Goal: Task Accomplishment & Management: Manage account settings

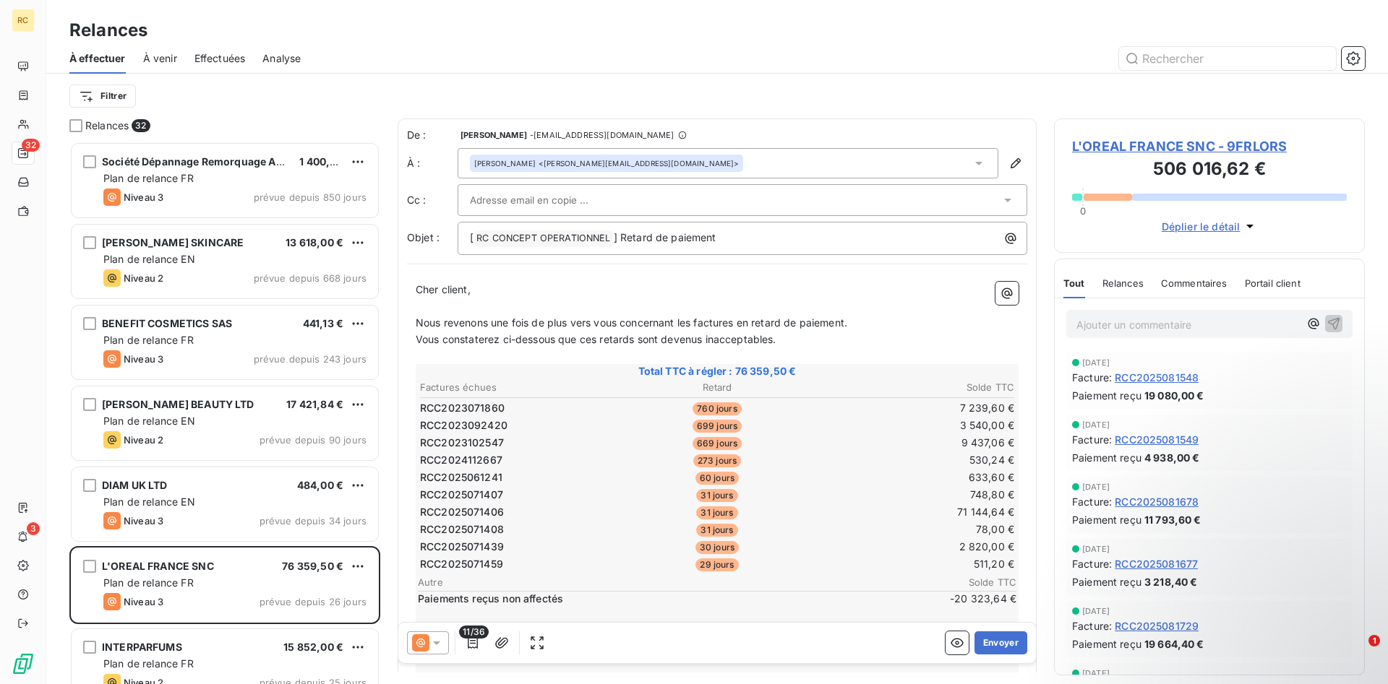
scroll to position [369, 0]
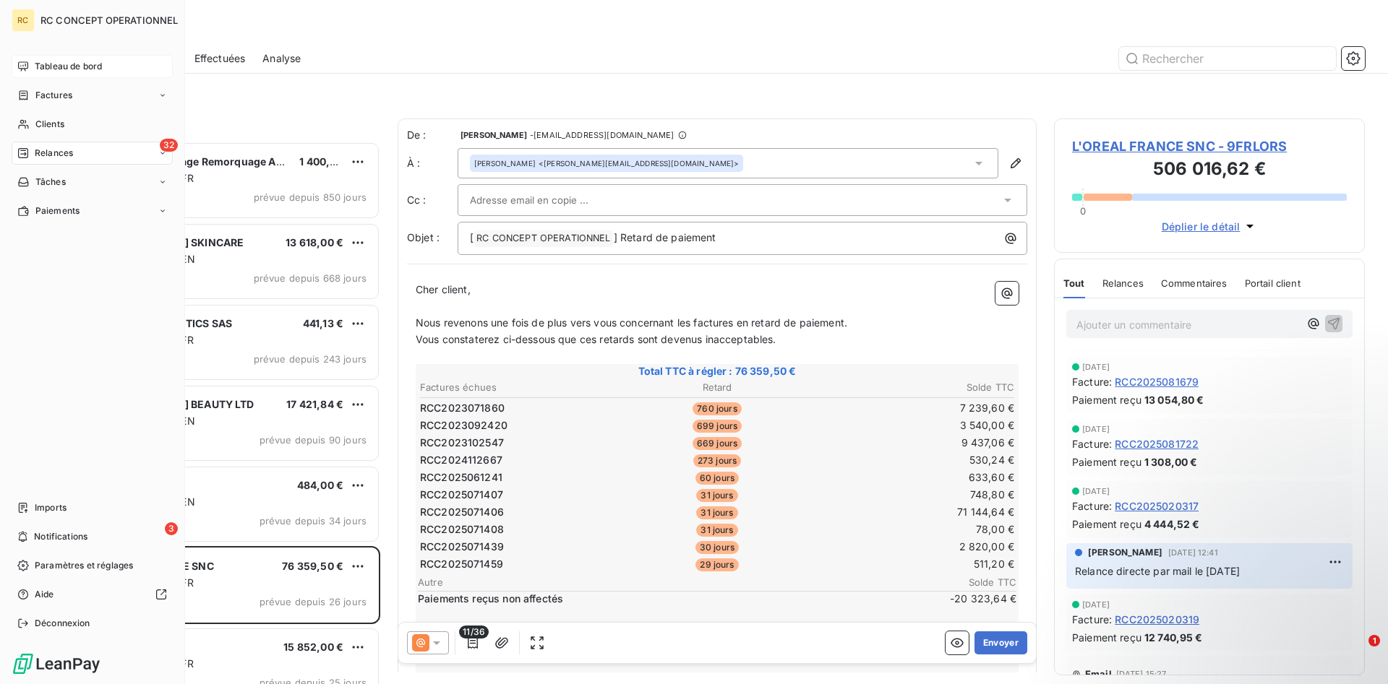
click at [80, 68] on span "Tableau de bord" at bounding box center [68, 66] width 67 height 13
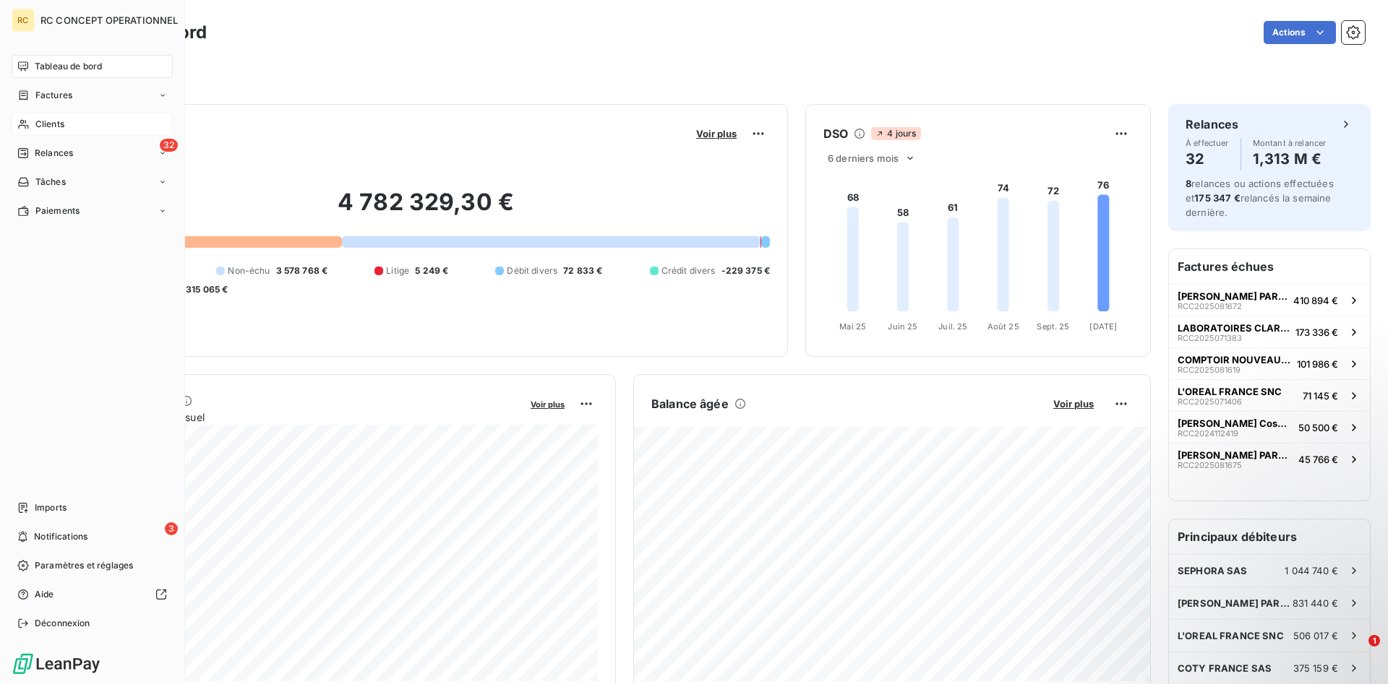
click at [56, 124] on span "Clients" at bounding box center [49, 124] width 29 height 13
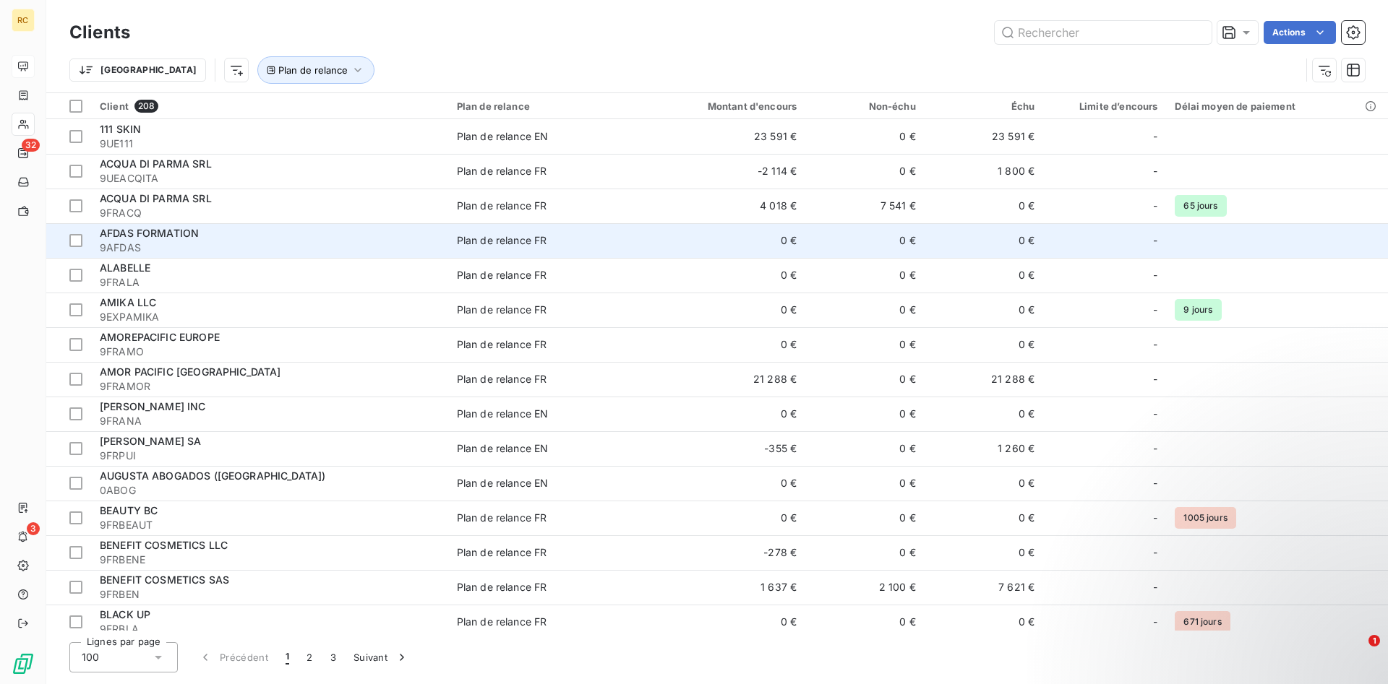
scroll to position [147, 0]
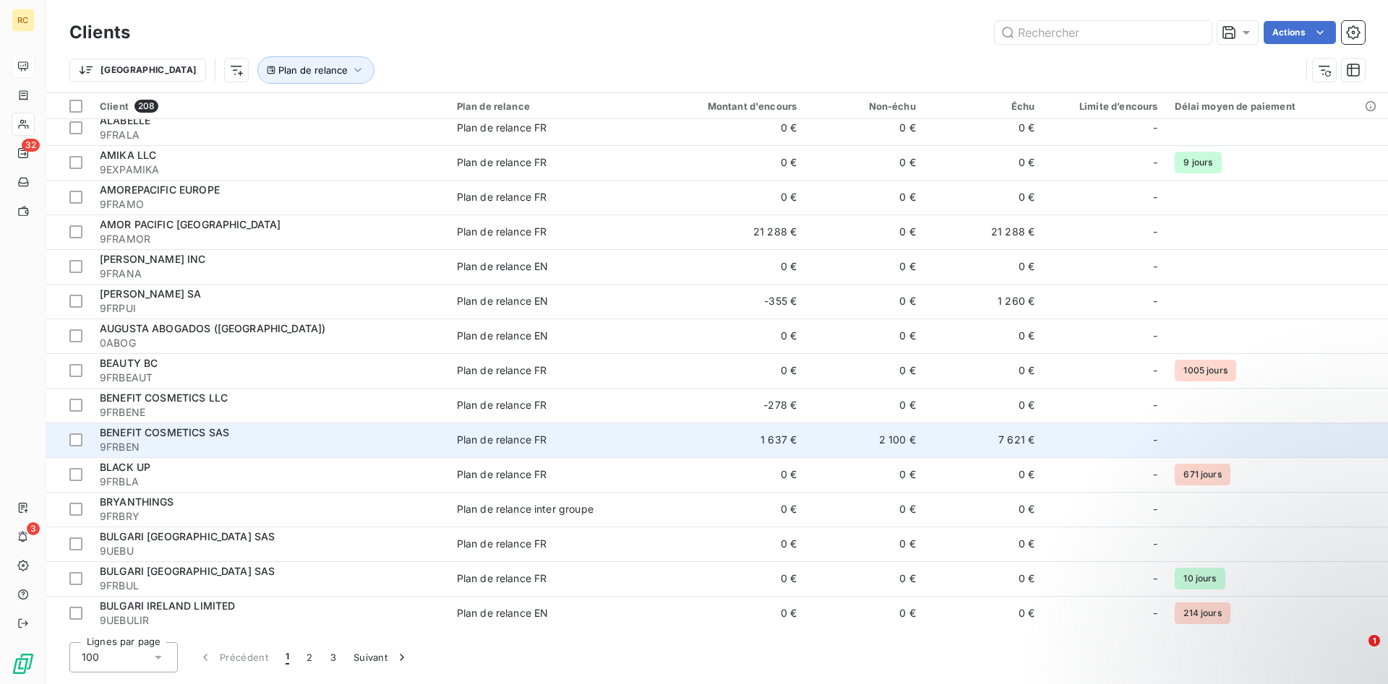
click at [146, 429] on span "BENEFIT COSMETICS SAS" at bounding box center [164, 432] width 129 height 12
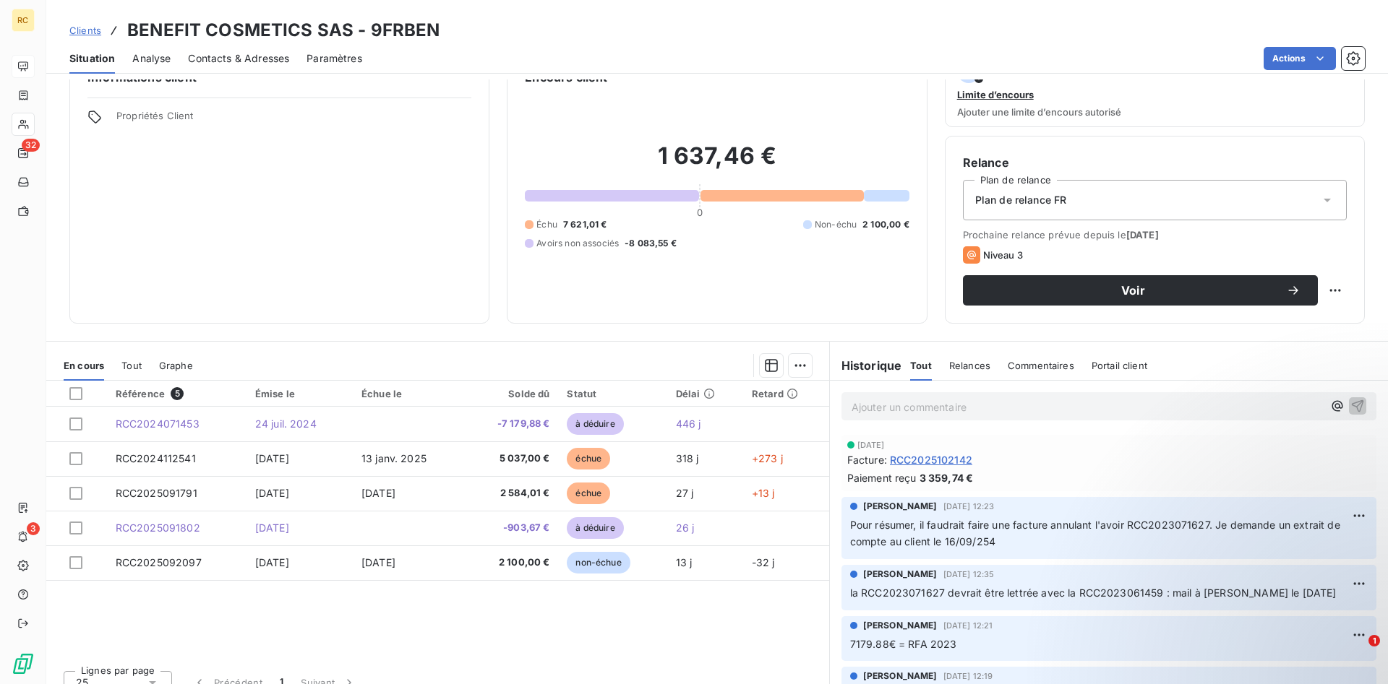
scroll to position [56, 0]
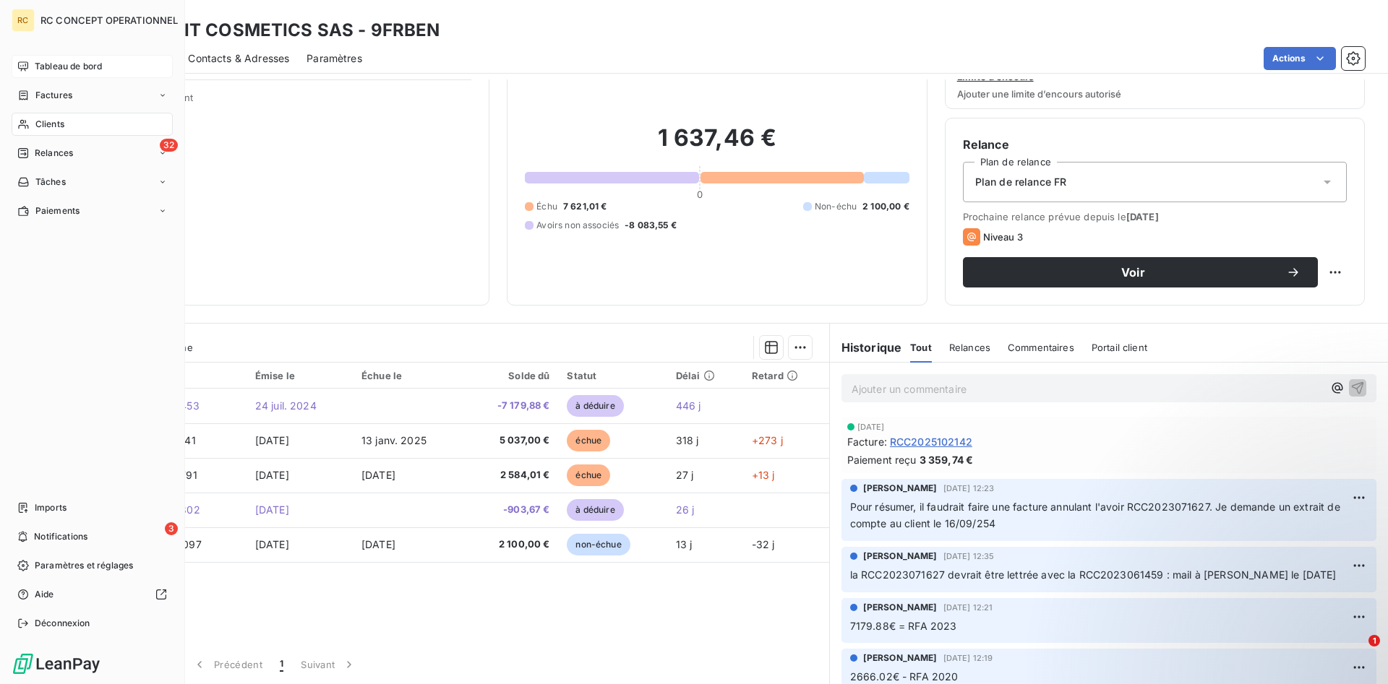
click at [52, 128] on span "Clients" at bounding box center [49, 124] width 29 height 13
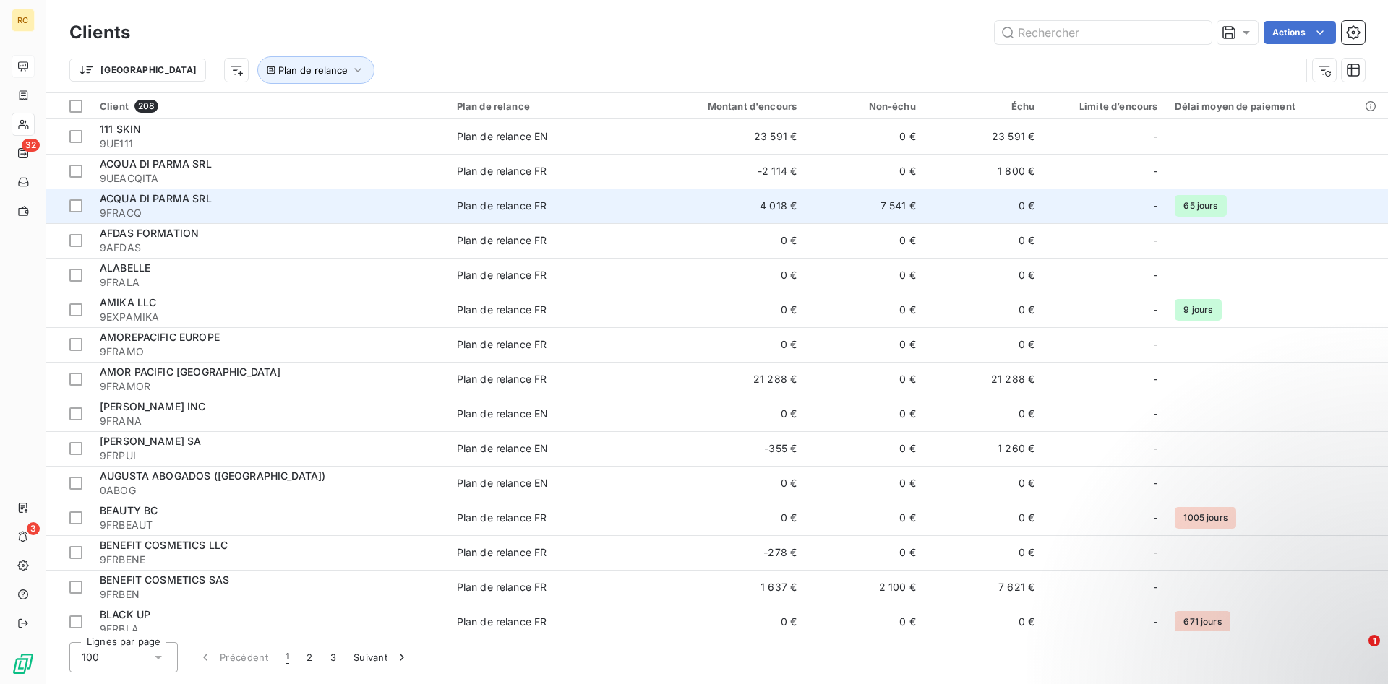
click at [781, 209] on td "4 018 €" at bounding box center [726, 206] width 160 height 35
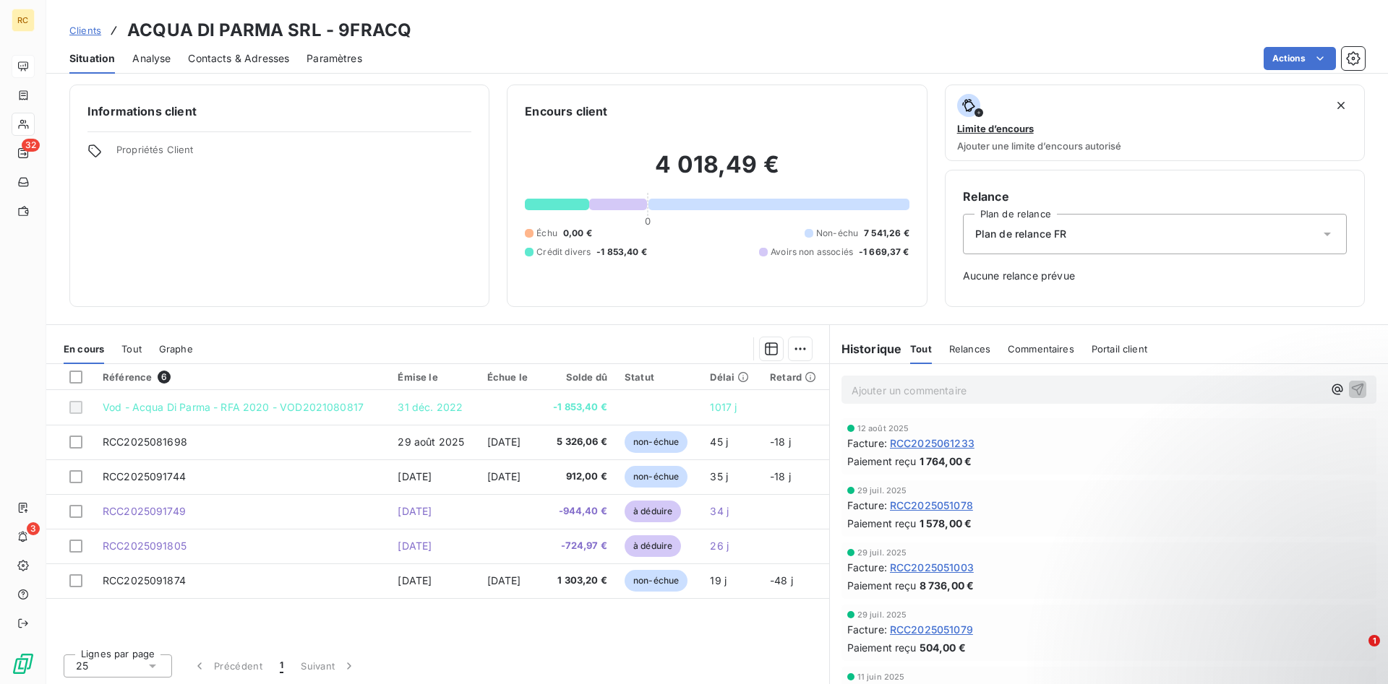
scroll to position [5, 0]
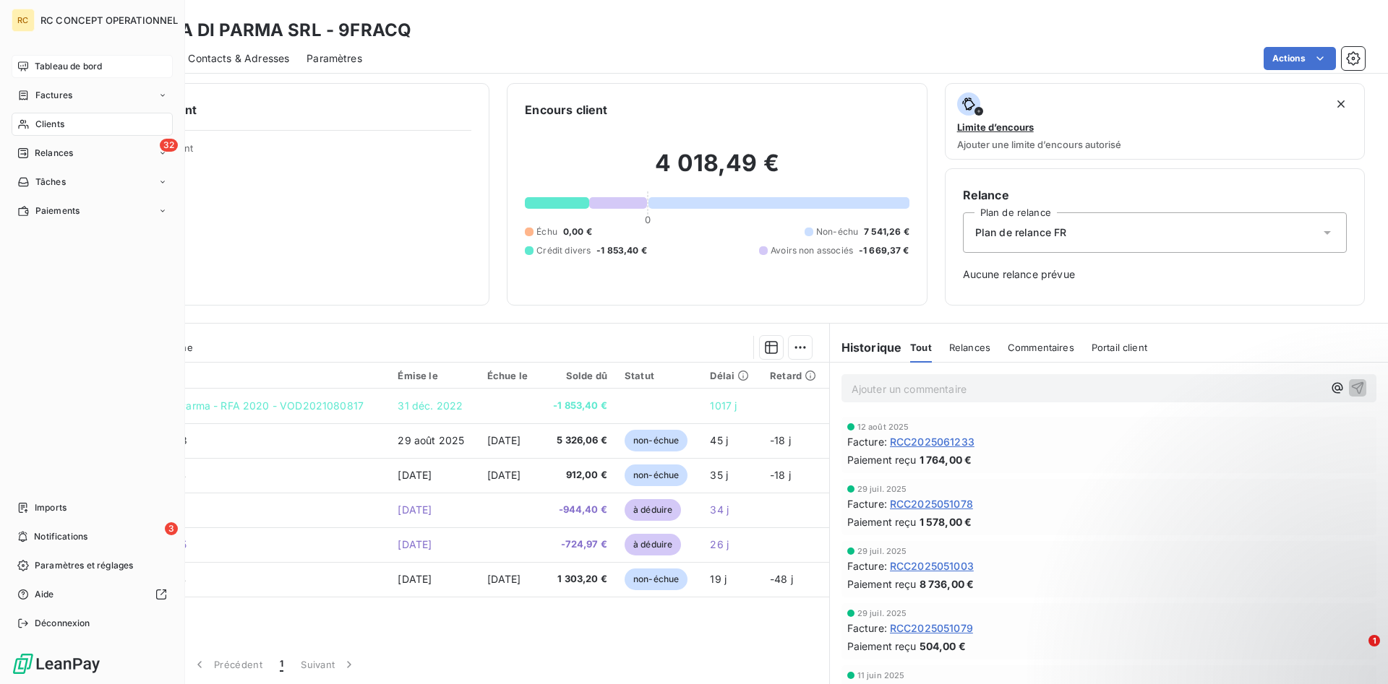
click at [45, 120] on span "Clients" at bounding box center [49, 124] width 29 height 13
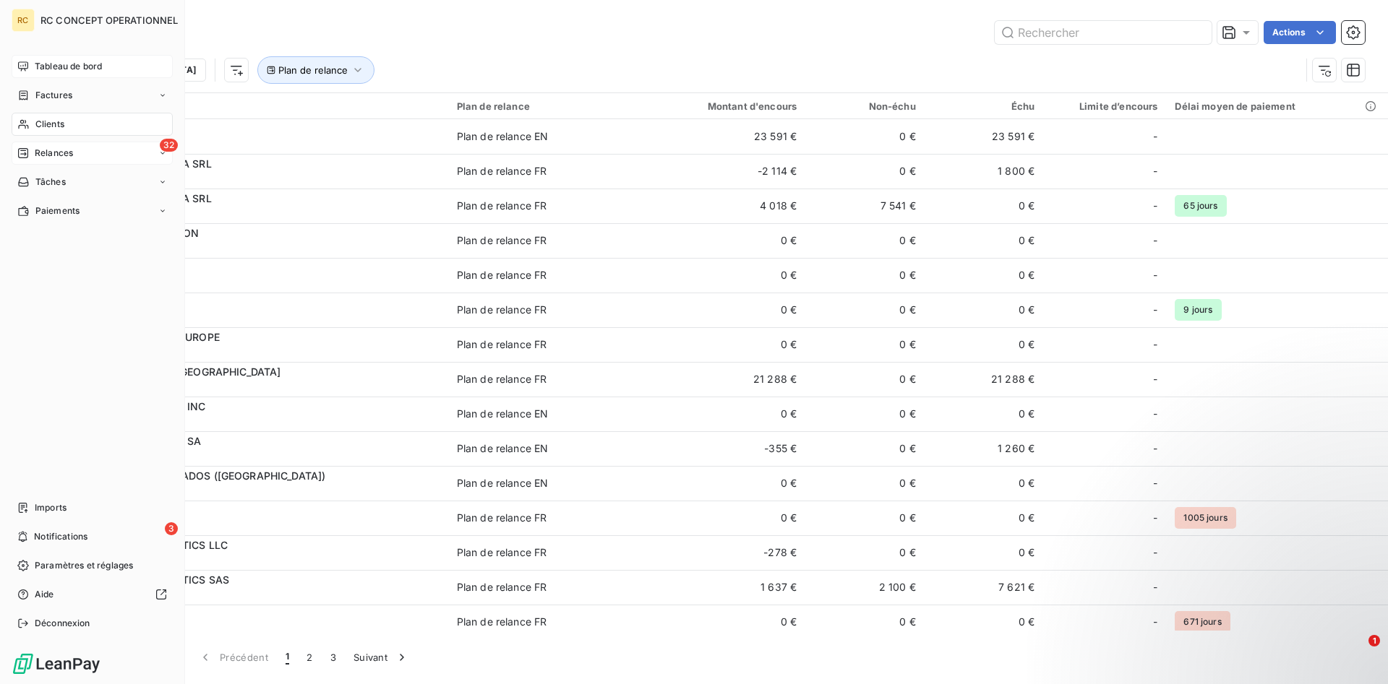
click at [51, 156] on span "Relances" at bounding box center [54, 153] width 38 height 13
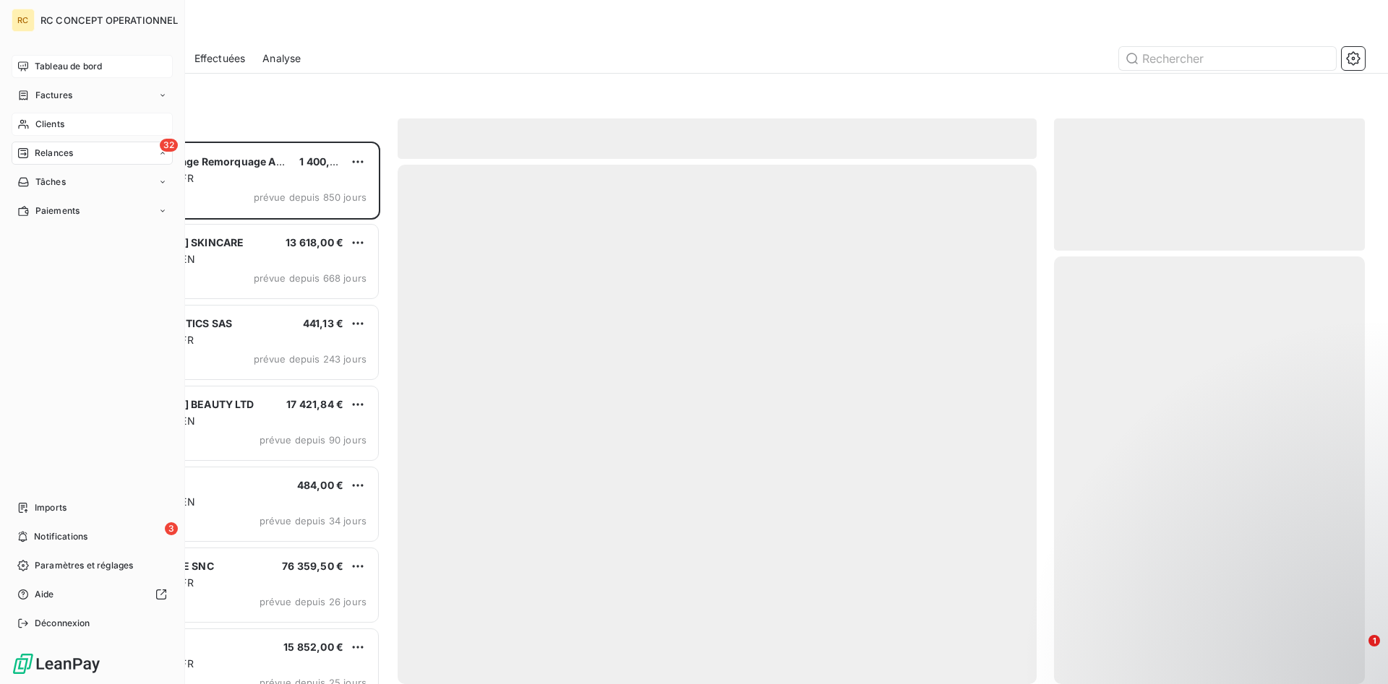
scroll to position [543, 311]
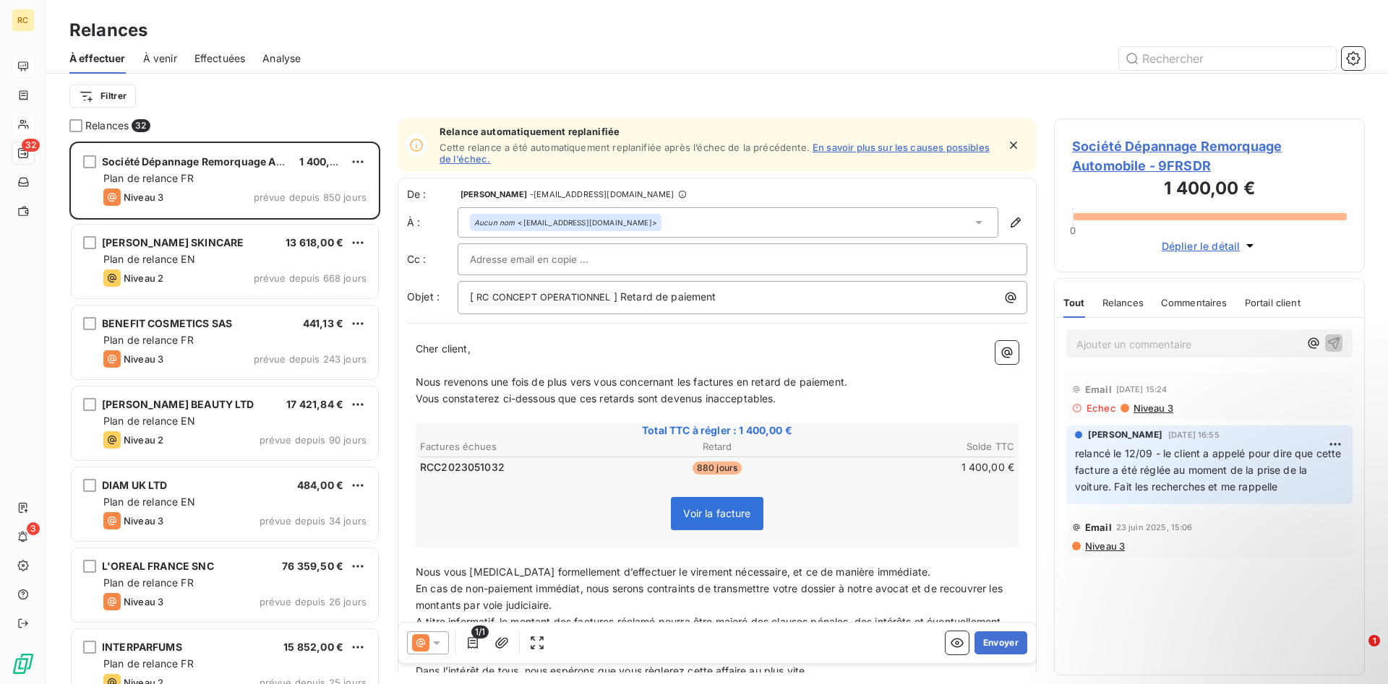
click at [281, 61] on span "Analyse" at bounding box center [281, 58] width 38 height 14
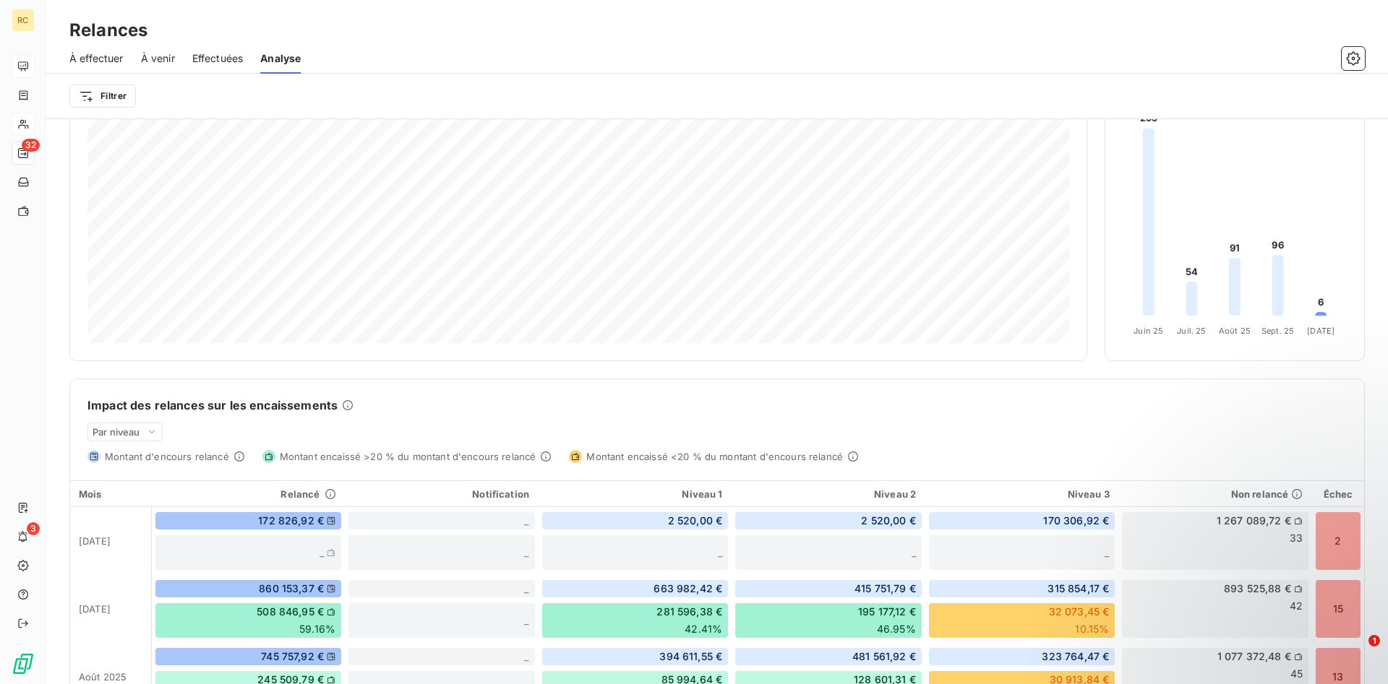
scroll to position [14, 0]
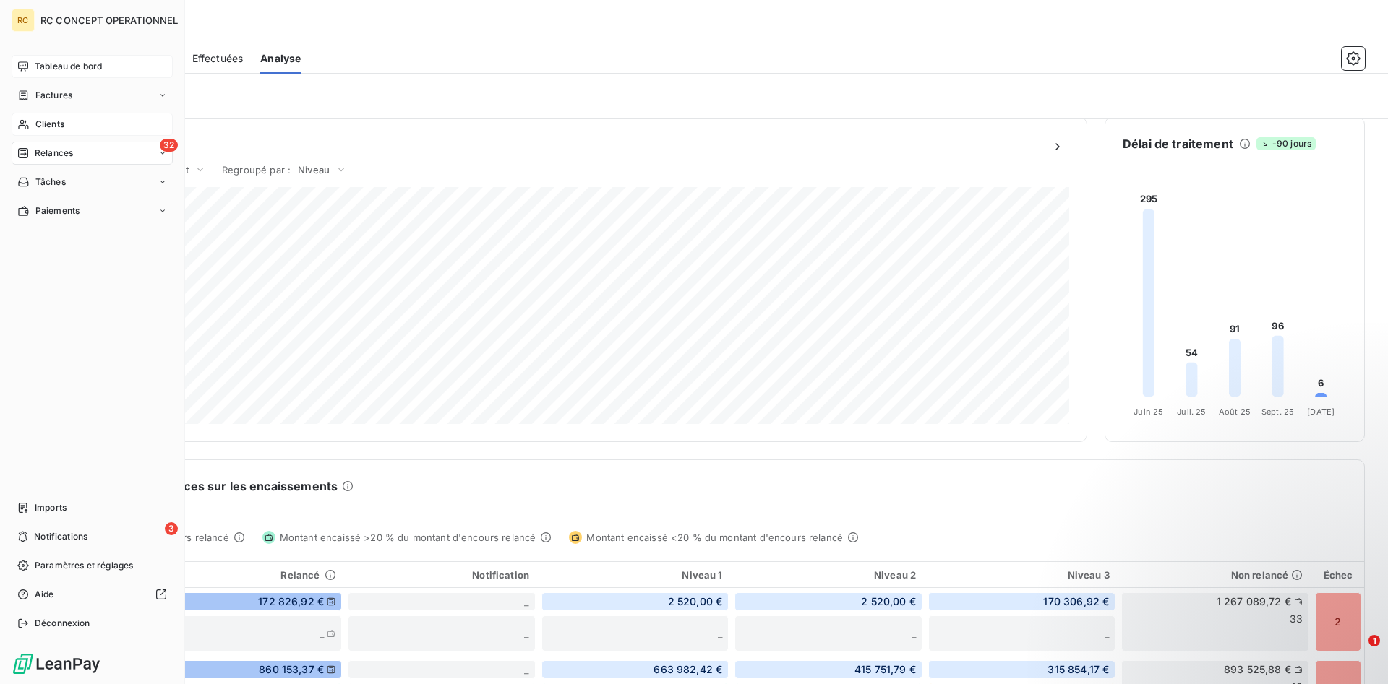
click at [48, 153] on span "Relances" at bounding box center [54, 153] width 38 height 13
click at [47, 155] on span "Relances" at bounding box center [54, 153] width 38 height 13
click at [50, 179] on span "À effectuer" at bounding box center [58, 182] width 47 height 13
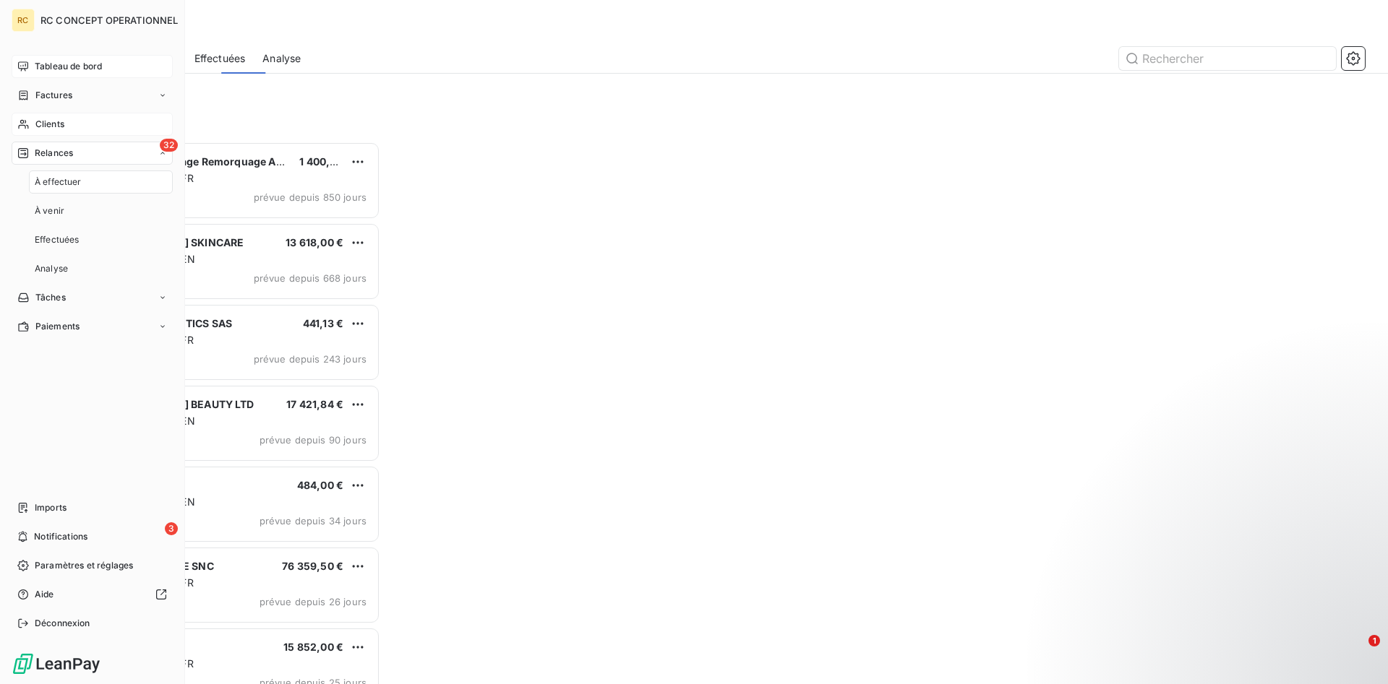
scroll to position [543, 311]
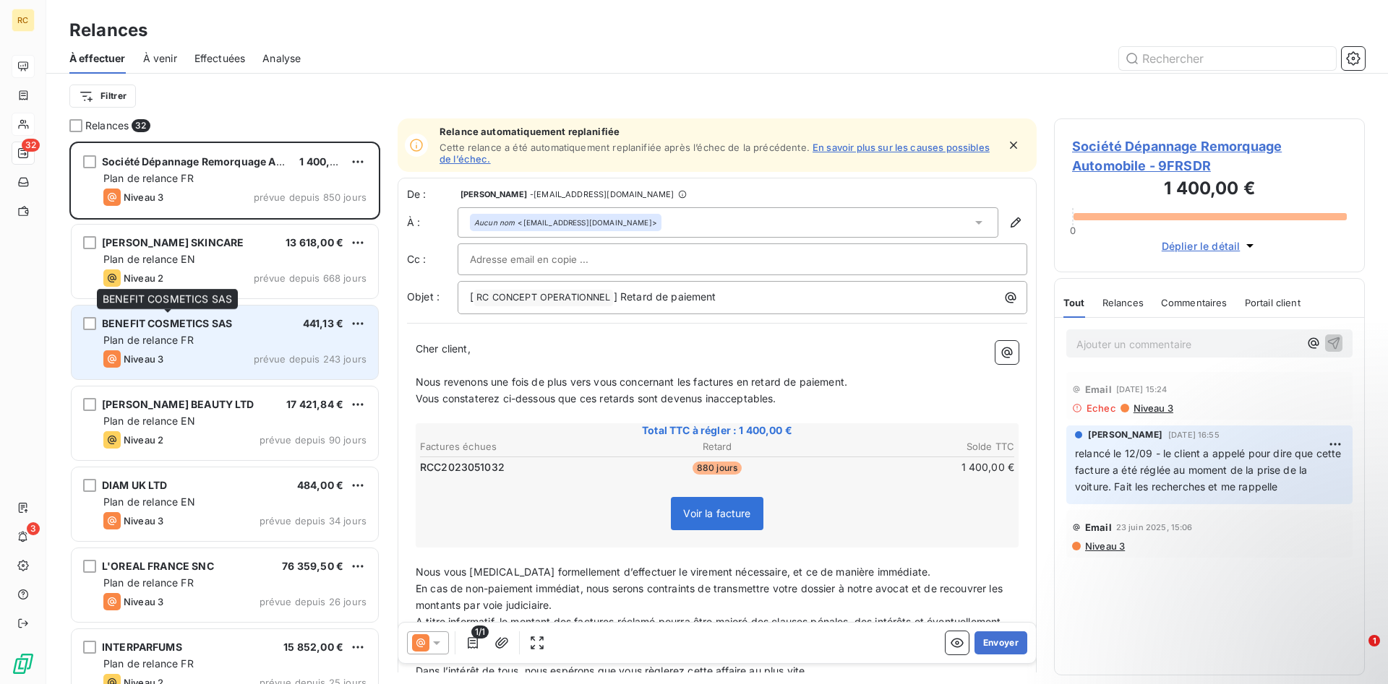
click at [178, 322] on span "BENEFIT COSMETICS SAS" at bounding box center [167, 323] width 130 height 12
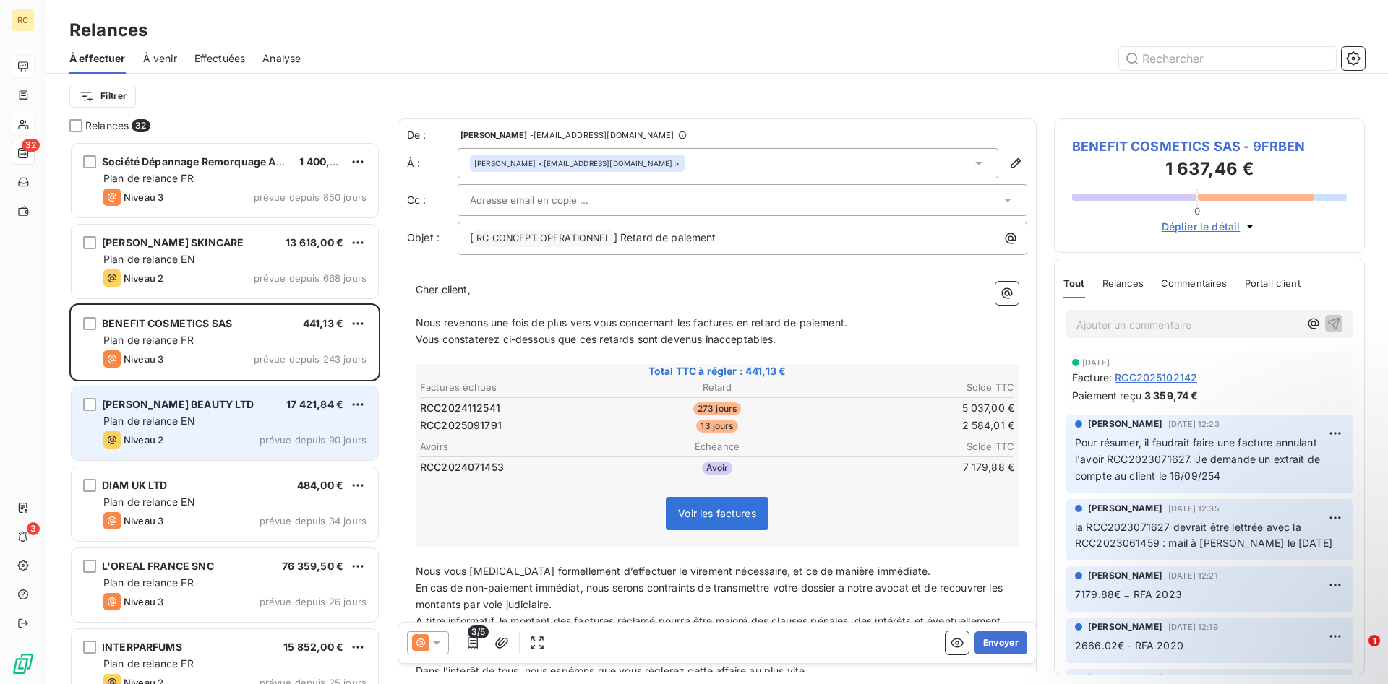
click at [127, 411] on span "[PERSON_NAME] BEAUTY LTD" at bounding box center [178, 404] width 153 height 12
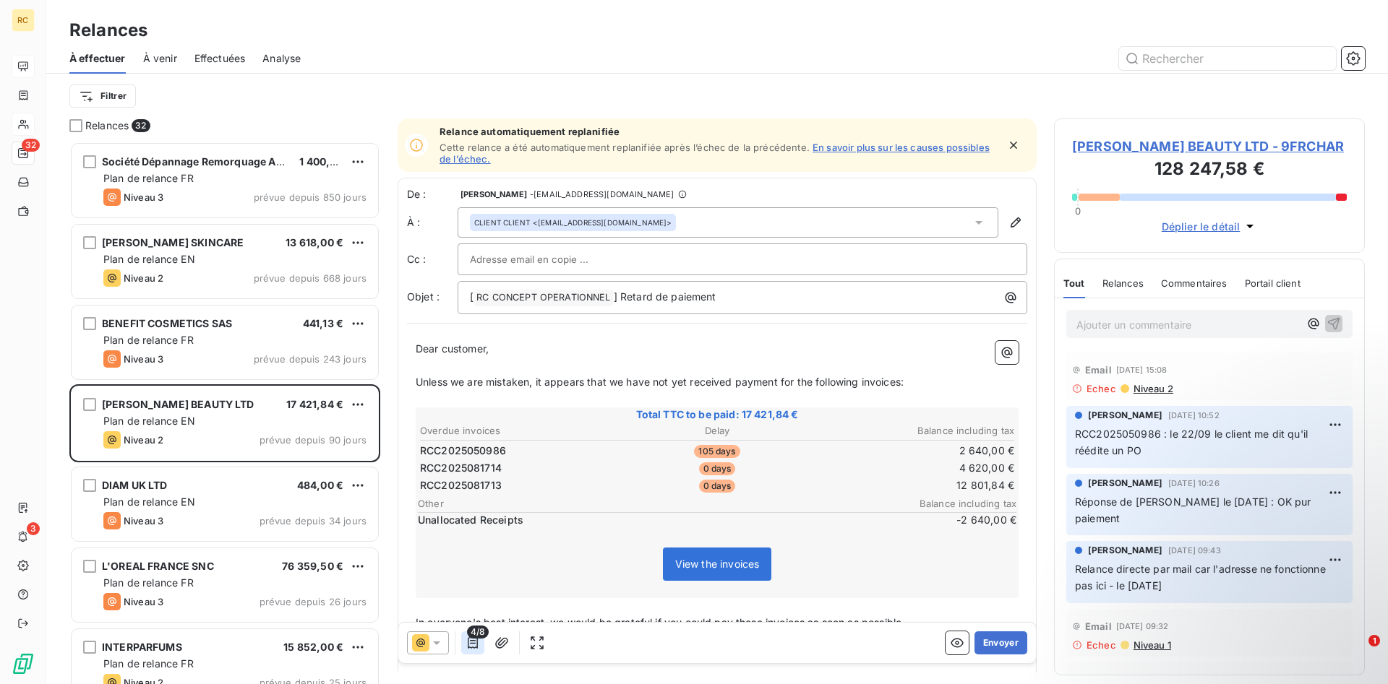
click at [470, 648] on icon "button" at bounding box center [472, 643] width 14 height 14
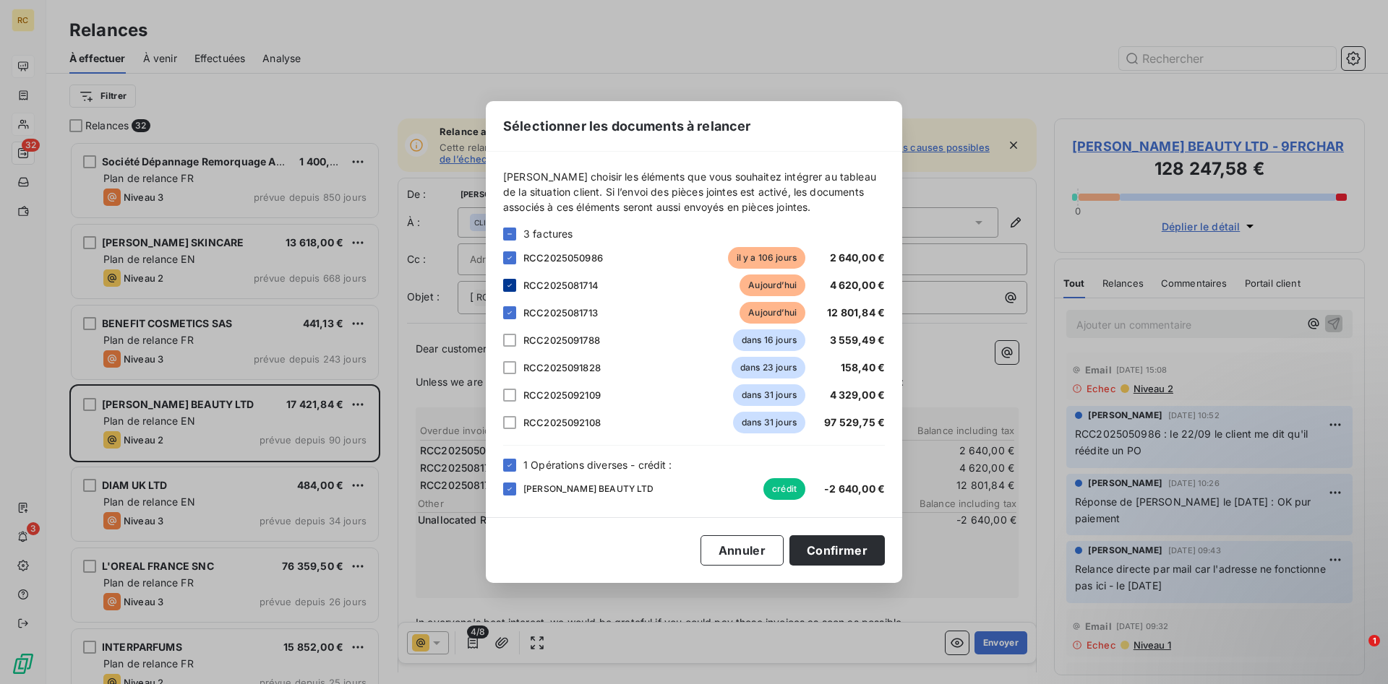
click at [507, 288] on icon at bounding box center [509, 285] width 9 height 9
click at [504, 317] on div at bounding box center [509, 312] width 13 height 13
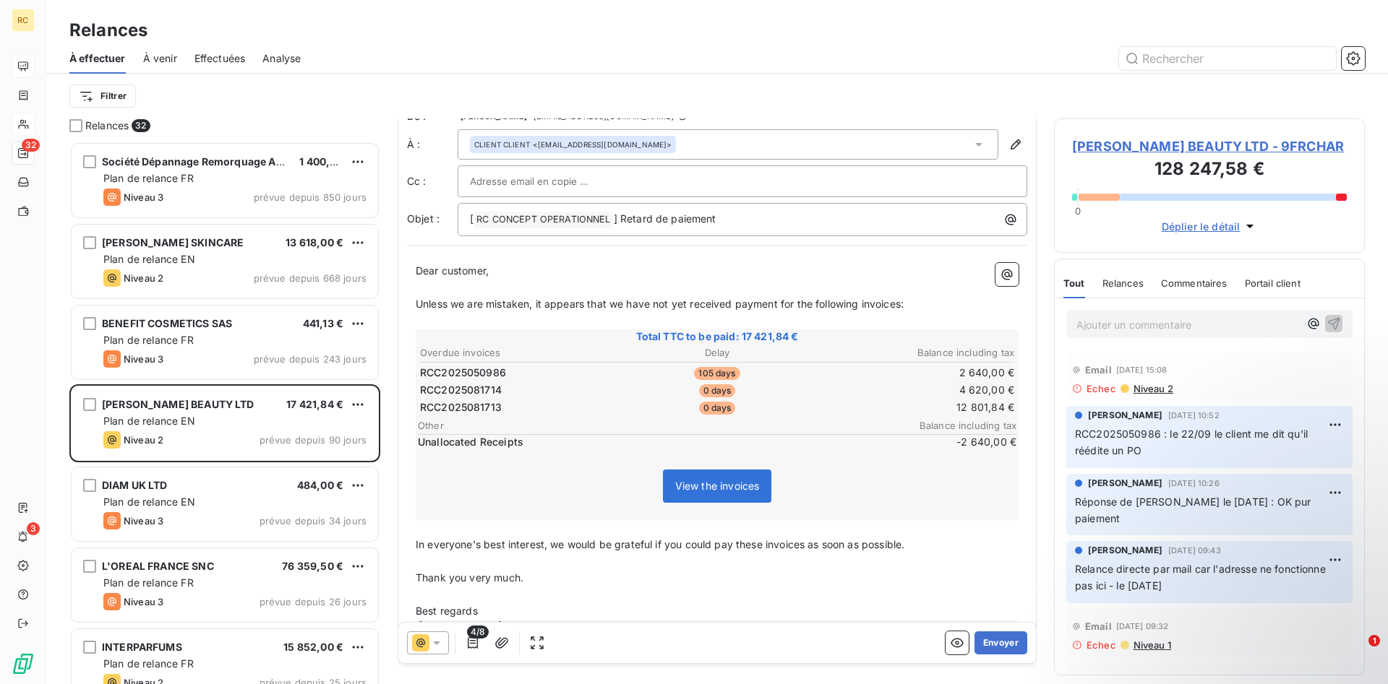
scroll to position [118, 0]
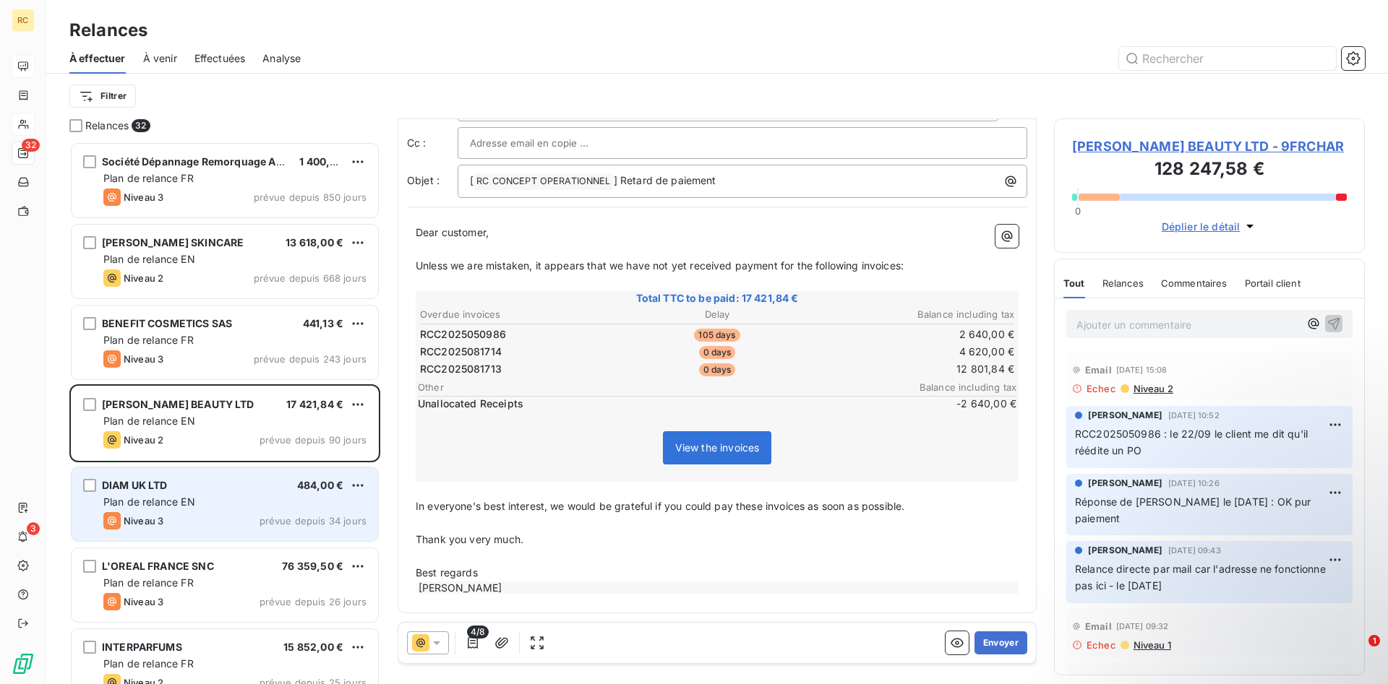
click at [150, 508] on span "Plan de relance EN" at bounding box center [149, 502] width 92 height 12
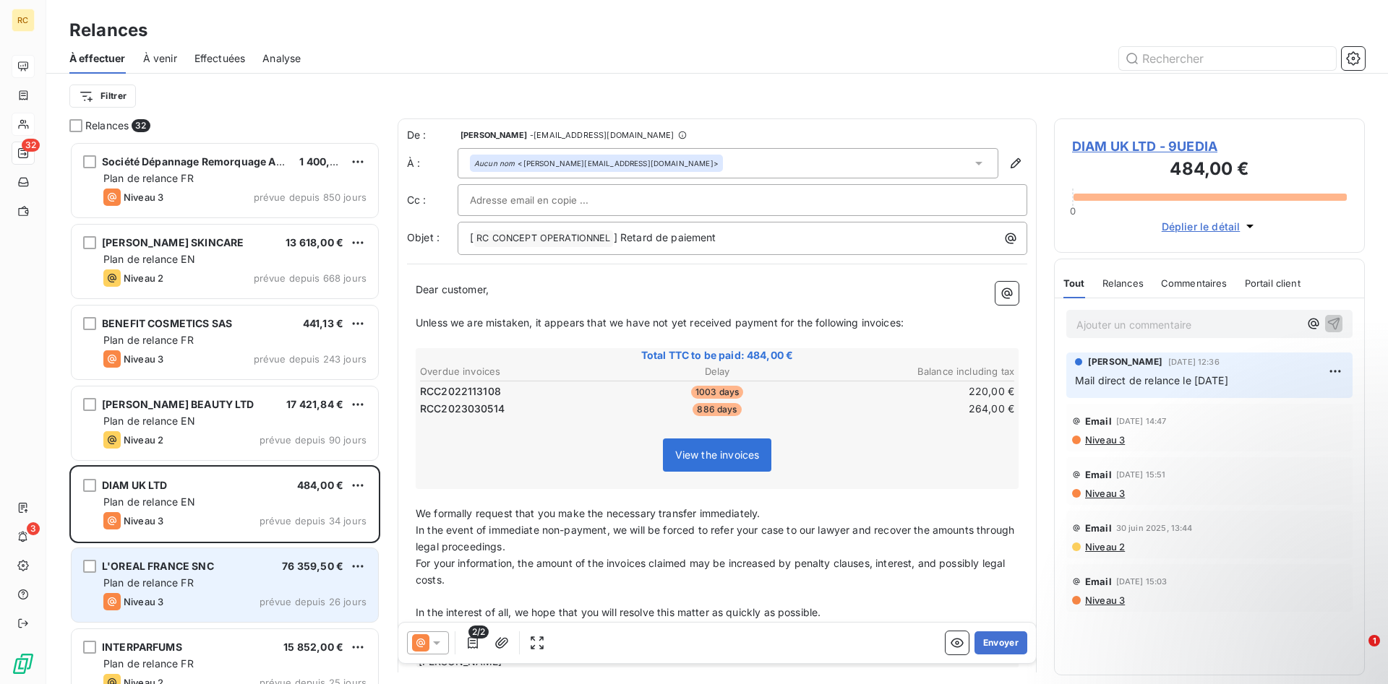
click at [173, 586] on span "Plan de relance FR" at bounding box center [148, 583] width 90 height 12
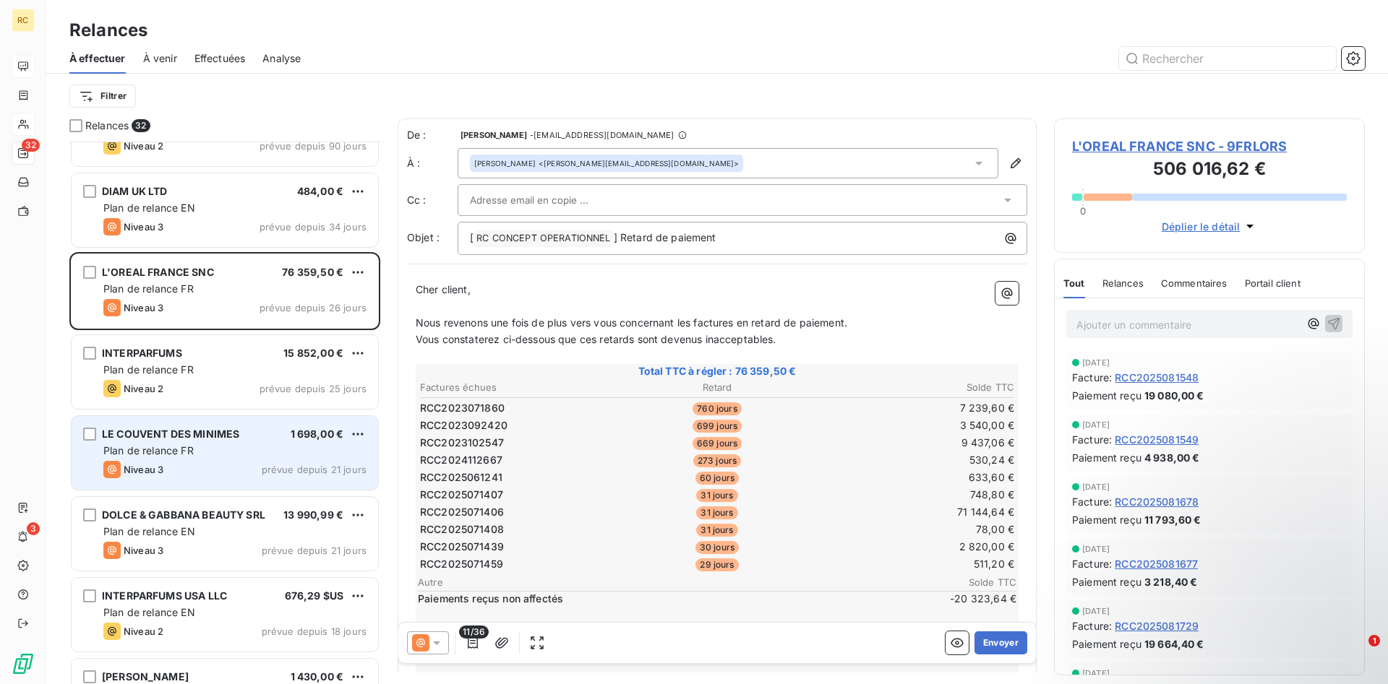
scroll to position [296, 0]
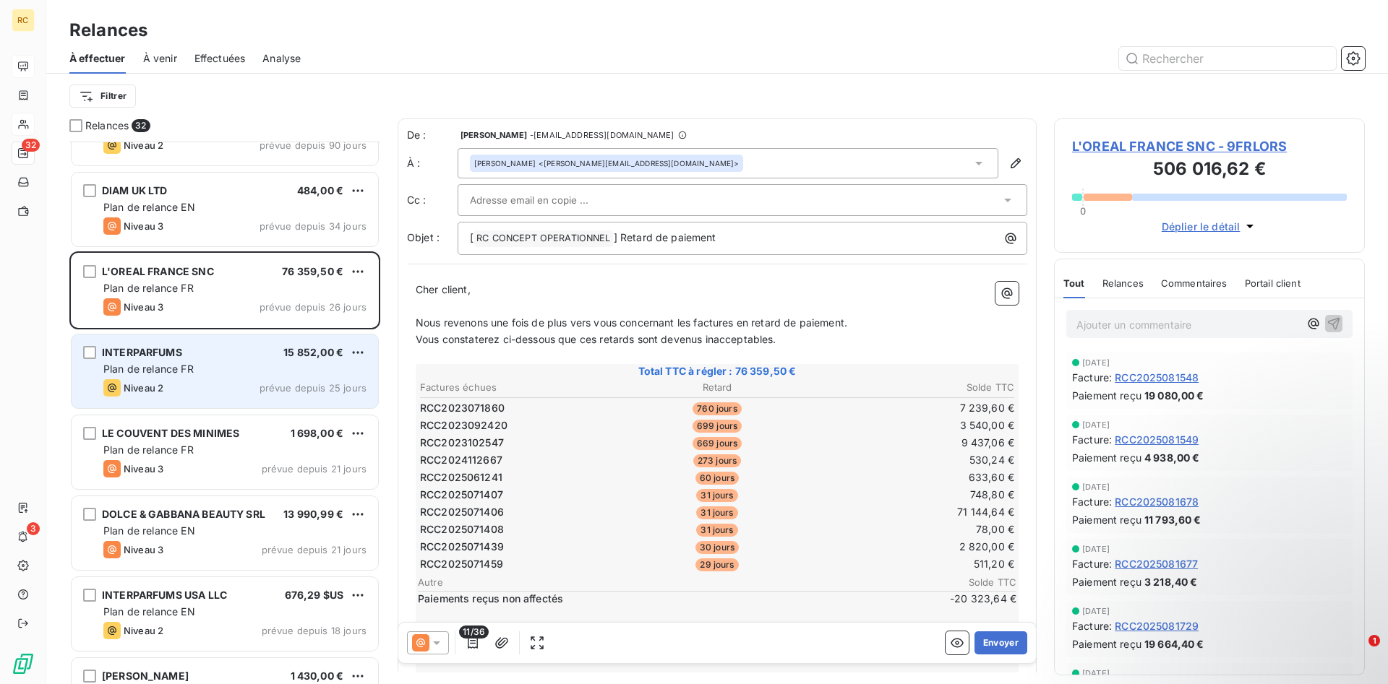
click at [160, 374] on span "Plan de relance FR" at bounding box center [148, 369] width 90 height 12
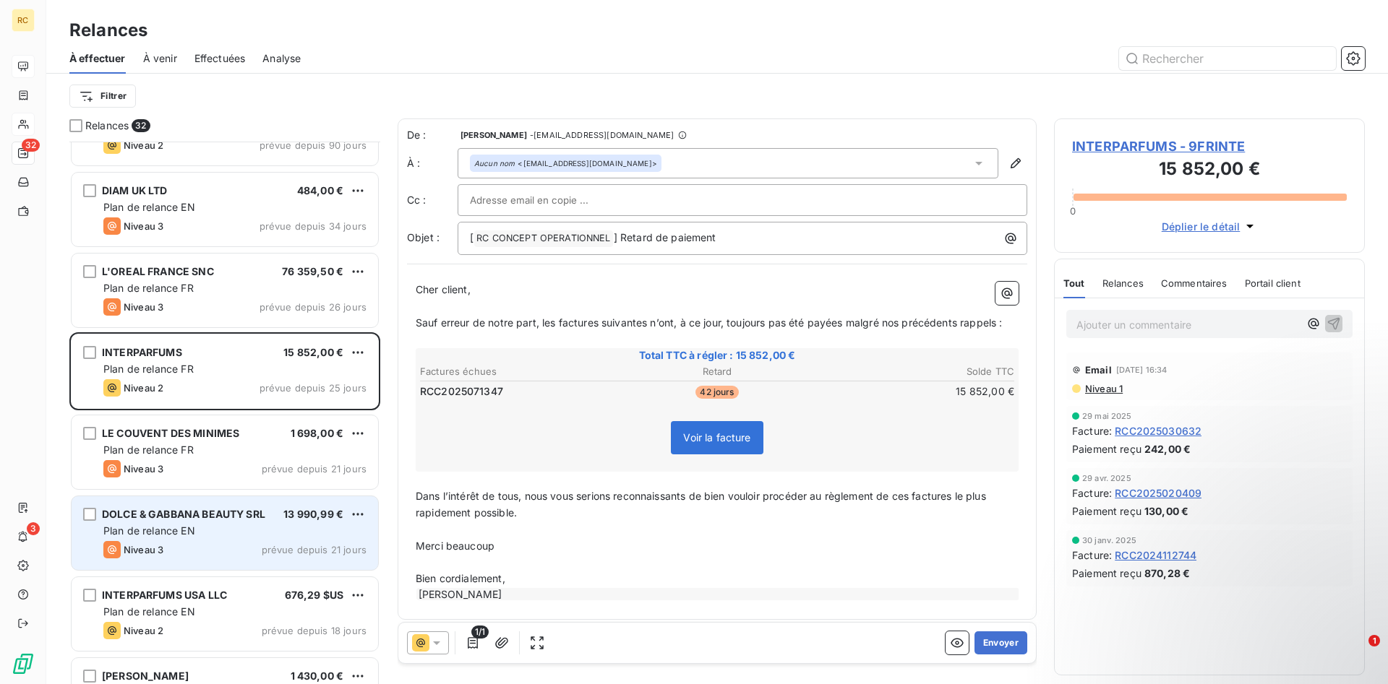
click at [135, 528] on span "Plan de relance EN" at bounding box center [149, 531] width 92 height 12
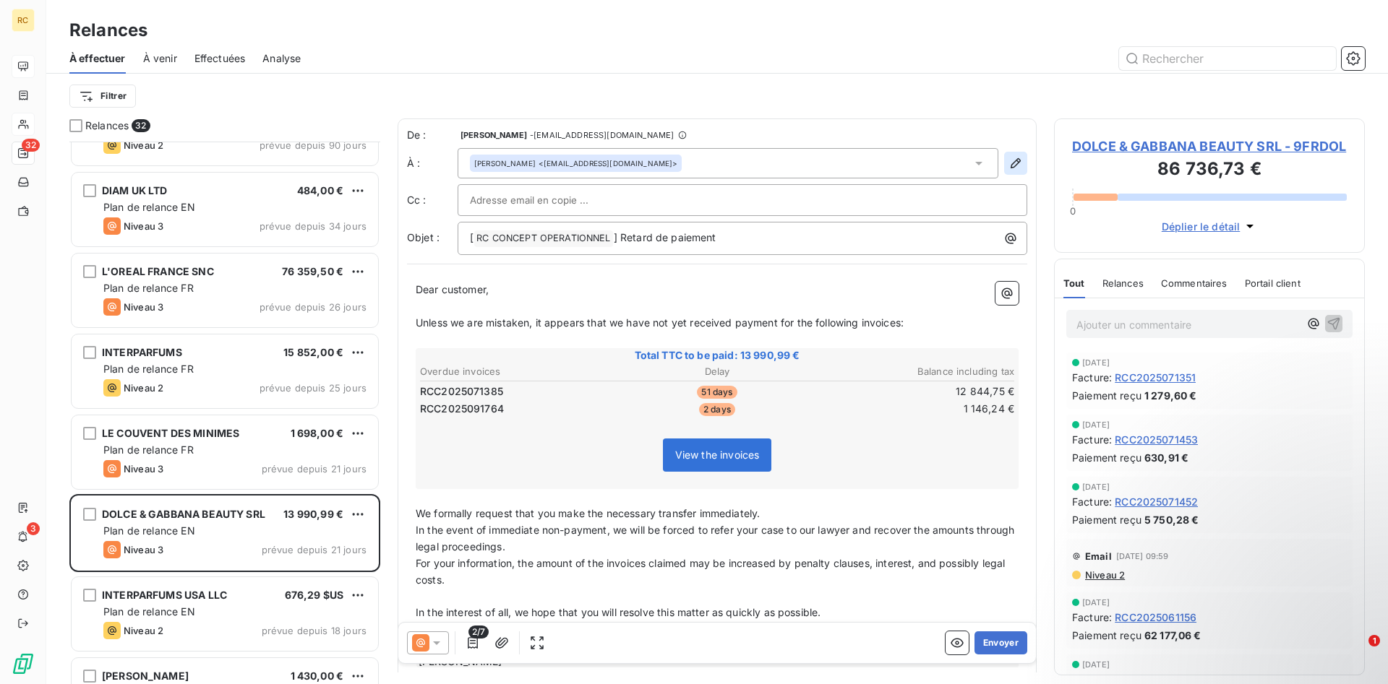
click at [1010, 163] on icon "button" at bounding box center [1015, 163] width 14 height 14
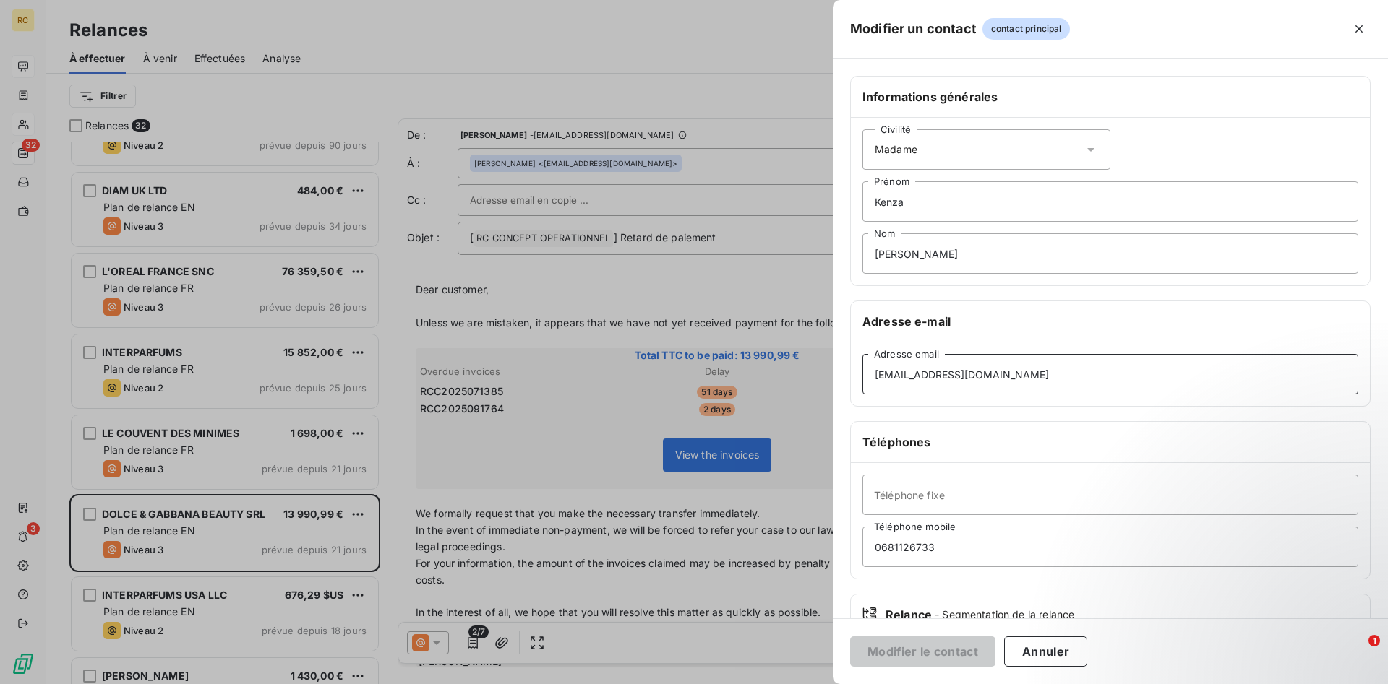
drag, startPoint x: 1037, startPoint y: 377, endPoint x: 860, endPoint y: 370, distance: 177.2
click at [860, 370] on div "[EMAIL_ADDRESS][DOMAIN_NAME] Adresse email" at bounding box center [1110, 375] width 519 height 64
drag, startPoint x: 1036, startPoint y: 371, endPoint x: 702, endPoint y: 371, distance: 334.6
click at [862, 371] on input "[EMAIL_ADDRESS][DOMAIN_NAME]" at bounding box center [1110, 374] width 496 height 40
paste input "[PERSON_NAME].[PERSON_NAME]"
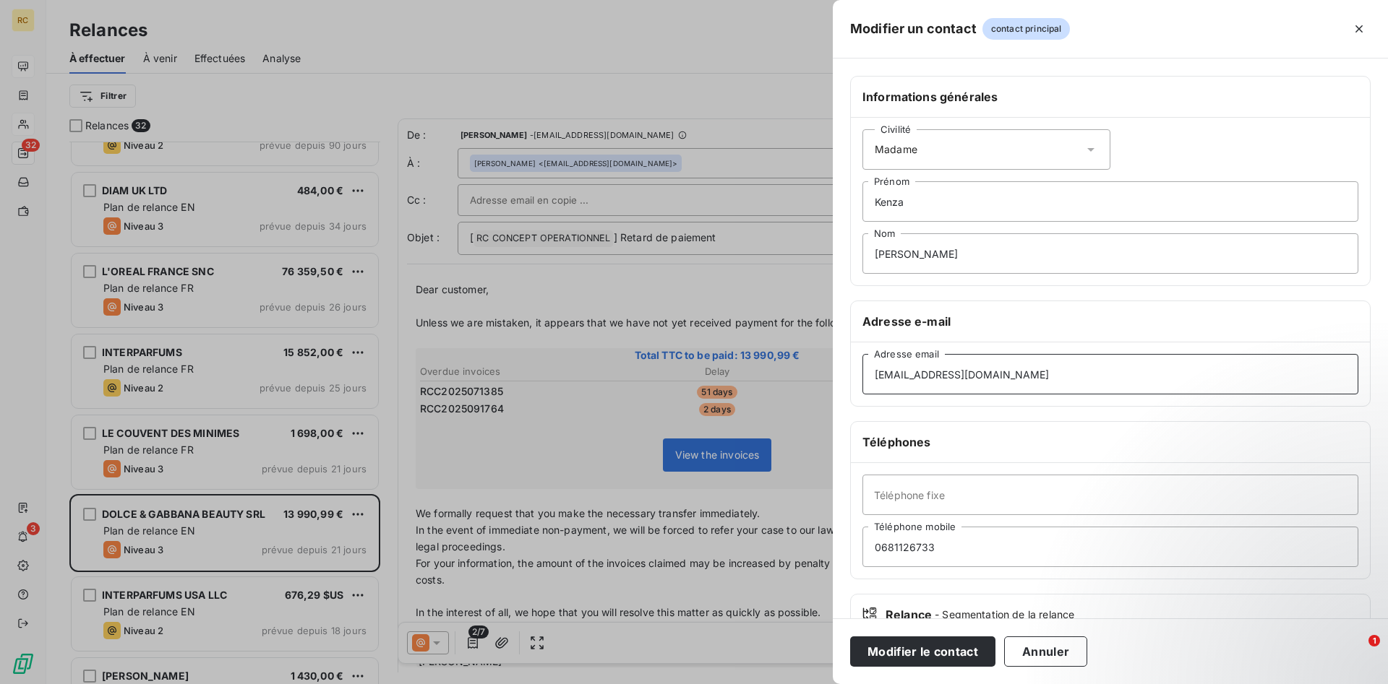
type input "[EMAIL_ADDRESS][DOMAIN_NAME]"
drag, startPoint x: 912, startPoint y: 204, endPoint x: 812, endPoint y: 202, distance: 99.8
click at [862, 202] on input "Kenza" at bounding box center [1110, 201] width 496 height 40
drag, startPoint x: 937, startPoint y: 255, endPoint x: 755, endPoint y: 255, distance: 182.9
click at [862, 255] on input "Nom" at bounding box center [1110, 253] width 496 height 40
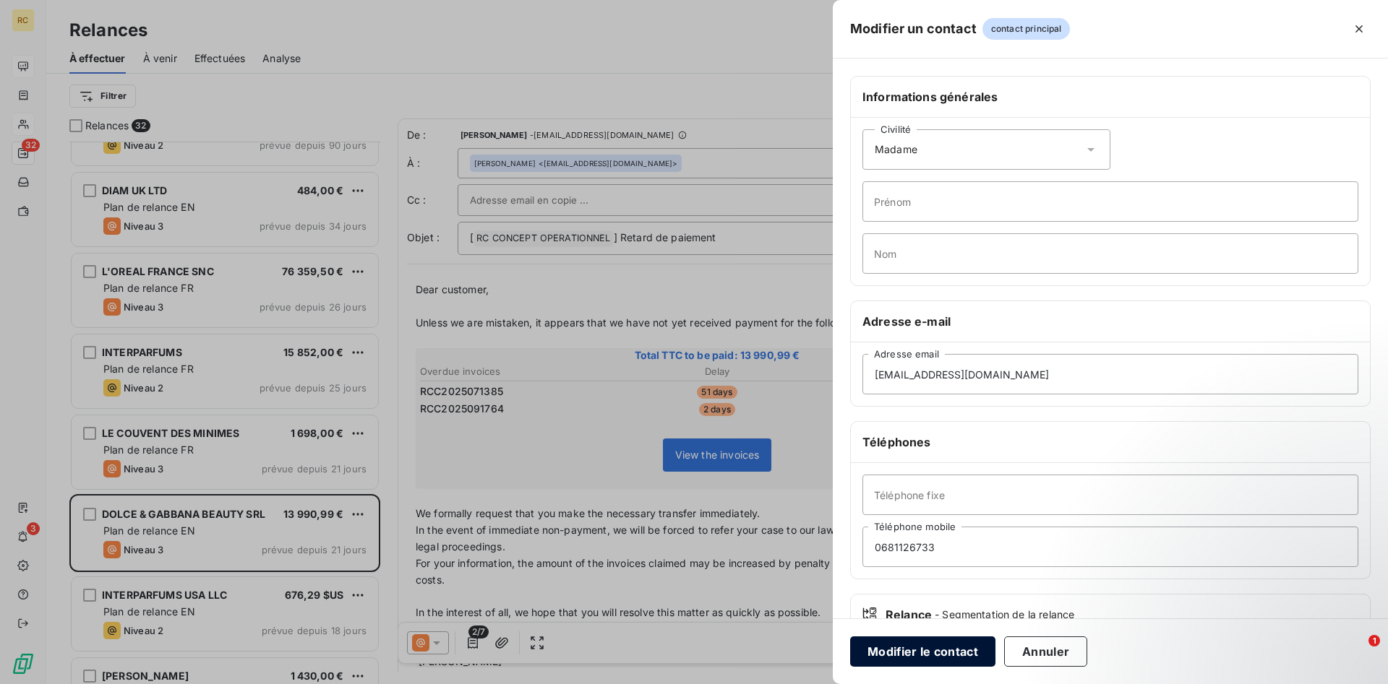
click at [875, 656] on button "Modifier le contact" at bounding box center [922, 652] width 145 height 30
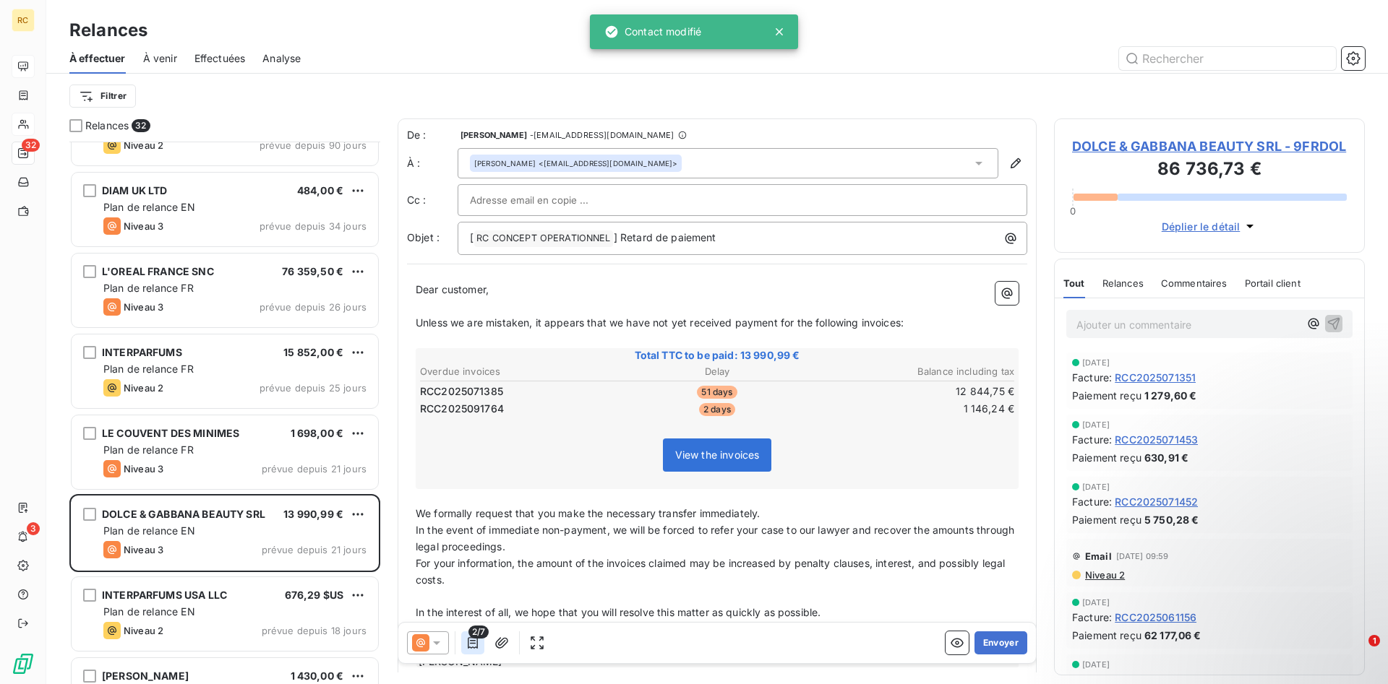
click at [471, 648] on icon "button" at bounding box center [473, 643] width 10 height 12
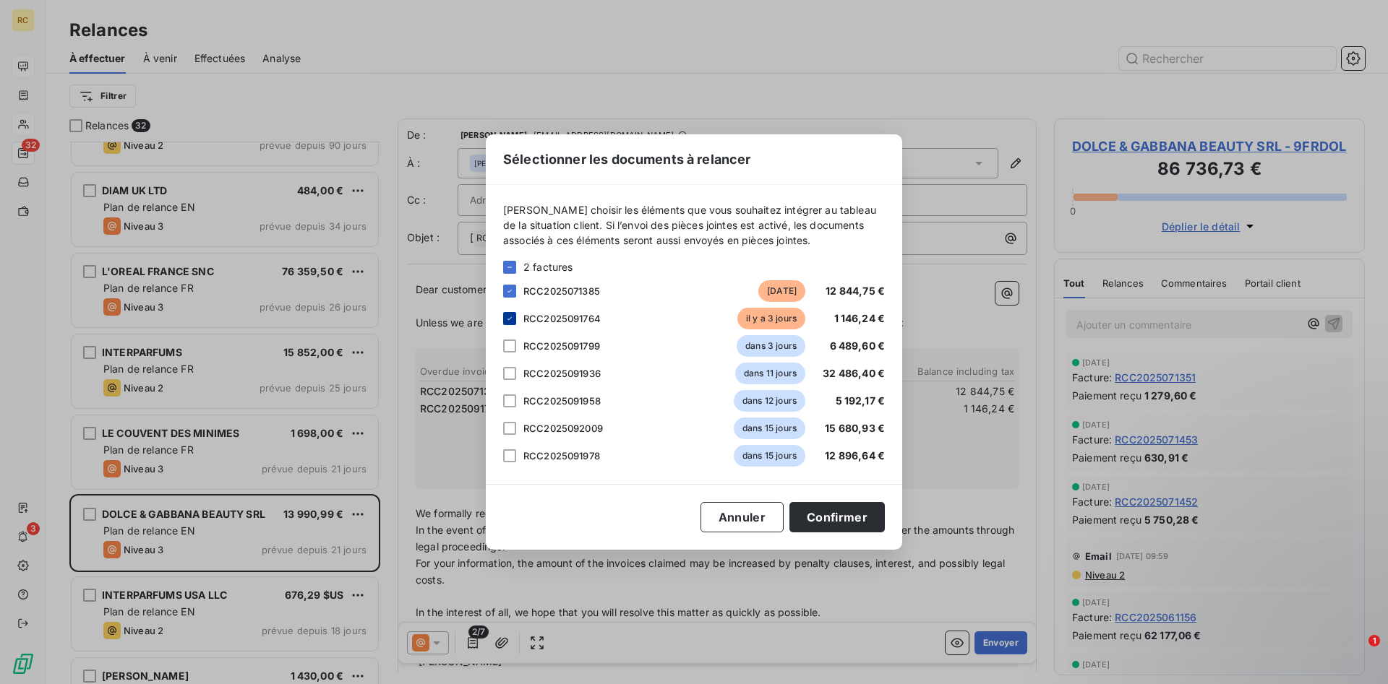
click at [507, 323] on div at bounding box center [509, 318] width 13 height 13
click at [837, 524] on button "Confirmer" at bounding box center [836, 517] width 95 height 30
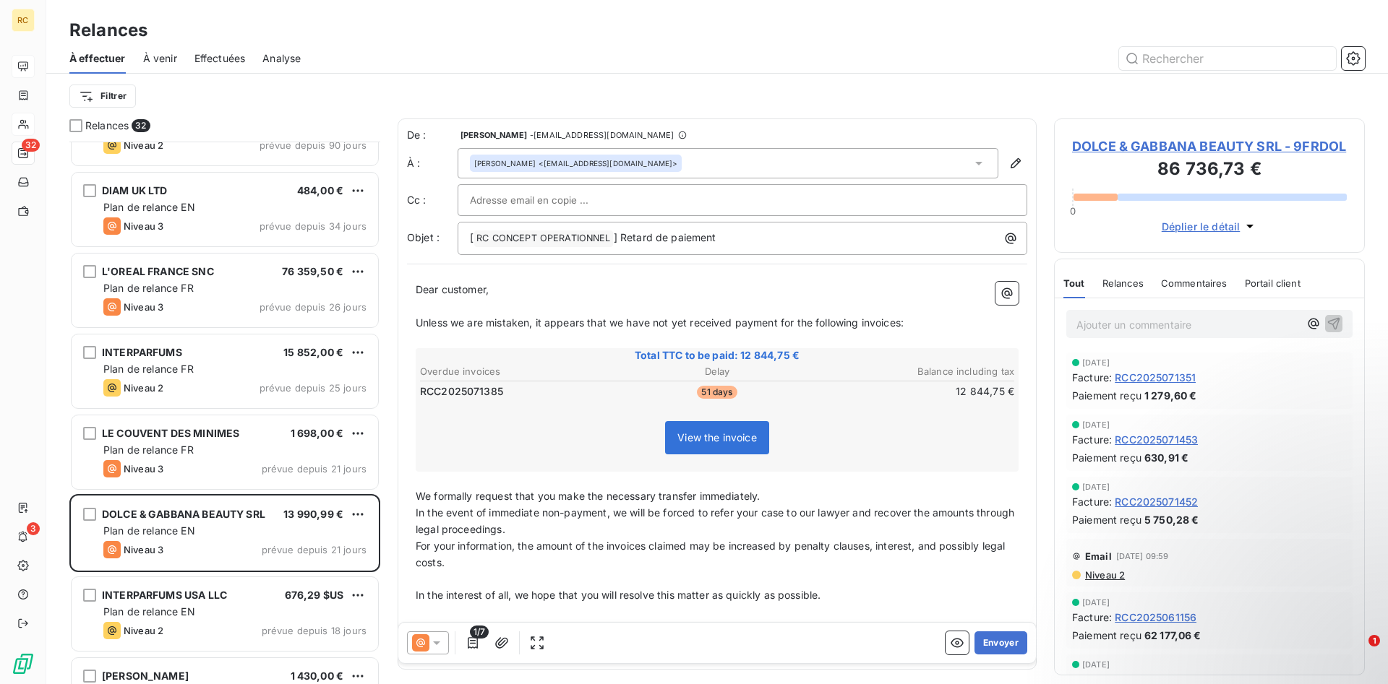
click at [418, 648] on icon at bounding box center [420, 643] width 17 height 17
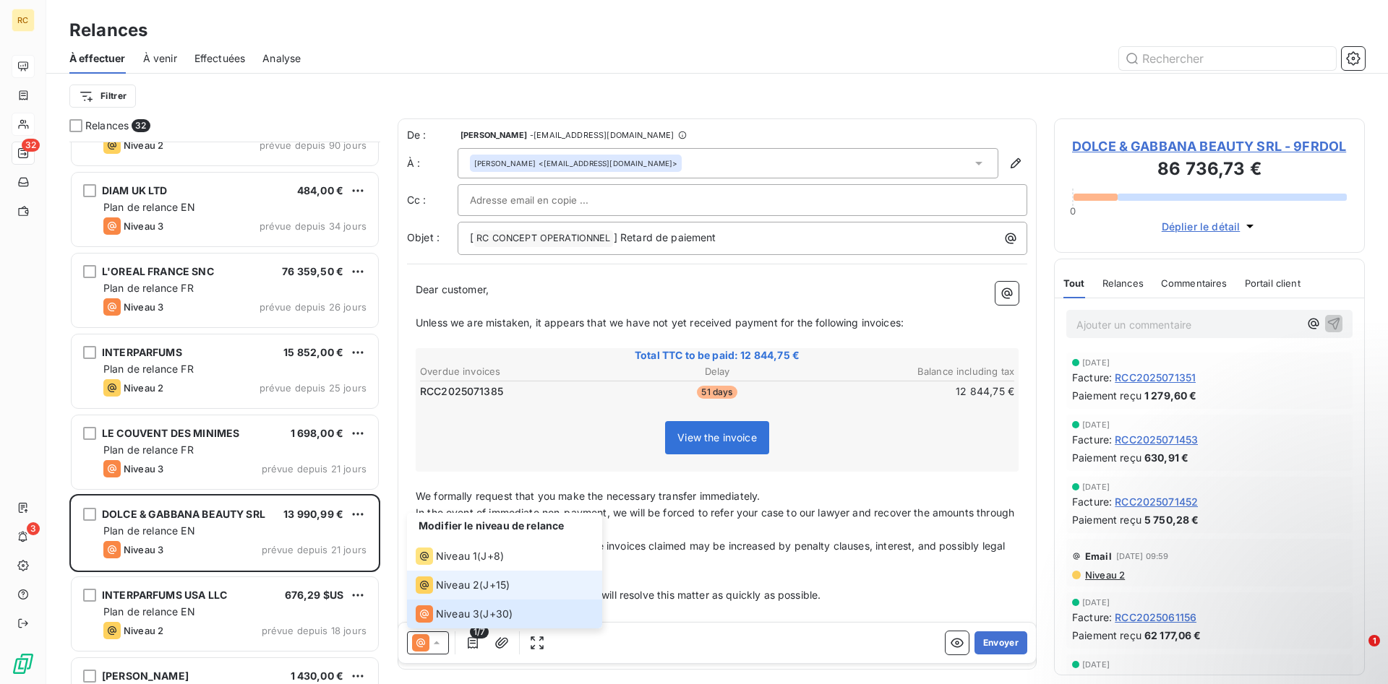
click at [449, 580] on span "Niveau 2" at bounding box center [457, 585] width 43 height 14
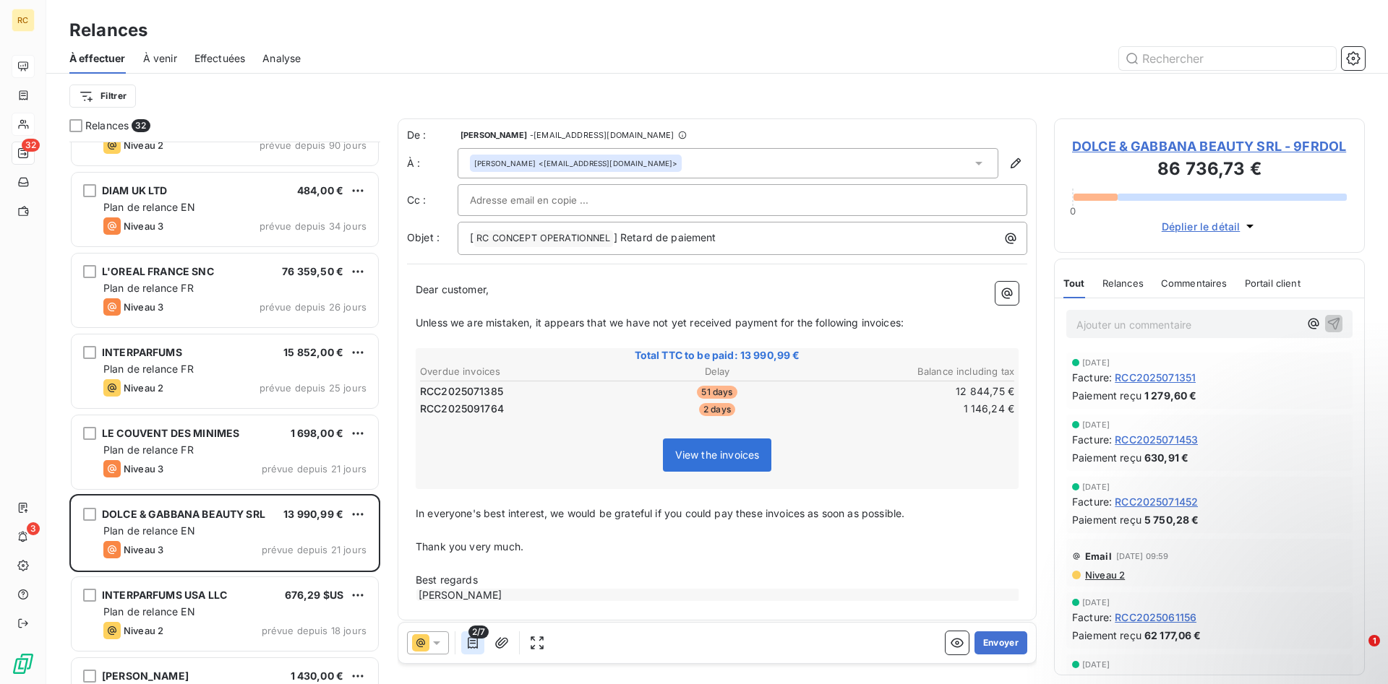
click at [467, 647] on icon "button" at bounding box center [472, 643] width 14 height 14
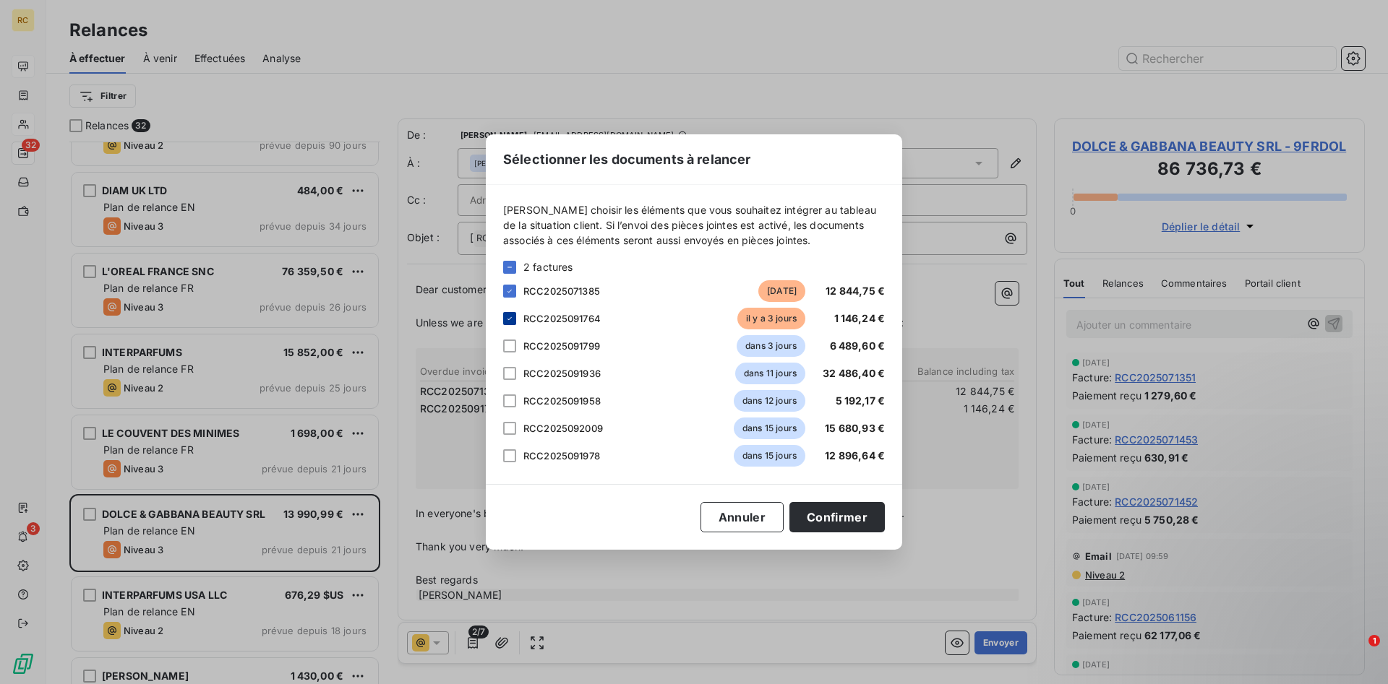
click at [507, 319] on icon at bounding box center [509, 318] width 9 height 9
click at [833, 520] on button "Confirmer" at bounding box center [836, 517] width 95 height 30
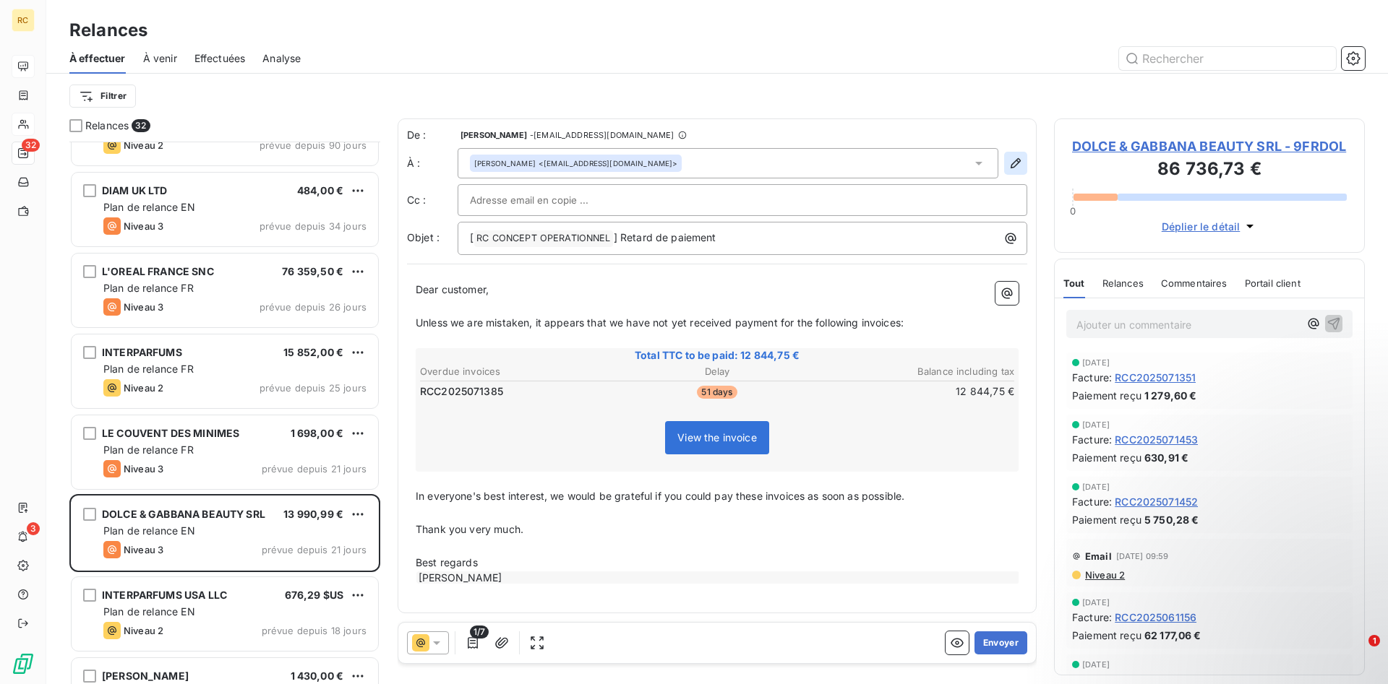
click at [1015, 158] on icon "button" at bounding box center [1015, 163] width 14 height 14
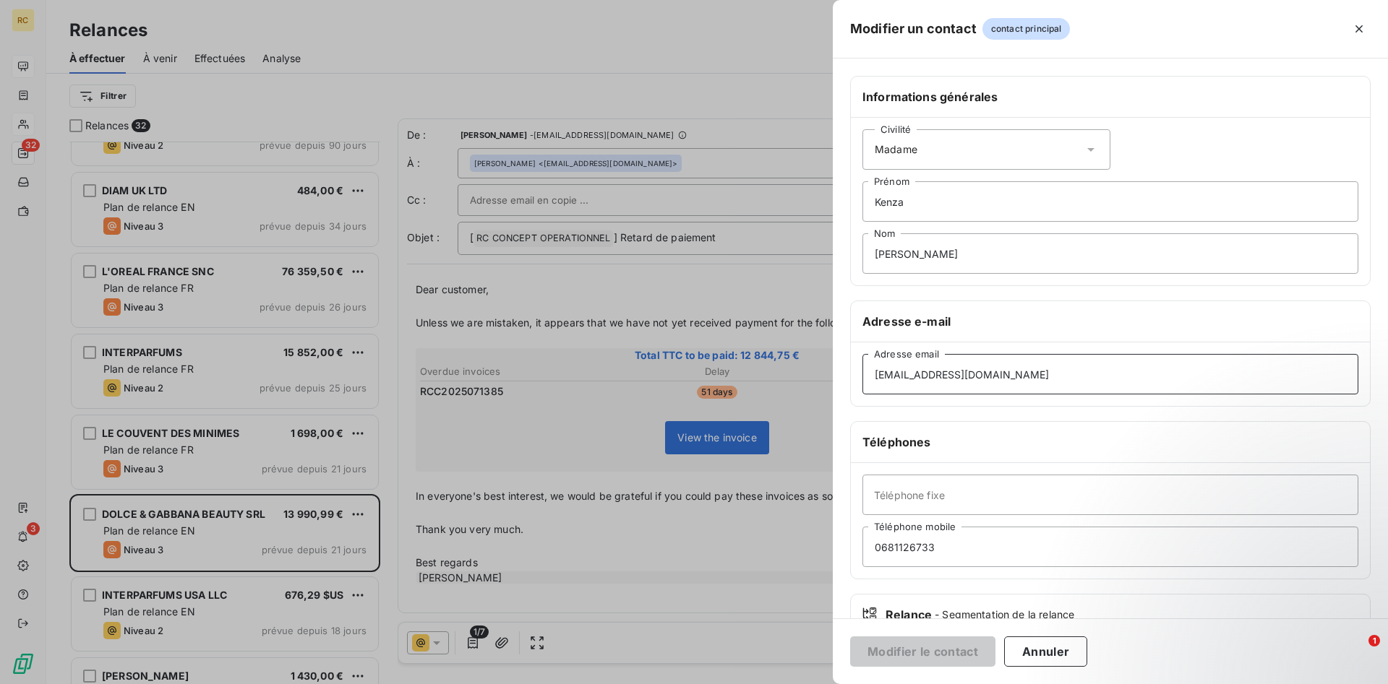
drag, startPoint x: 1035, startPoint y: 379, endPoint x: 885, endPoint y: 373, distance: 150.5
click at [824, 684] on div "Modifier un contact contact principal Informations générales Civilité Madame [P…" at bounding box center [694, 684] width 1388 height 0
drag, startPoint x: 1039, startPoint y: 374, endPoint x: 725, endPoint y: 371, distance: 313.7
click at [862, 370] on input "[EMAIL_ADDRESS][DOMAIN_NAME]" at bounding box center [1110, 374] width 496 height 40
paste input "[PERSON_NAME].[PERSON_NAME]"
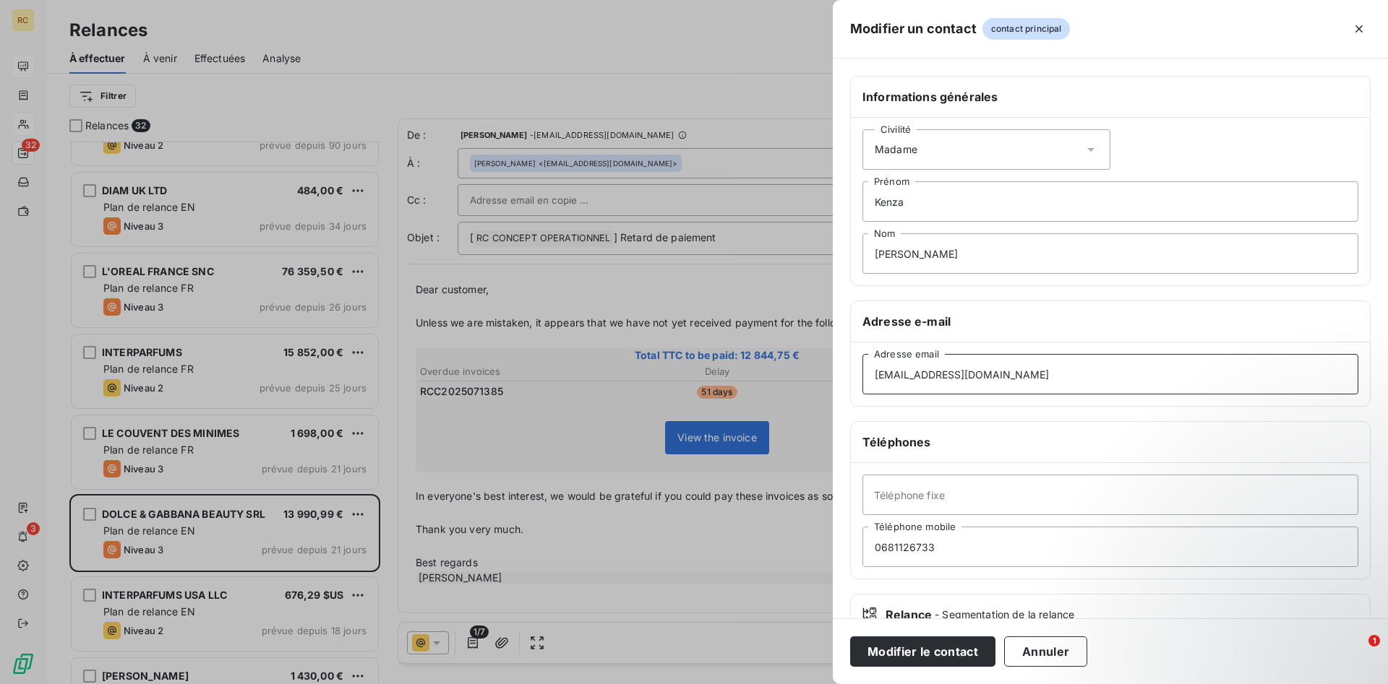
type input "[EMAIL_ADDRESS][DOMAIN_NAME]"
drag, startPoint x: 888, startPoint y: 197, endPoint x: 802, endPoint y: 197, distance: 86.0
click at [862, 197] on input "Kenza" at bounding box center [1110, 201] width 496 height 40
drag, startPoint x: 935, startPoint y: 254, endPoint x: 768, endPoint y: 256, distance: 167.7
click at [862, 256] on input "Nom" at bounding box center [1110, 253] width 496 height 40
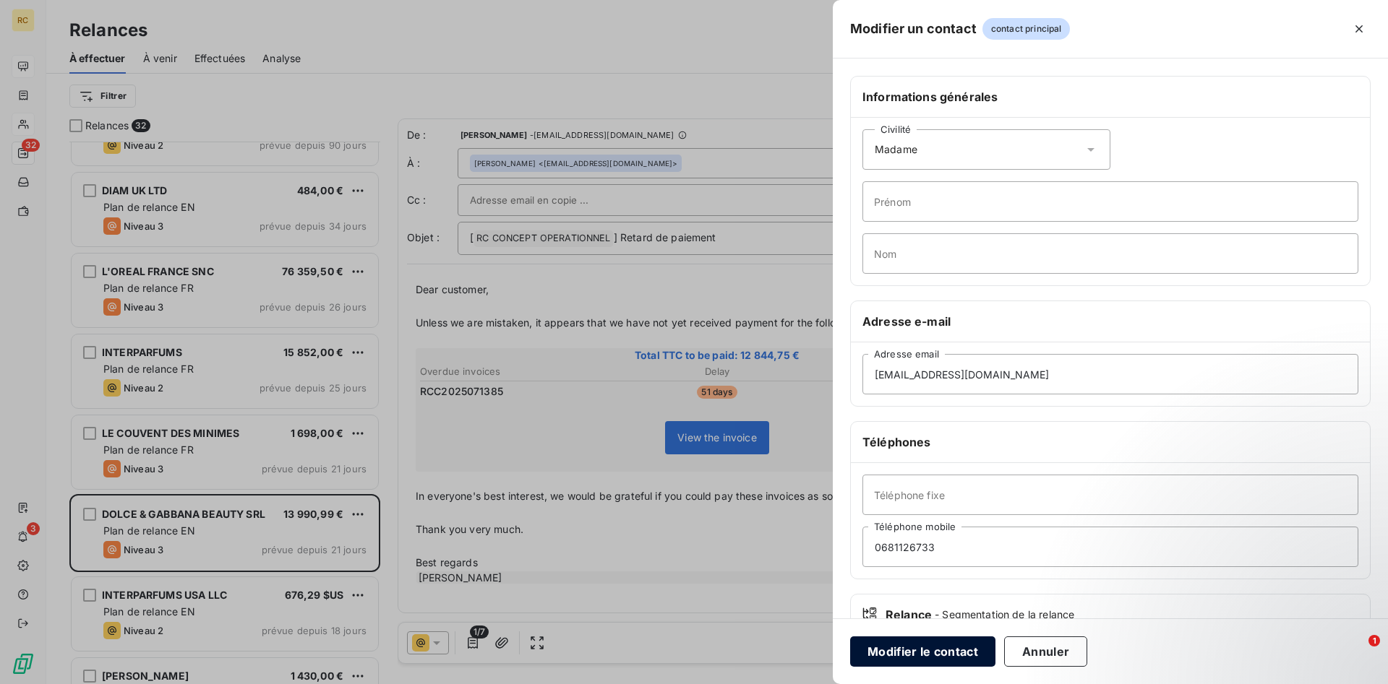
click at [931, 657] on button "Modifier le contact" at bounding box center [922, 652] width 145 height 30
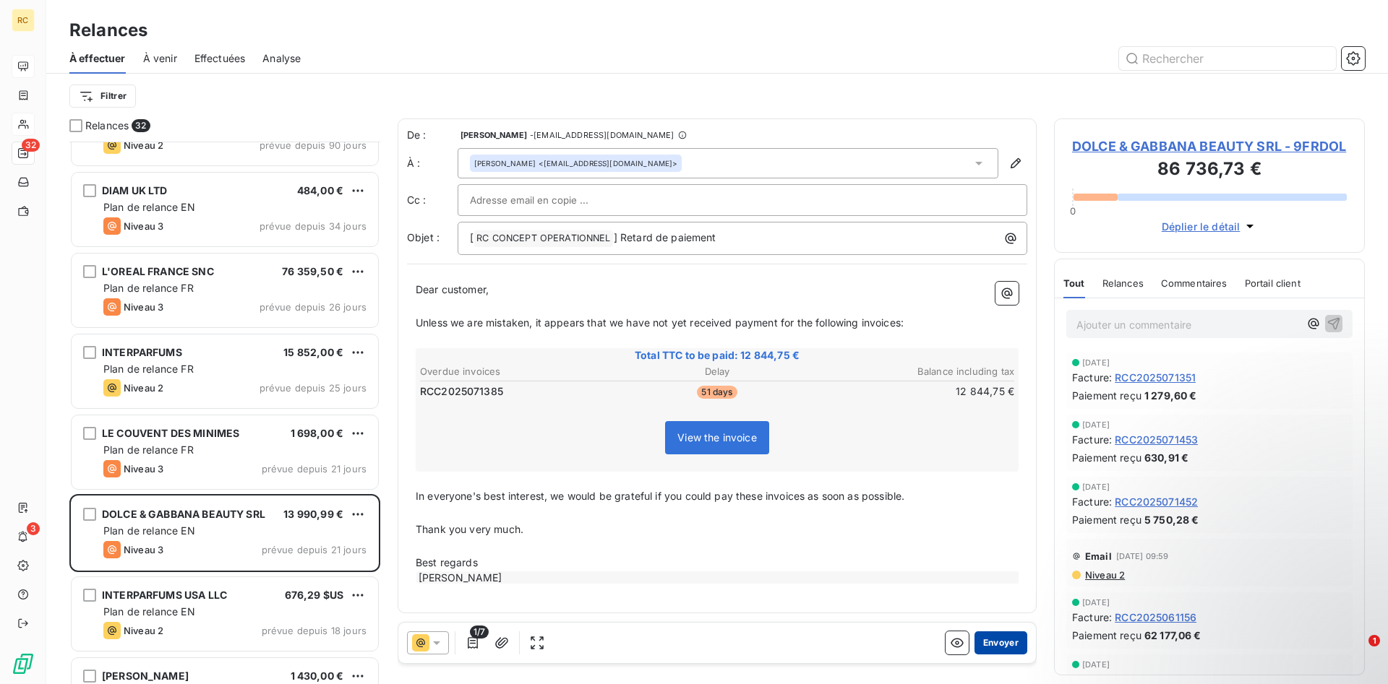
click at [1001, 641] on button "Envoyer" at bounding box center [1000, 643] width 53 height 23
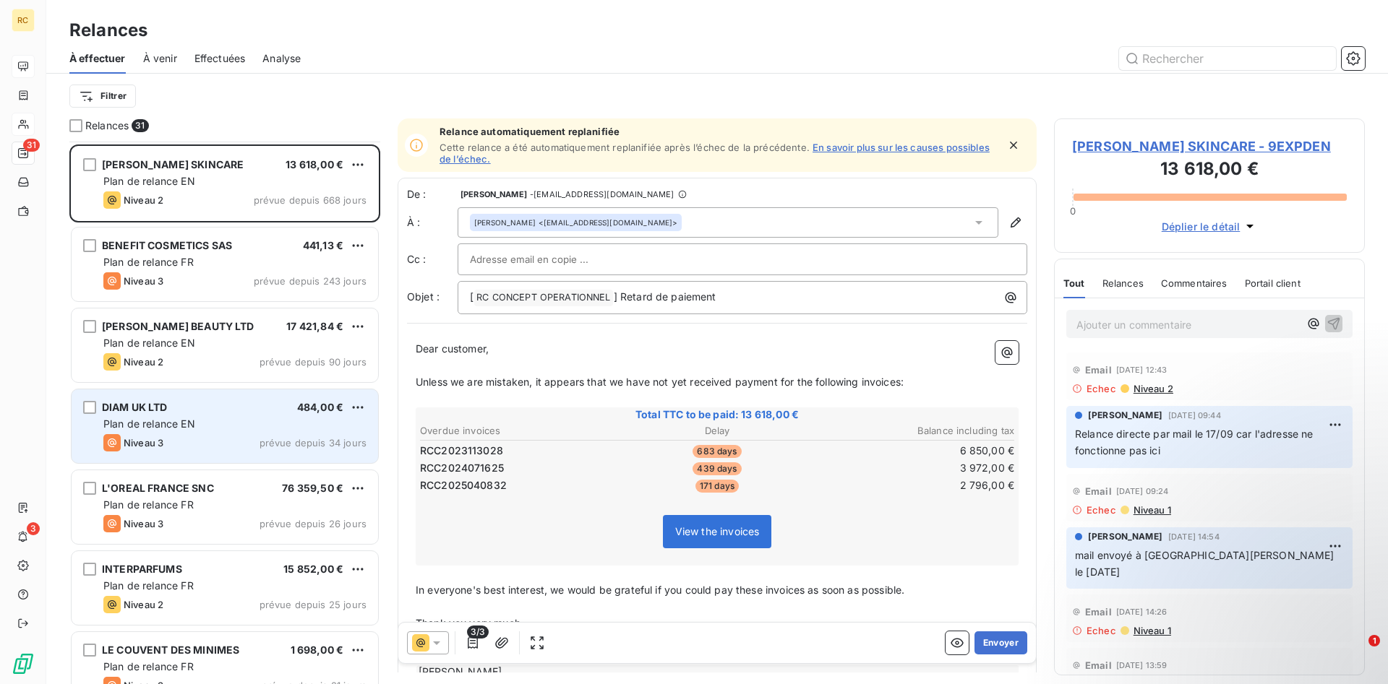
scroll to position [74, 0]
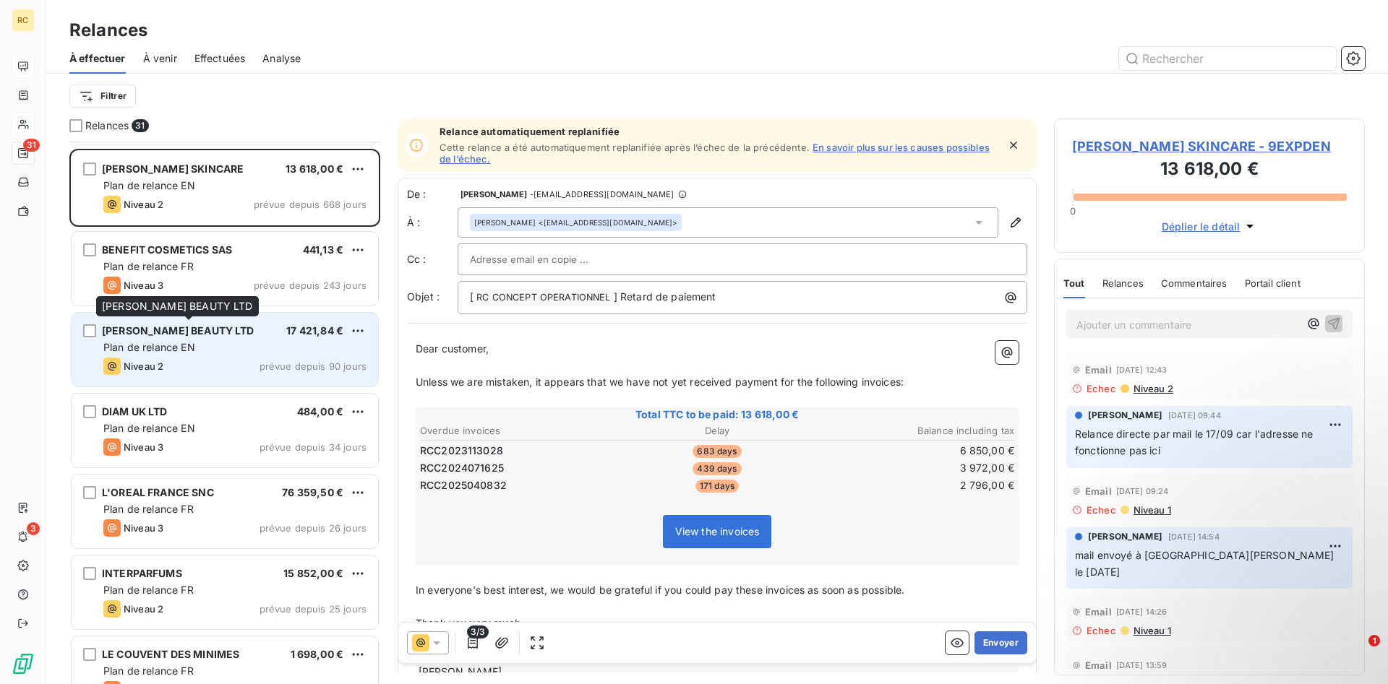
click at [169, 332] on span "[PERSON_NAME] BEAUTY LTD" at bounding box center [178, 331] width 153 height 12
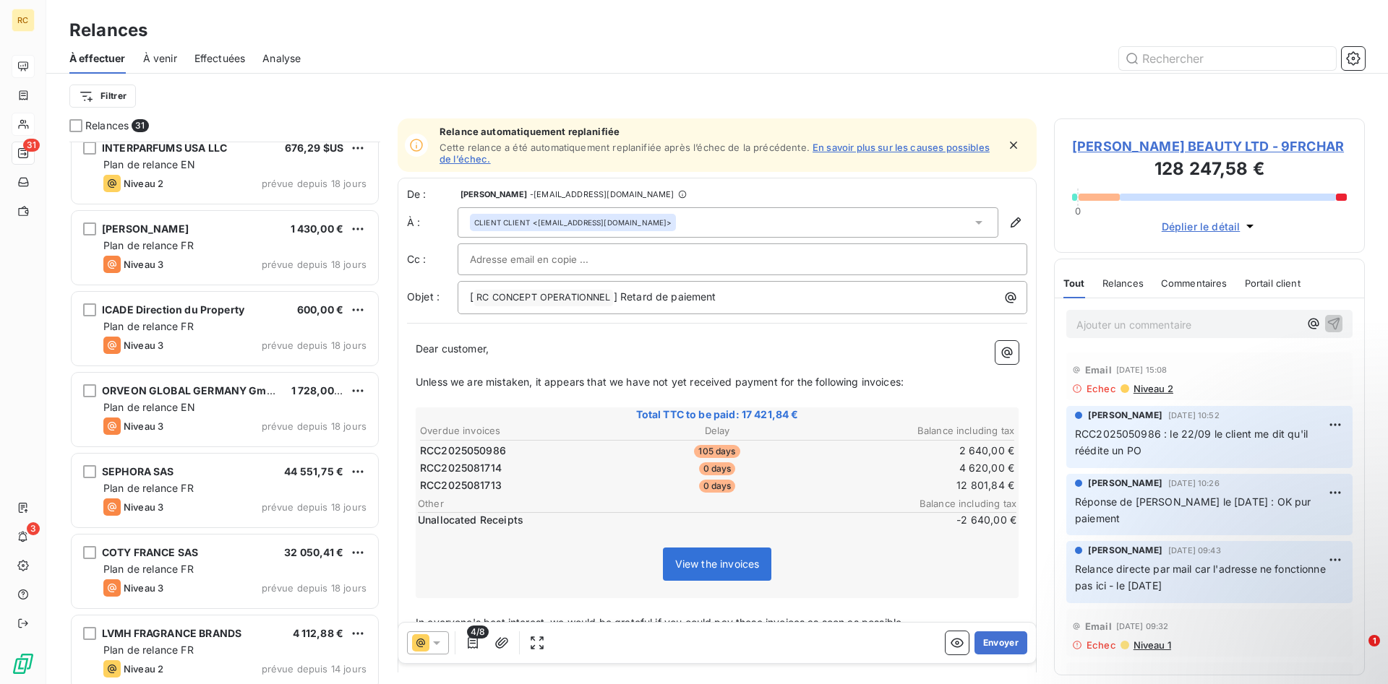
scroll to position [664, 0]
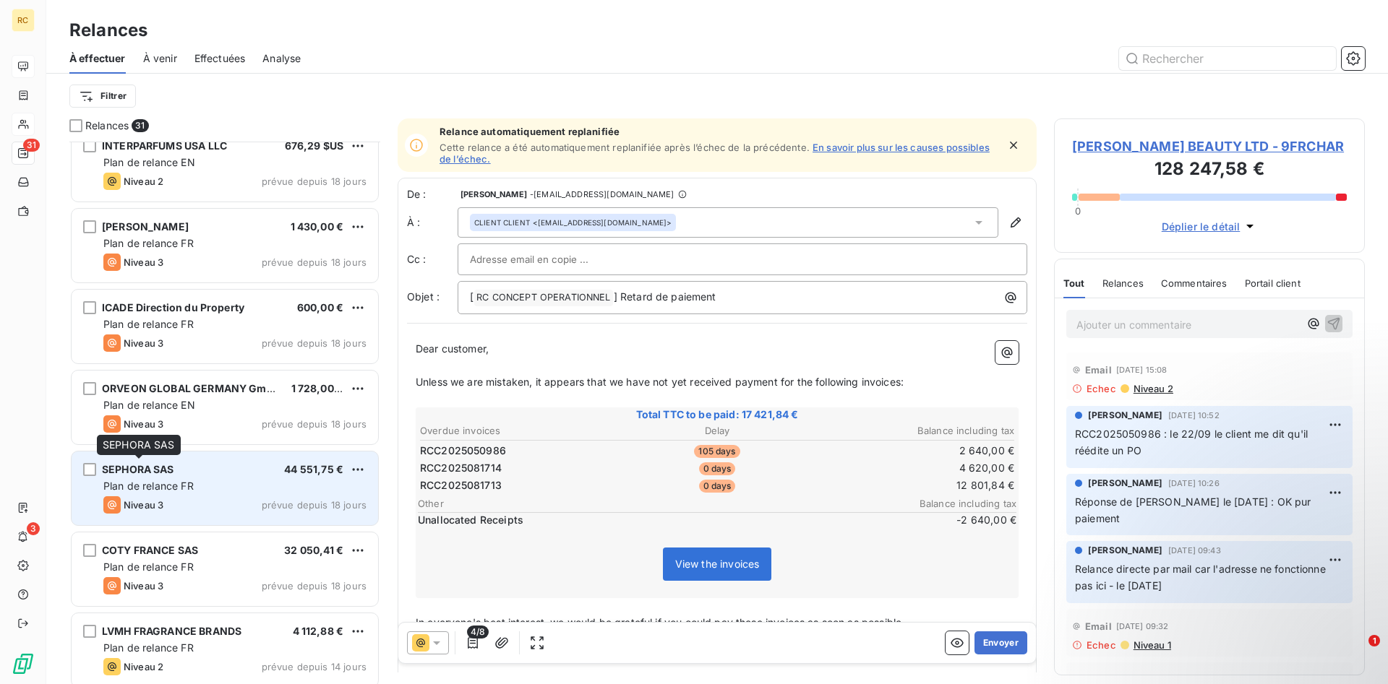
click at [138, 471] on span "SEPHORA SAS" at bounding box center [138, 469] width 72 height 12
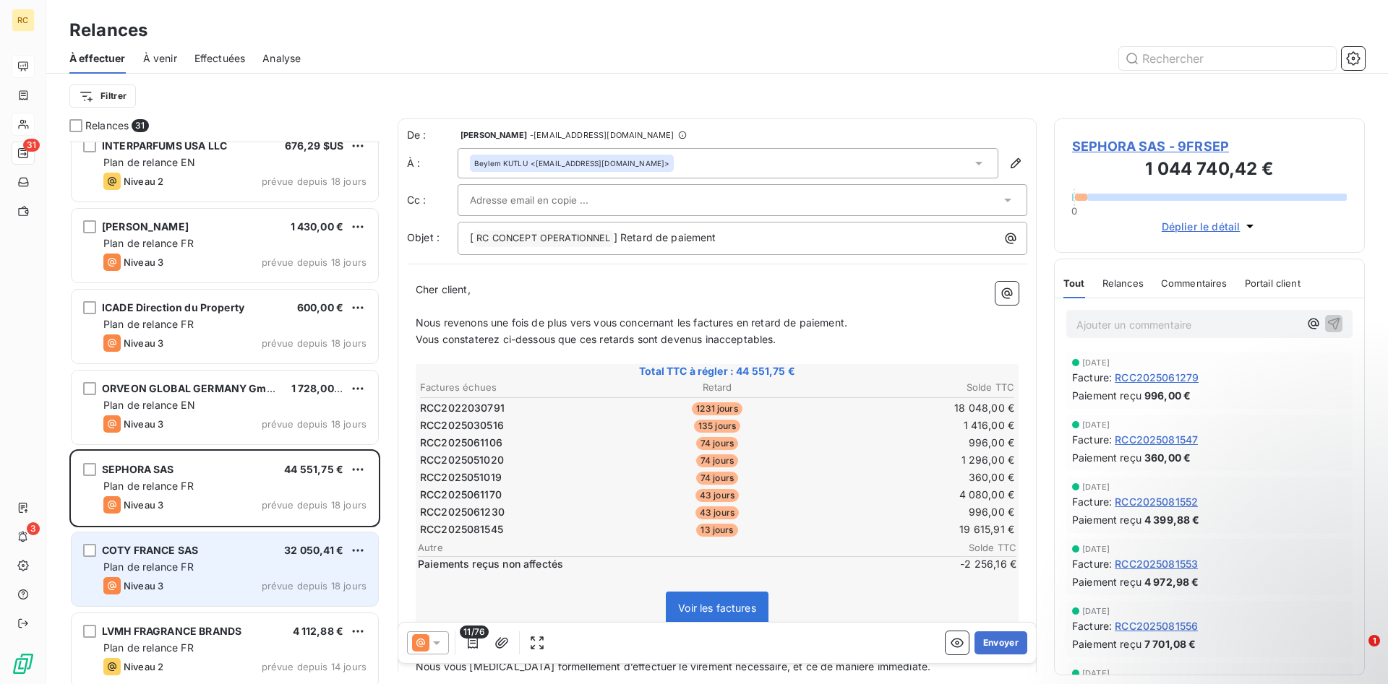
click at [184, 562] on span "Plan de relance FR" at bounding box center [148, 567] width 90 height 12
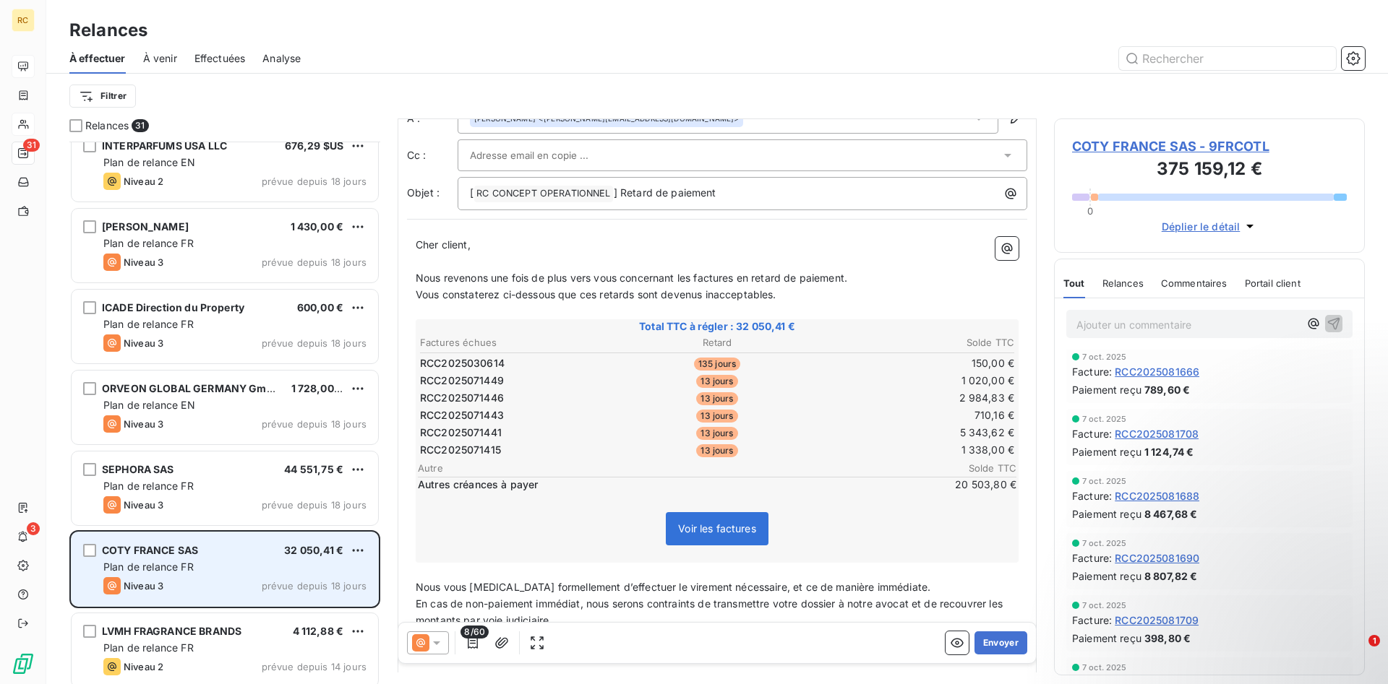
scroll to position [738, 0]
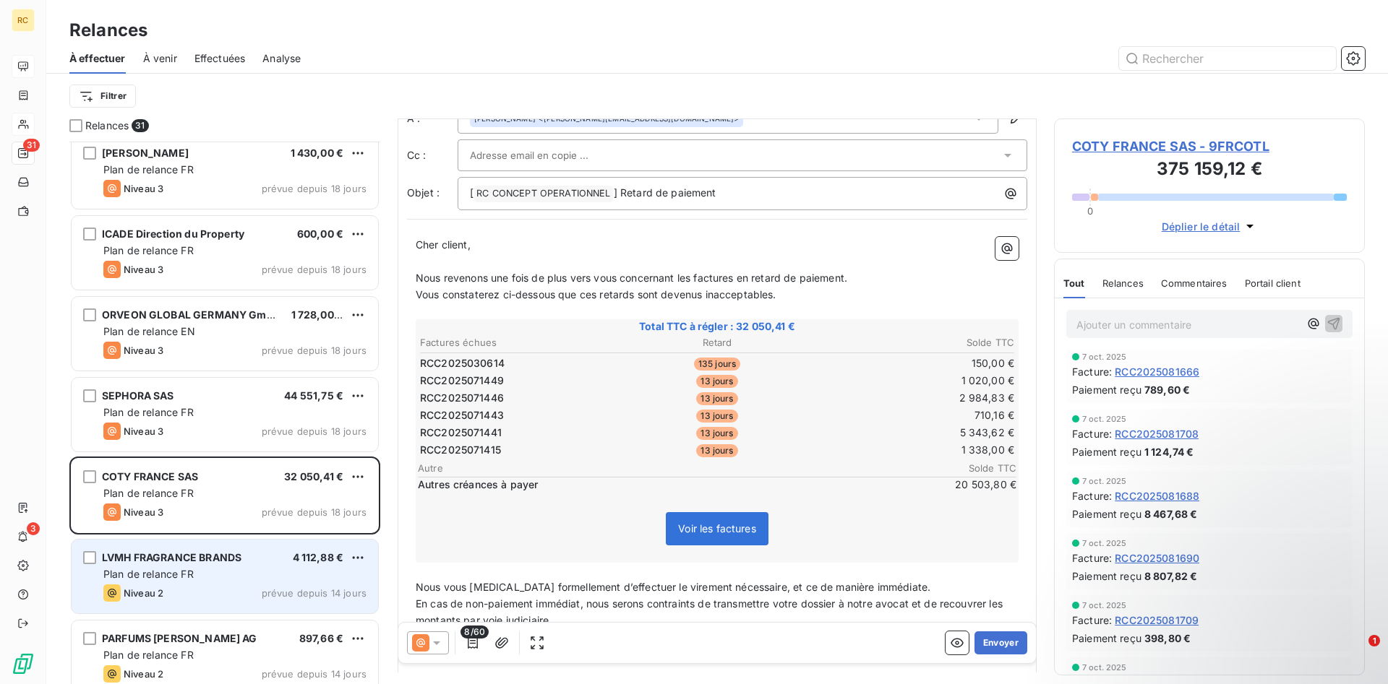
click at [165, 579] on span "Plan de relance FR" at bounding box center [148, 574] width 90 height 12
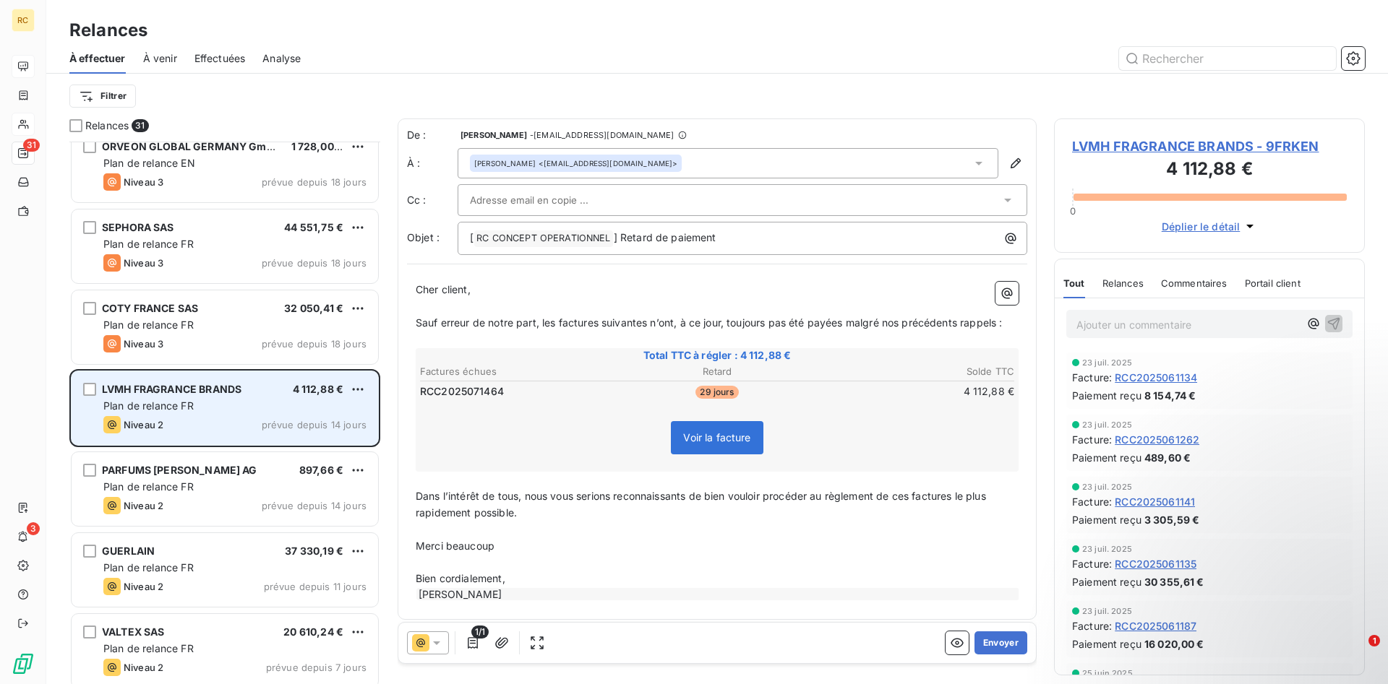
scroll to position [959, 0]
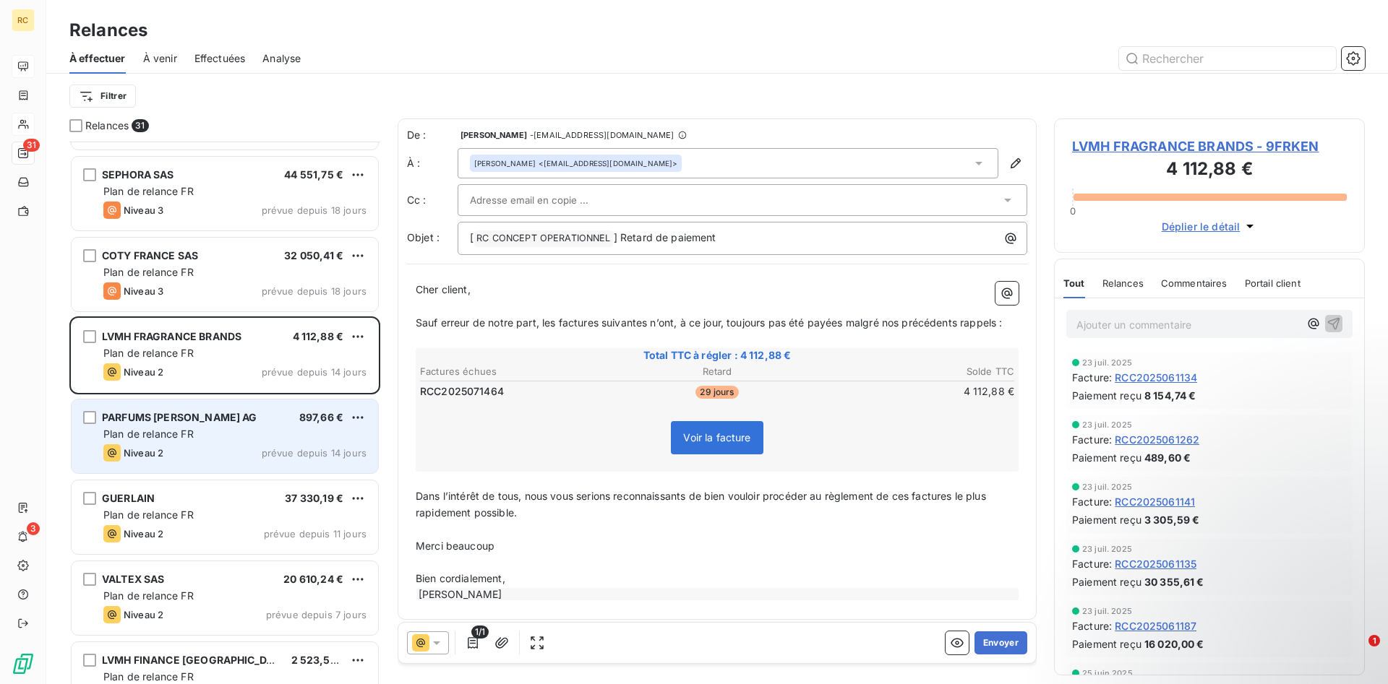
click at [145, 424] on span "PARFUMS [PERSON_NAME] AG" at bounding box center [179, 417] width 155 height 12
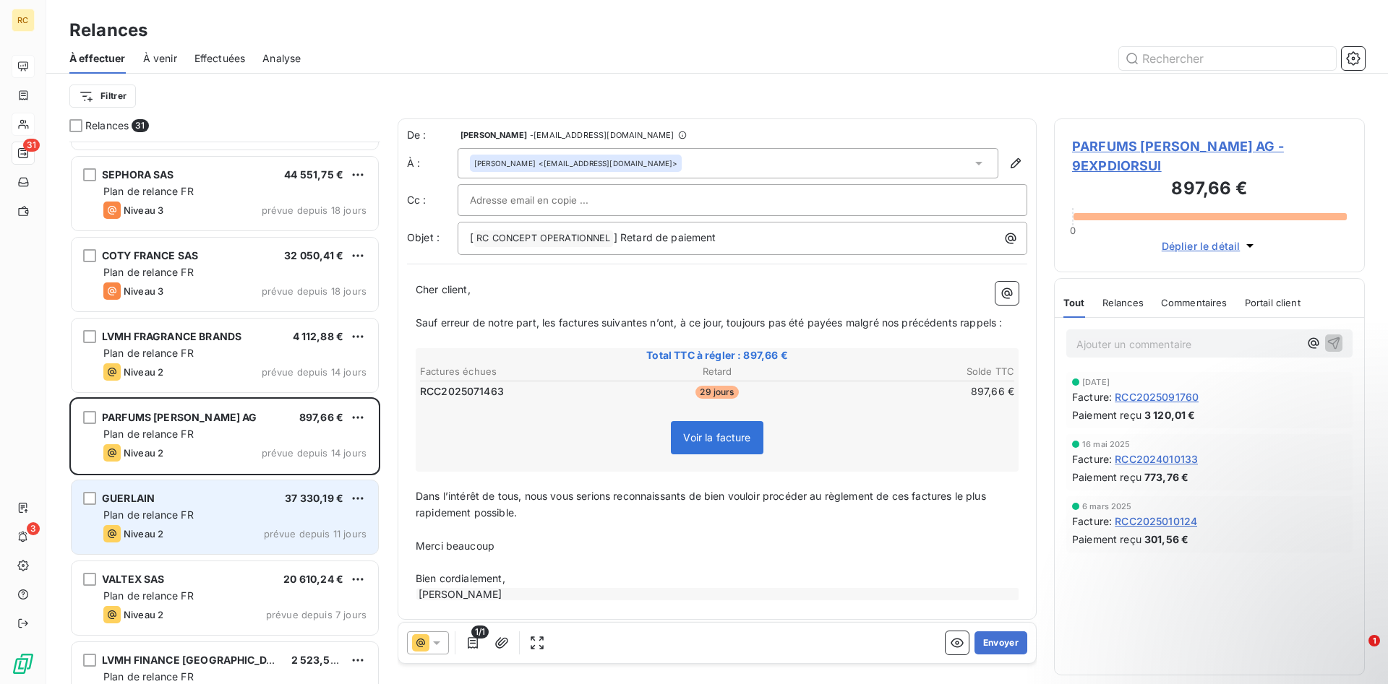
click at [134, 510] on span "Plan de relance FR" at bounding box center [148, 515] width 90 height 12
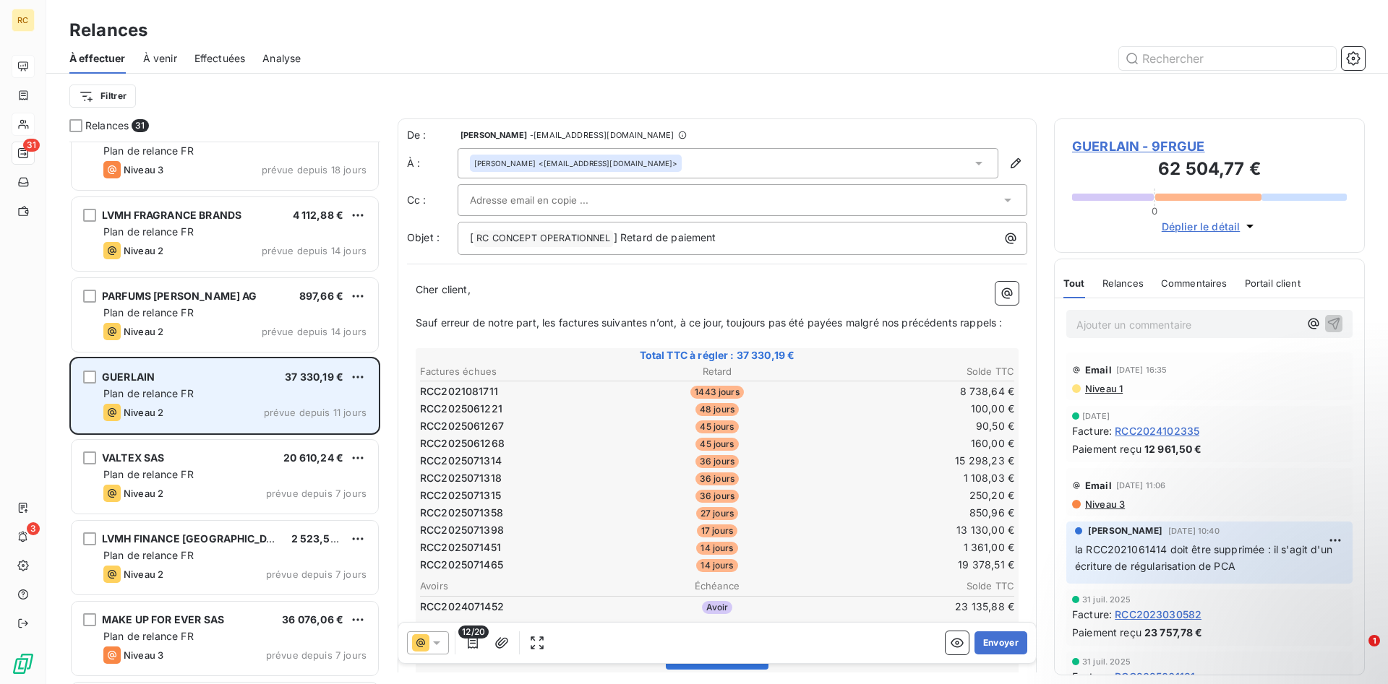
scroll to position [1180, 0]
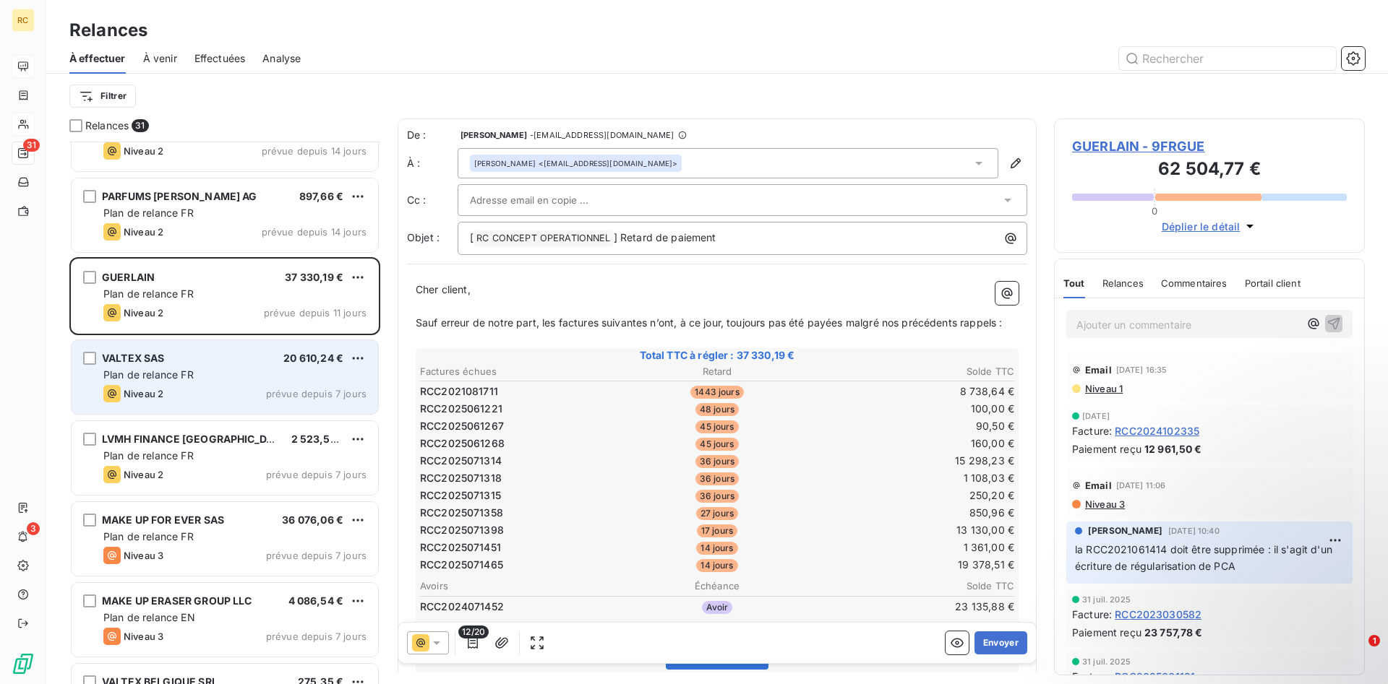
click at [142, 392] on span "Niveau 2" at bounding box center [144, 394] width 40 height 12
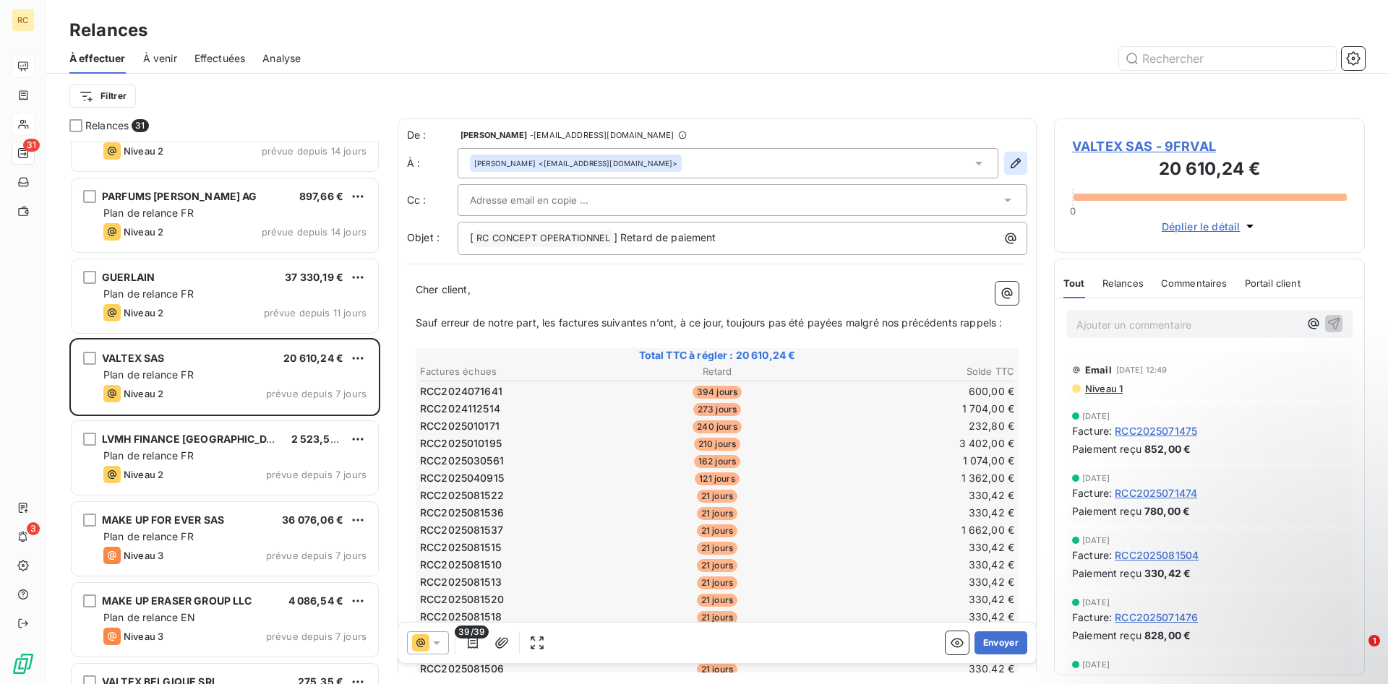
click at [1013, 164] on icon "button" at bounding box center [1015, 163] width 14 height 14
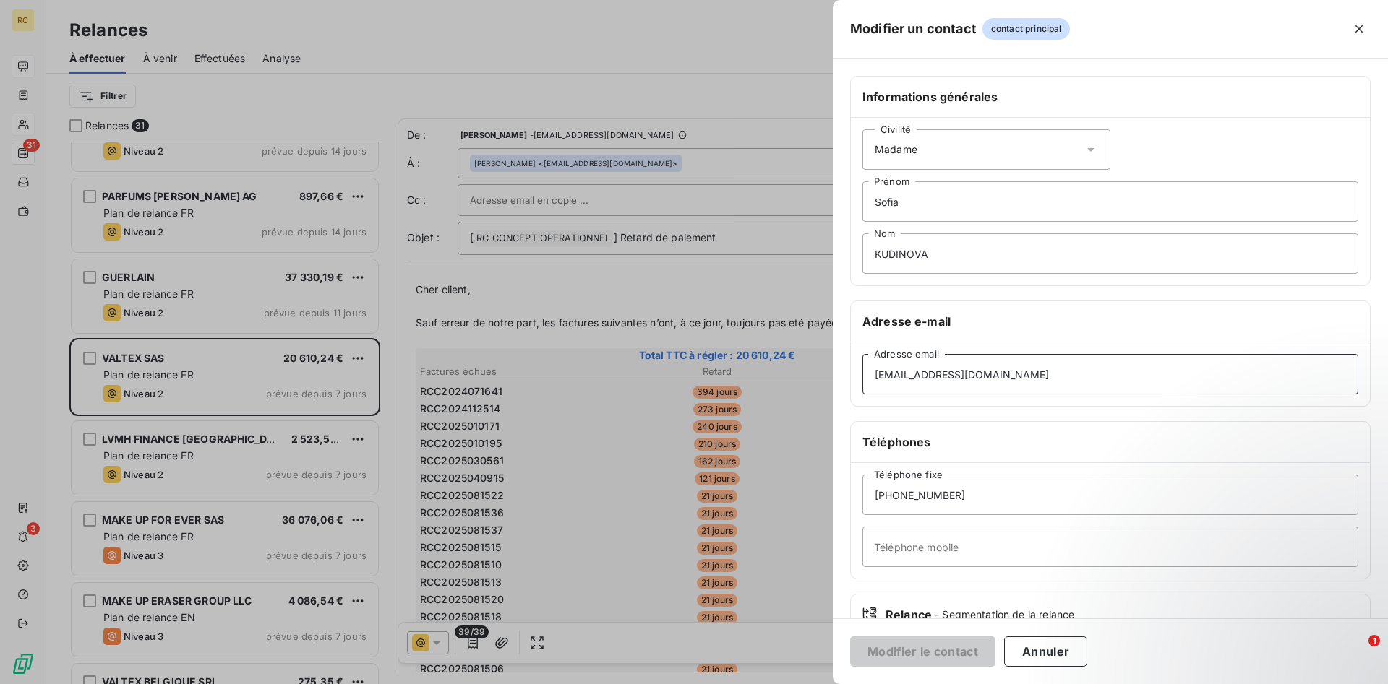
drag, startPoint x: 957, startPoint y: 378, endPoint x: 717, endPoint y: 369, distance: 240.1
click at [717, 684] on div "Modifier un contact contact principal Informations générales Civilité Madame [P…" at bounding box center [694, 684] width 1388 height 0
drag, startPoint x: 954, startPoint y: 372, endPoint x: 752, endPoint y: 372, distance: 201.7
click at [862, 372] on input "[EMAIL_ADDRESS][DOMAIN_NAME]" at bounding box center [1110, 374] width 496 height 40
paste input "factures.fournisseur"
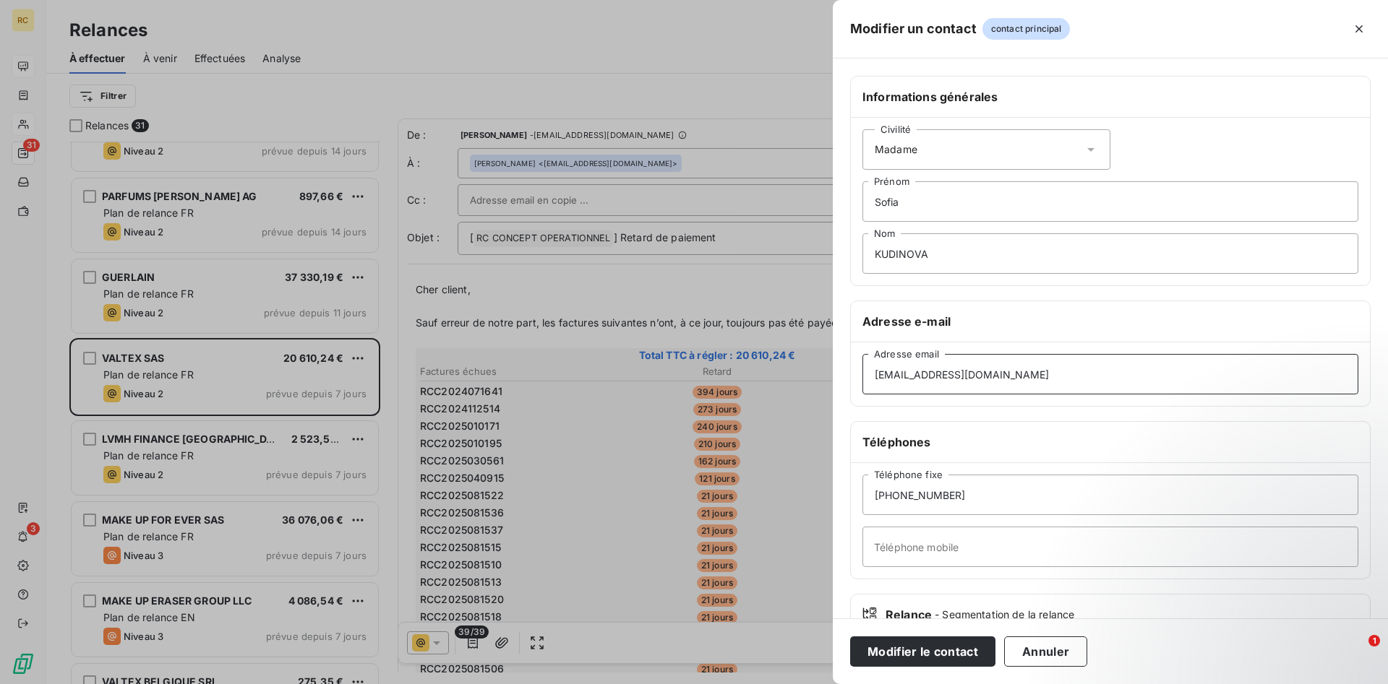
type input "[EMAIL_ADDRESS][DOMAIN_NAME]"
drag, startPoint x: 934, startPoint y: 249, endPoint x: 758, endPoint y: 247, distance: 175.6
click at [862, 247] on input "KUDINOVA" at bounding box center [1110, 253] width 496 height 40
drag, startPoint x: 905, startPoint y: 199, endPoint x: 763, endPoint y: 207, distance: 141.9
click at [862, 207] on input "Sofia" at bounding box center [1110, 201] width 496 height 40
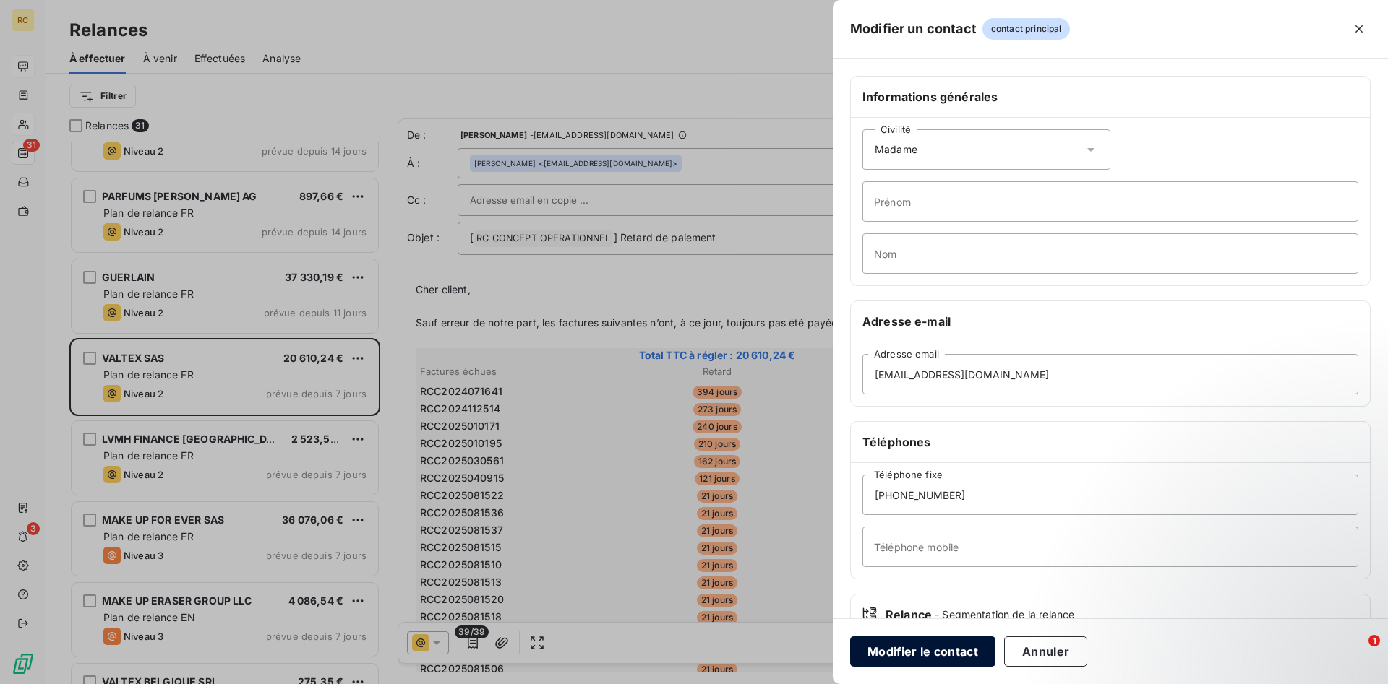
click at [912, 653] on button "Modifier le contact" at bounding box center [922, 652] width 145 height 30
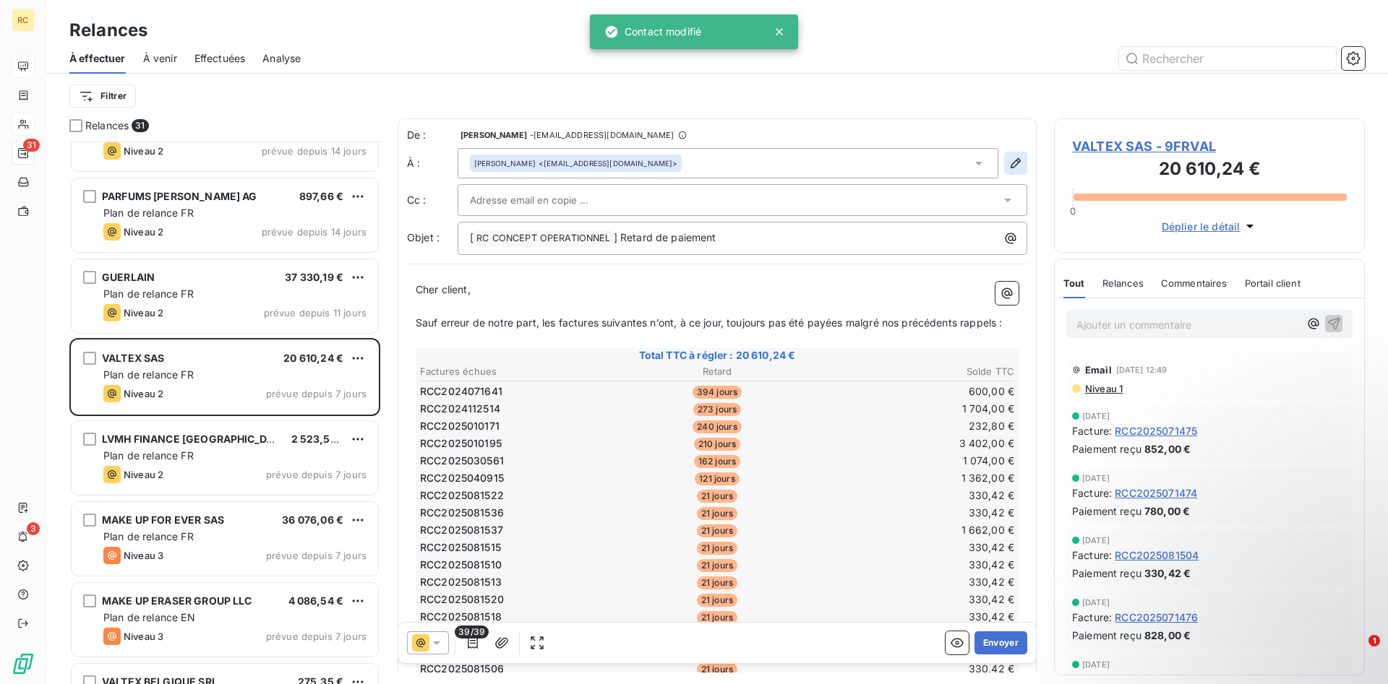
click at [1014, 160] on icon "button" at bounding box center [1015, 163] width 14 height 14
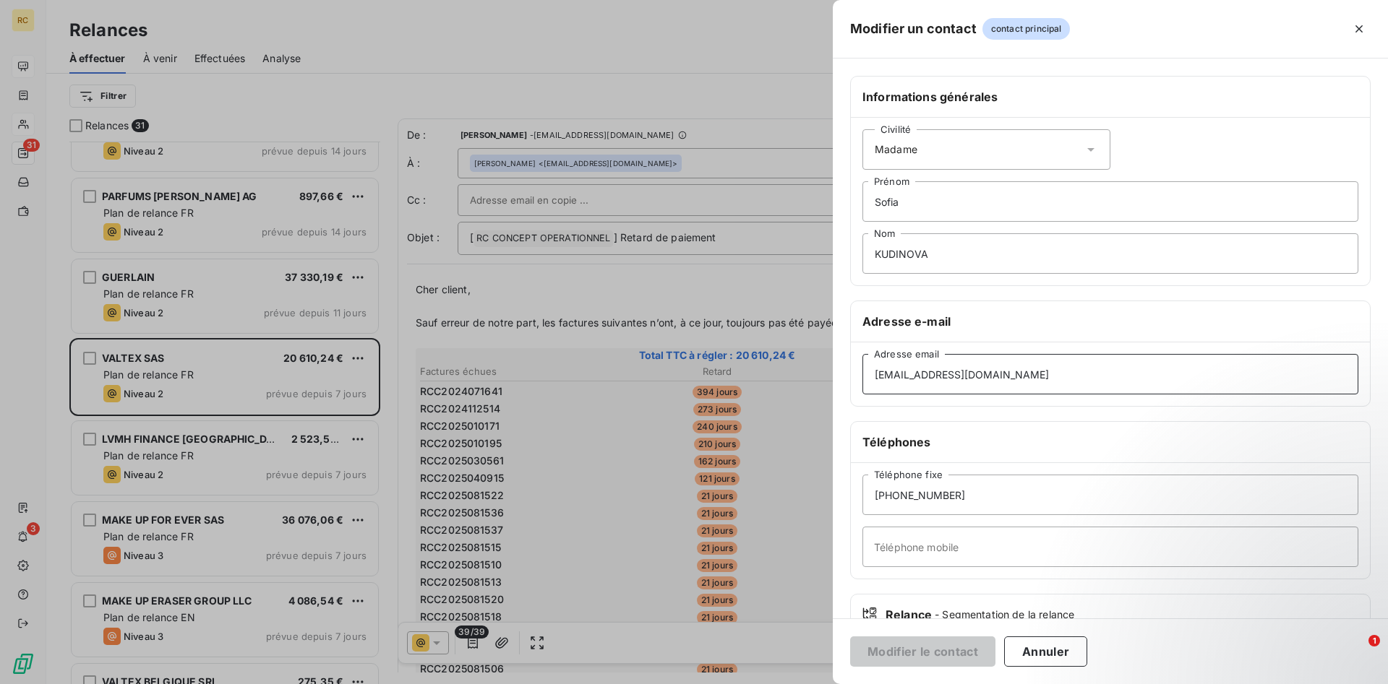
drag, startPoint x: 951, startPoint y: 369, endPoint x: 818, endPoint y: 374, distance: 133.1
click at [818, 684] on div "Modifier un contact contact principal Informations générales Civilité Madame [P…" at bounding box center [694, 684] width 1388 height 0
drag, startPoint x: 951, startPoint y: 374, endPoint x: 739, endPoint y: 359, distance: 213.0
click at [862, 359] on input "[EMAIL_ADDRESS][DOMAIN_NAME]" at bounding box center [1110, 374] width 496 height 40
paste input "factures.fournisseur"
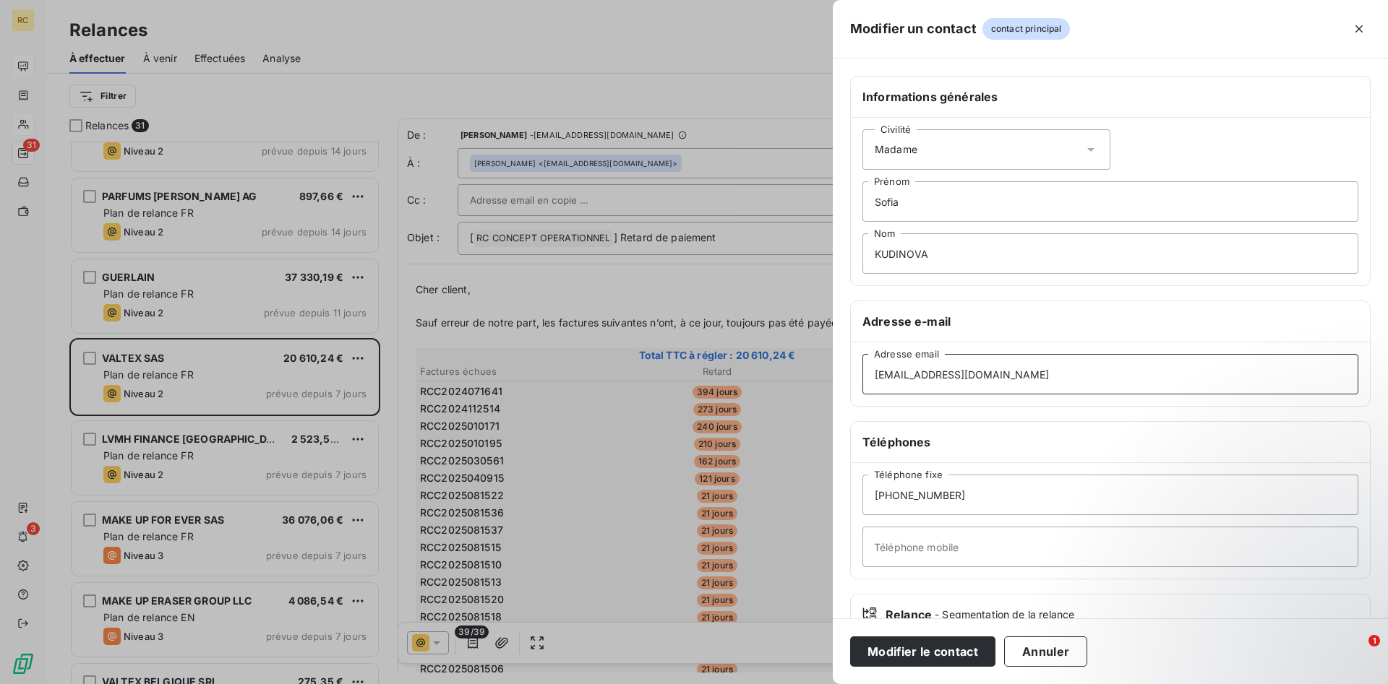
type input "[EMAIL_ADDRESS][DOMAIN_NAME]"
drag, startPoint x: 927, startPoint y: 251, endPoint x: 752, endPoint y: 250, distance: 175.6
click at [862, 250] on input "KUDINOVA" at bounding box center [1110, 253] width 496 height 40
drag, startPoint x: 911, startPoint y: 202, endPoint x: 769, endPoint y: 198, distance: 141.7
click at [862, 198] on input "Sofia" at bounding box center [1110, 201] width 496 height 40
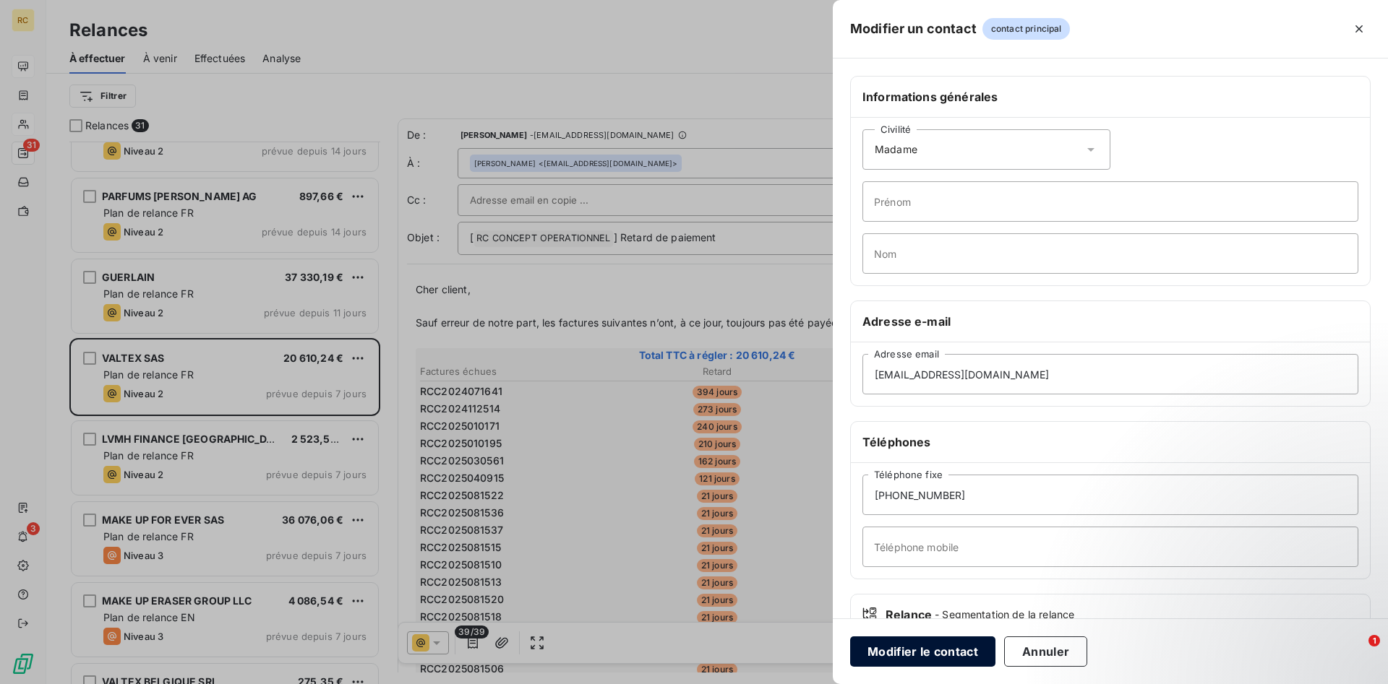
click at [893, 649] on button "Modifier le contact" at bounding box center [922, 652] width 145 height 30
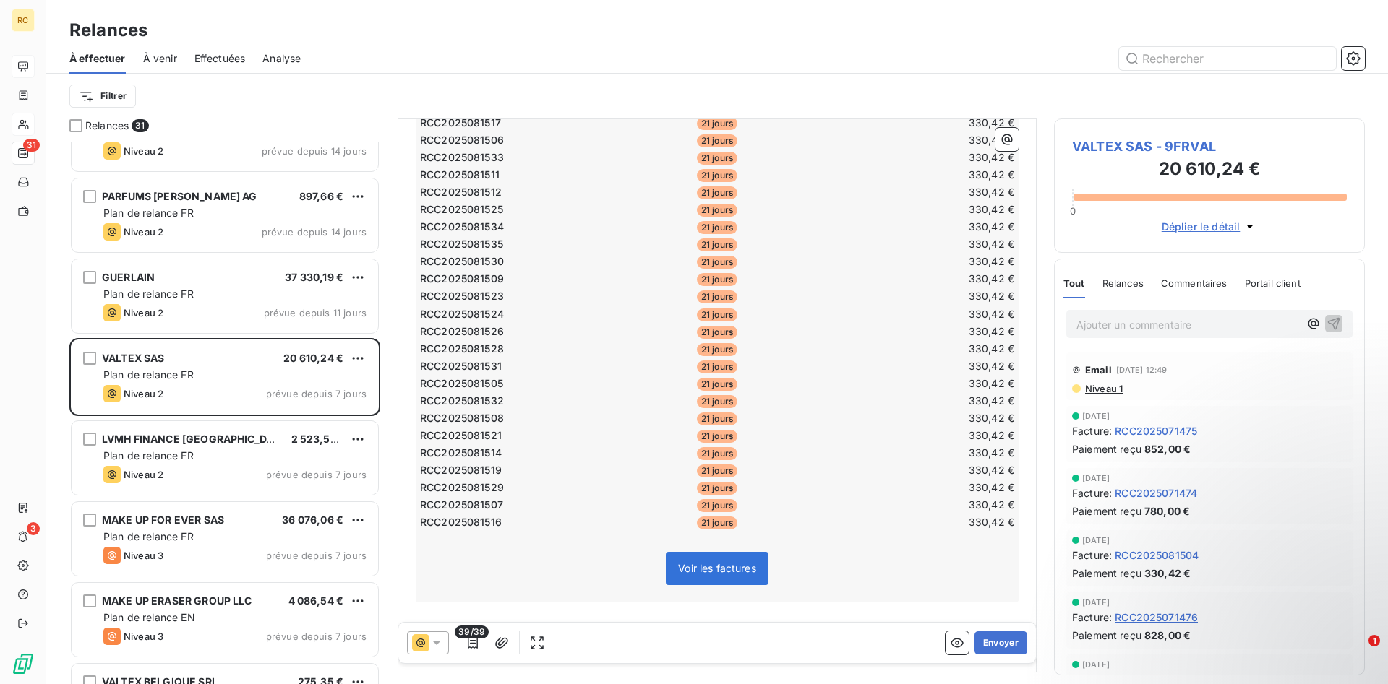
scroll to position [664, 0]
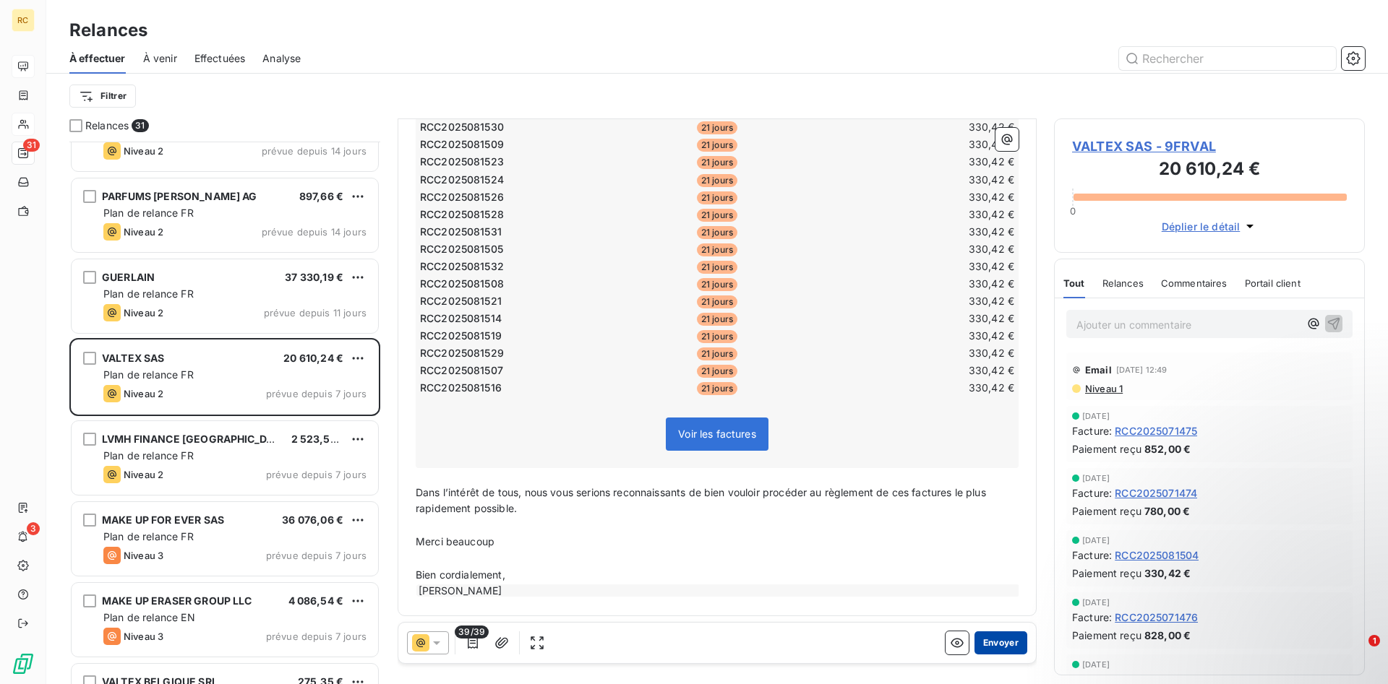
click at [997, 645] on button "Envoyer" at bounding box center [1000, 643] width 53 height 23
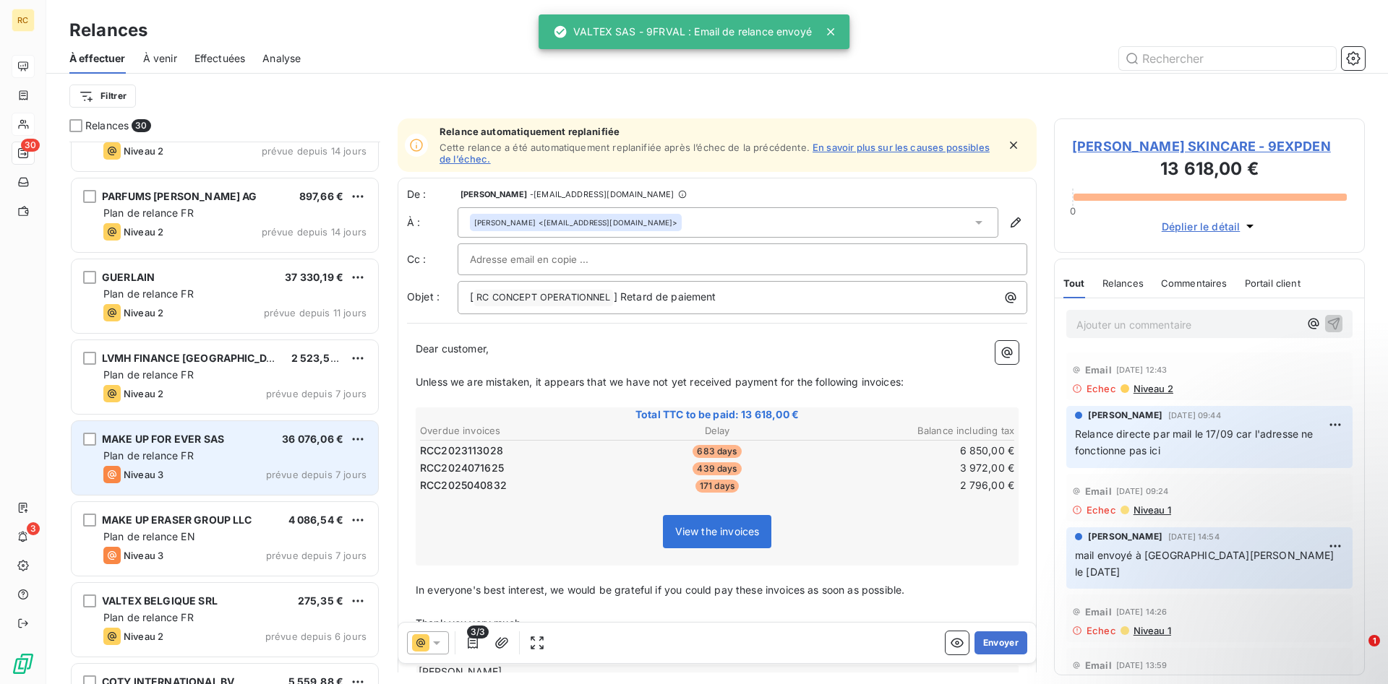
click at [176, 438] on span "MAKE UP FOR EVER SAS" at bounding box center [163, 439] width 122 height 12
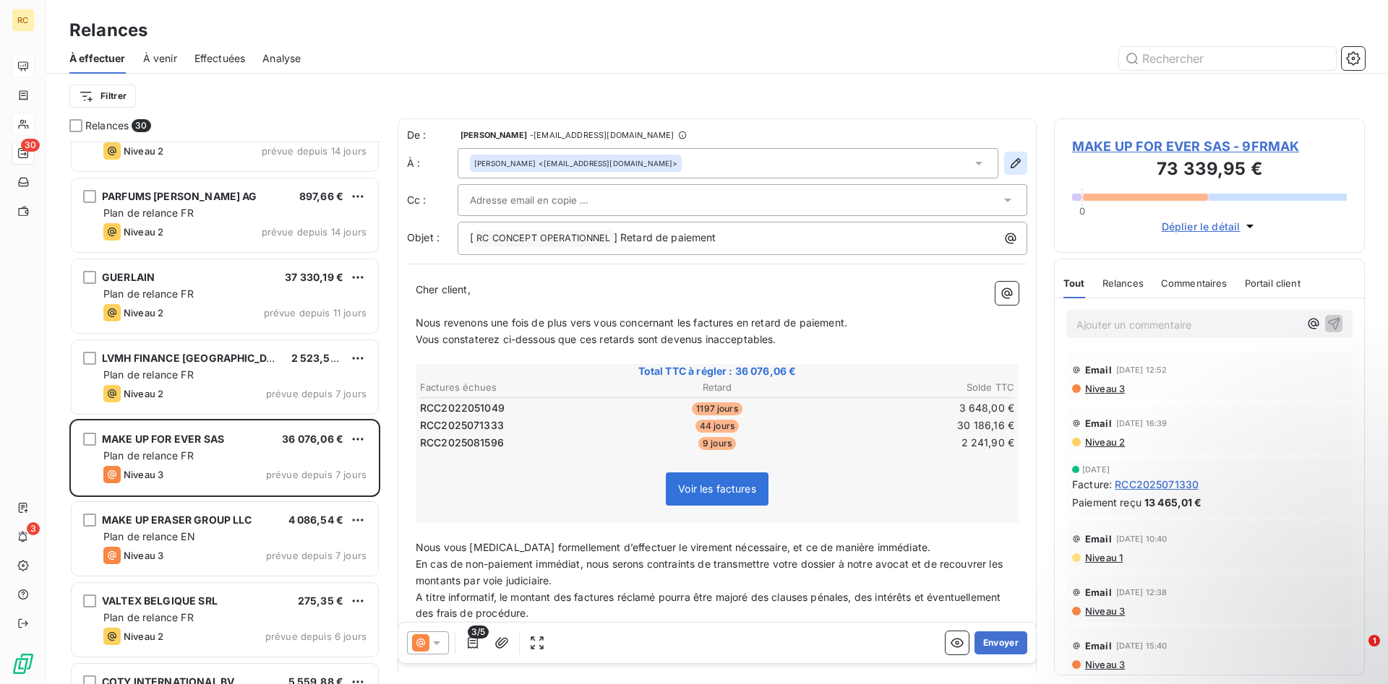
click at [1012, 163] on icon "button" at bounding box center [1015, 163] width 14 height 14
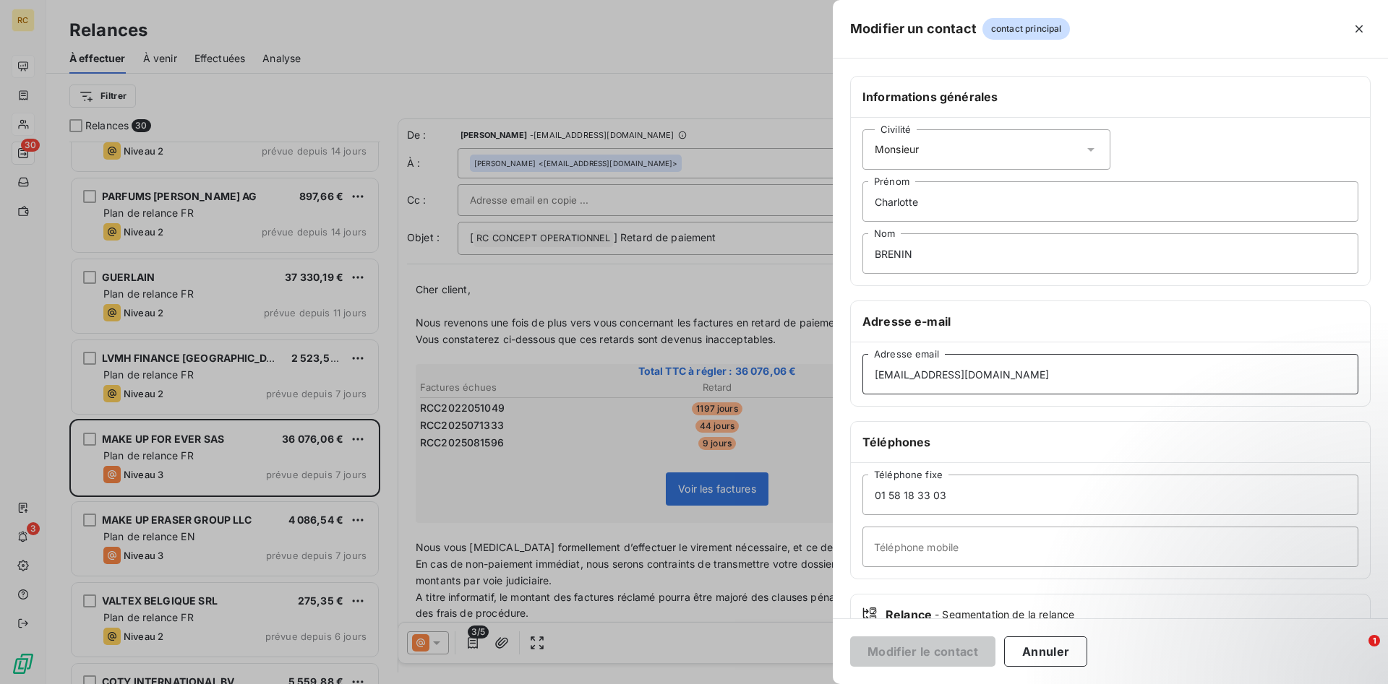
drag, startPoint x: 1003, startPoint y: 369, endPoint x: 802, endPoint y: 373, distance: 201.0
click at [791, 684] on div "Modifier un contact contact principal Informations générales Civilité Monsieur …" at bounding box center [694, 684] width 1388 height 0
drag, startPoint x: 1008, startPoint y: 375, endPoint x: 712, endPoint y: 371, distance: 296.4
click at [862, 371] on input "[EMAIL_ADDRESS][DOMAIN_NAME]" at bounding box center [1110, 374] width 496 height 40
paste input "[EMAIL_ADDRESS][DOMAIN_NAME]"
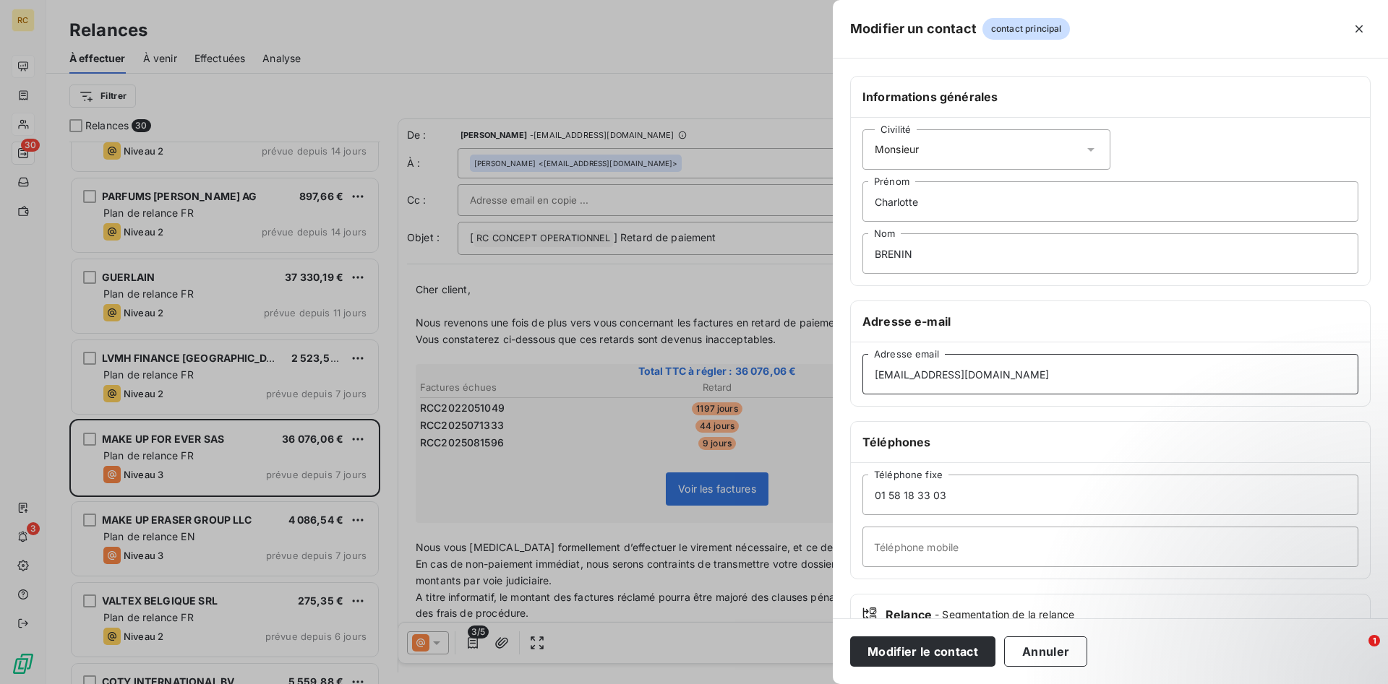
type input "[EMAIL_ADDRESS][DOMAIN_NAME]"
drag, startPoint x: 918, startPoint y: 199, endPoint x: 799, endPoint y: 199, distance: 118.5
click at [862, 199] on input "Charlotte" at bounding box center [1110, 201] width 496 height 40
drag, startPoint x: 930, startPoint y: 259, endPoint x: 750, endPoint y: 264, distance: 180.0
click at [862, 258] on input "BRENIN" at bounding box center [1110, 253] width 496 height 40
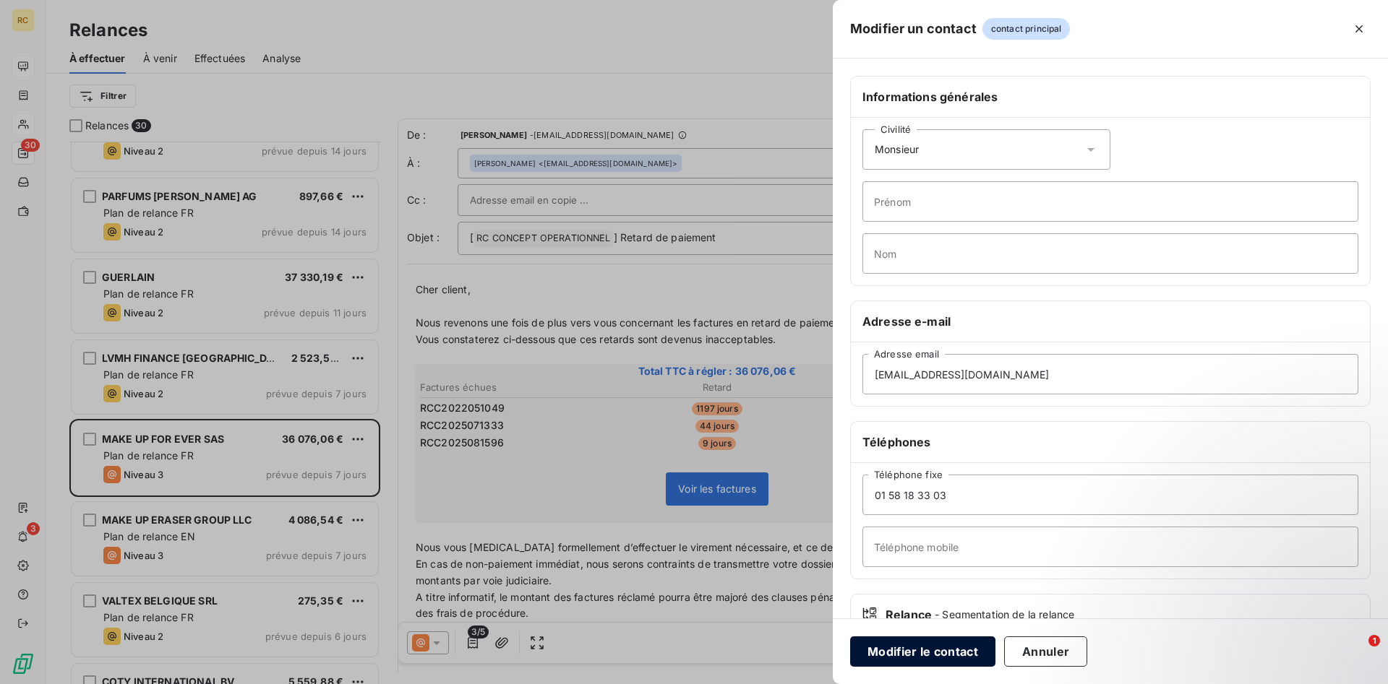
click at [911, 655] on button "Modifier le contact" at bounding box center [922, 652] width 145 height 30
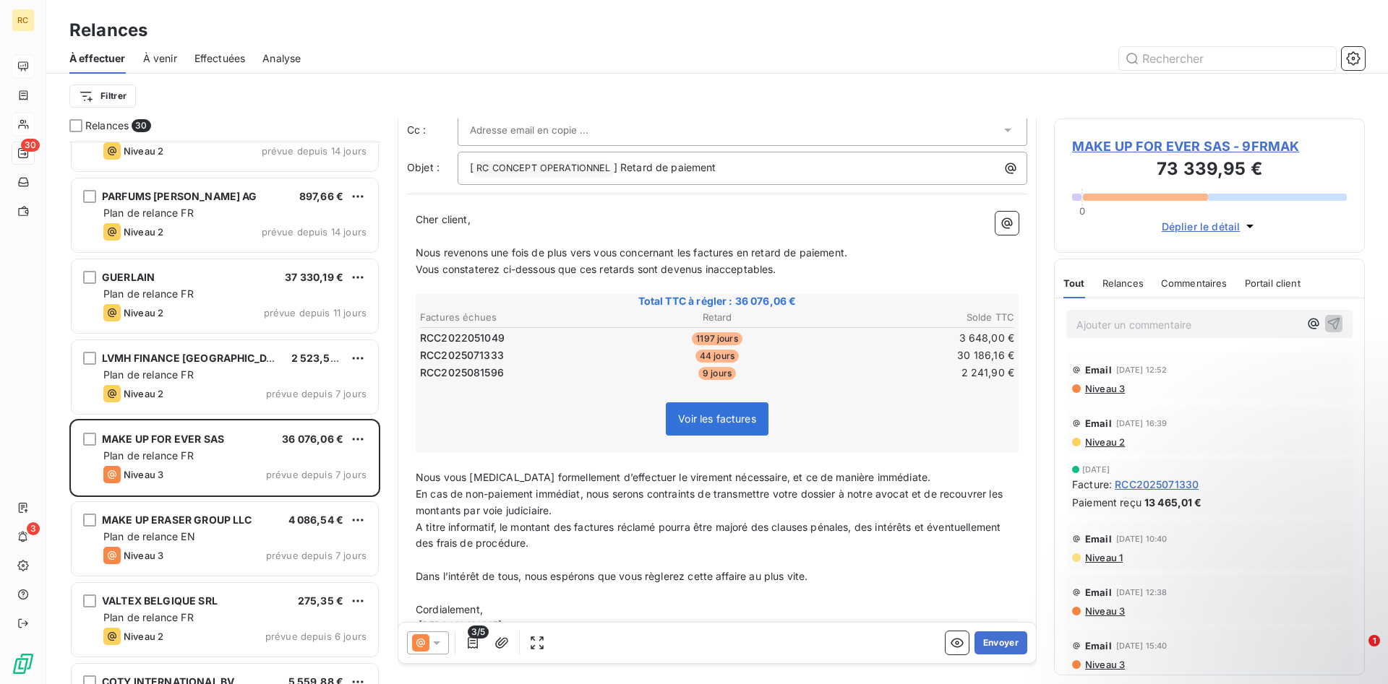
scroll to position [108, 0]
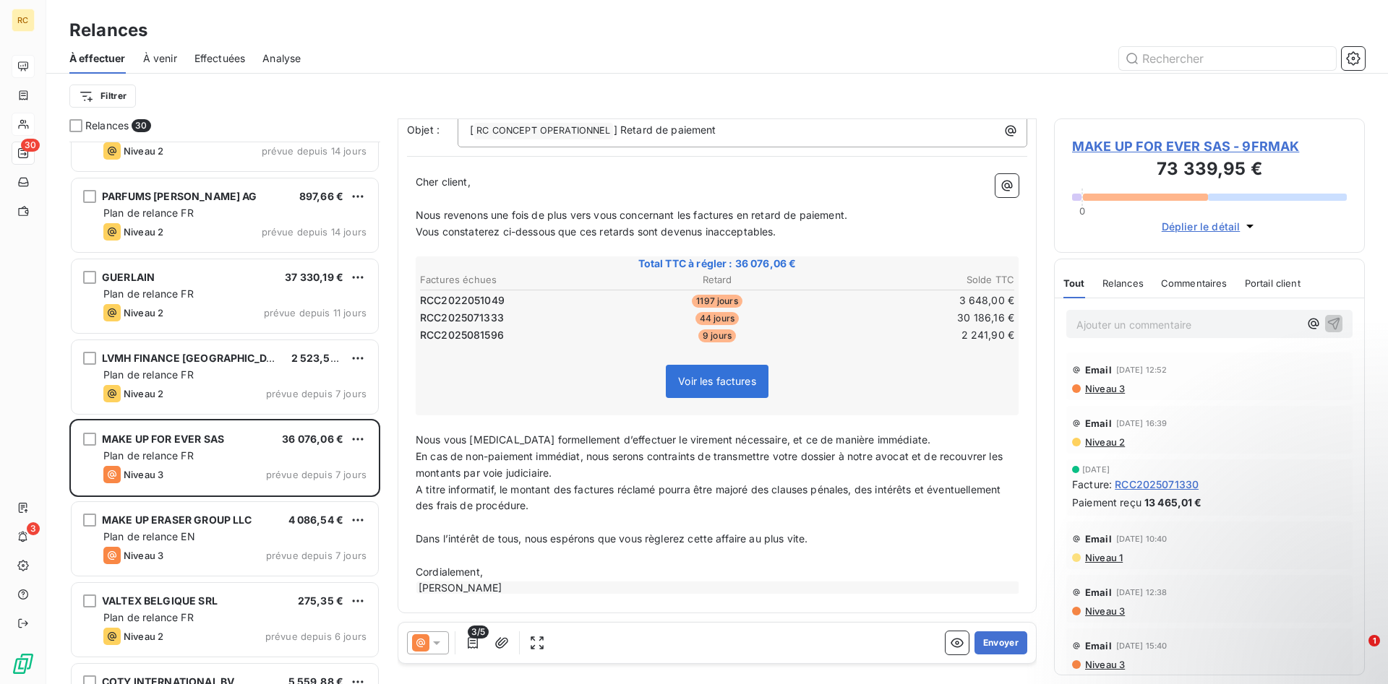
click at [437, 647] on icon at bounding box center [436, 643] width 14 height 14
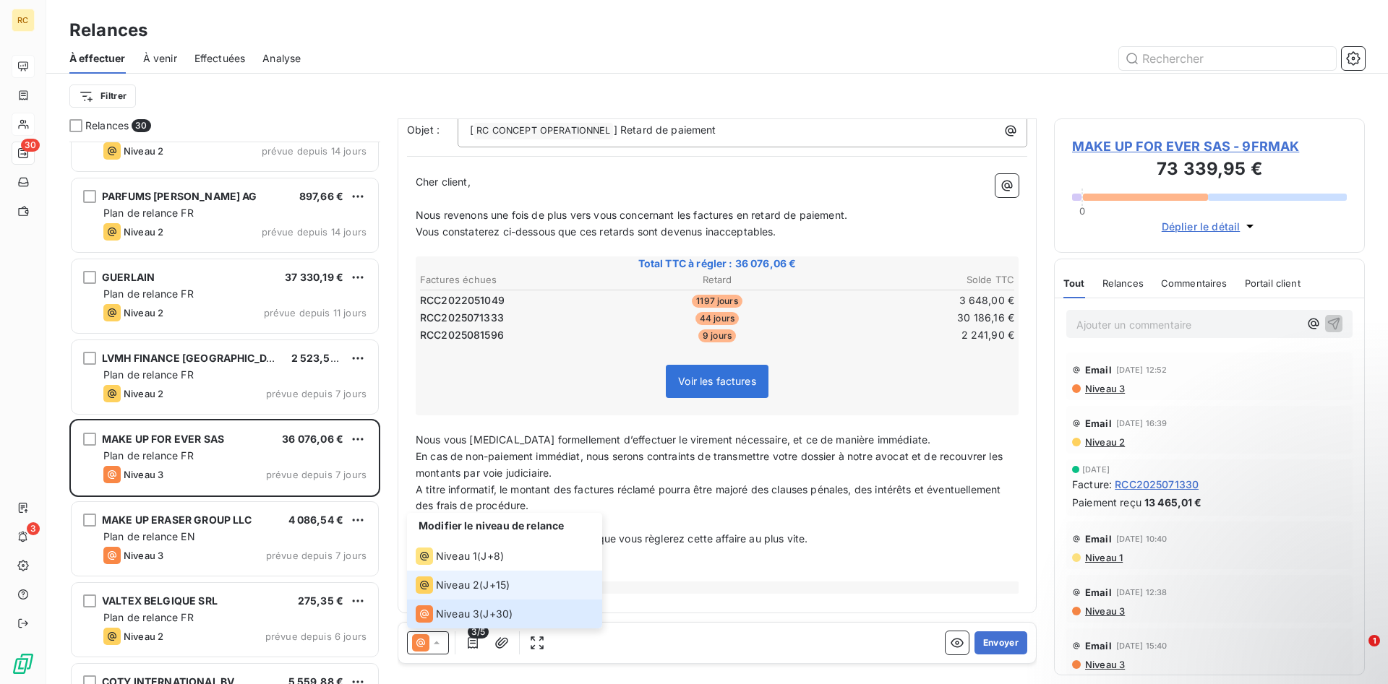
click at [444, 588] on span "Niveau 2" at bounding box center [457, 585] width 43 height 14
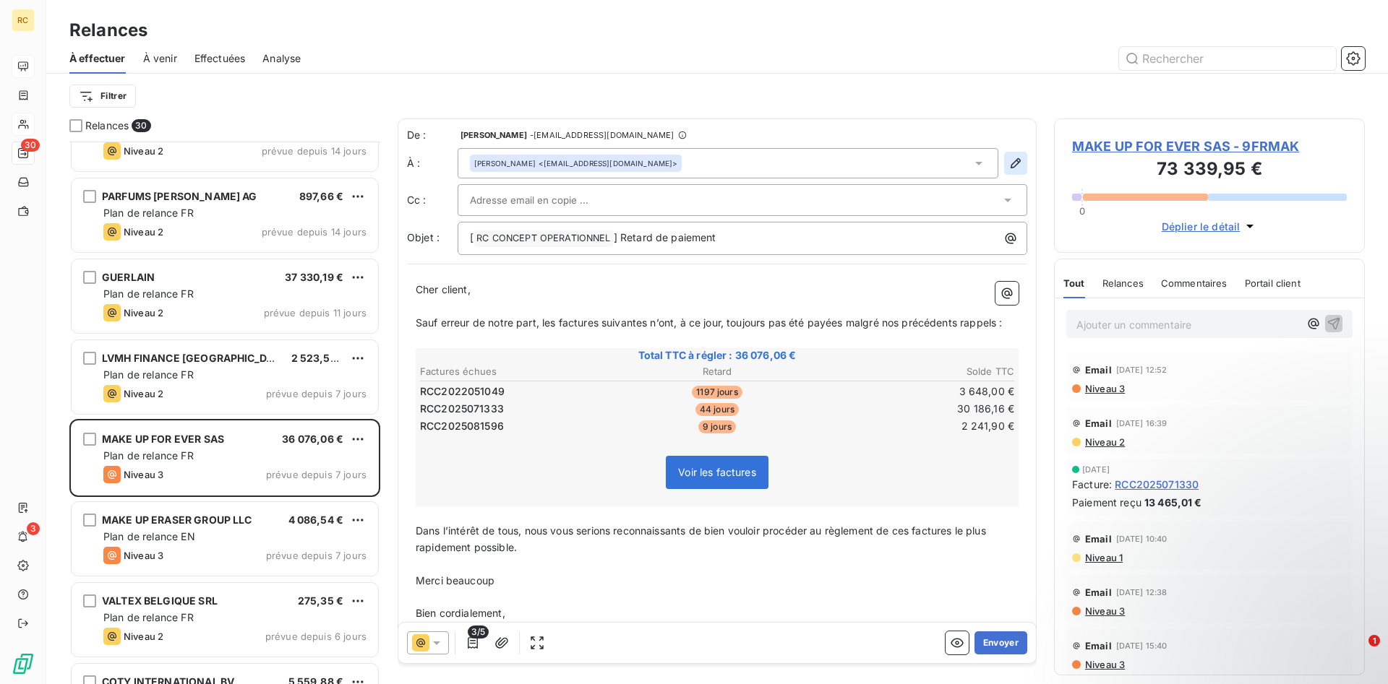
click at [1016, 161] on icon "button" at bounding box center [1015, 163] width 14 height 14
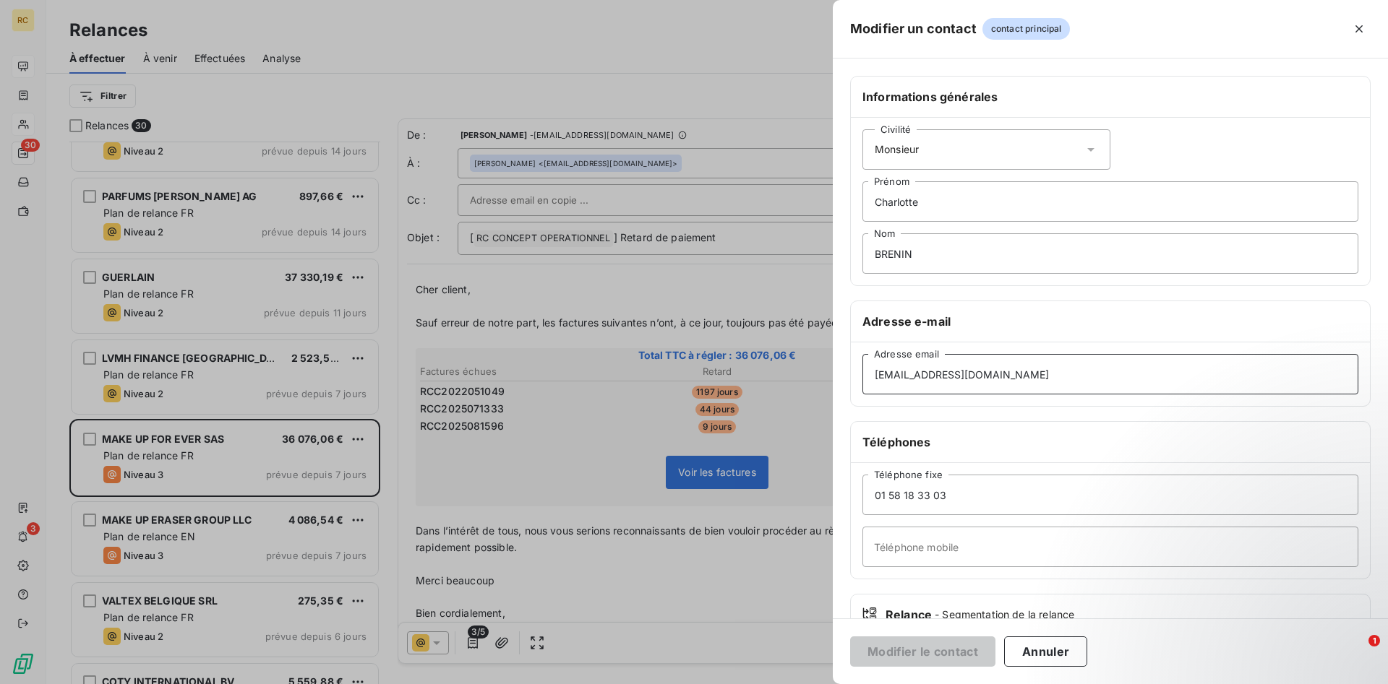
drag, startPoint x: 1000, startPoint y: 376, endPoint x: 885, endPoint y: 368, distance: 115.9
click at [882, 368] on input "[EMAIL_ADDRESS][DOMAIN_NAME]" at bounding box center [1110, 374] width 496 height 40
drag, startPoint x: 999, startPoint y: 371, endPoint x: 778, endPoint y: 360, distance: 220.7
click at [862, 360] on input "[EMAIL_ADDRESS][DOMAIN_NAME]" at bounding box center [1110, 374] width 496 height 40
type input "r"
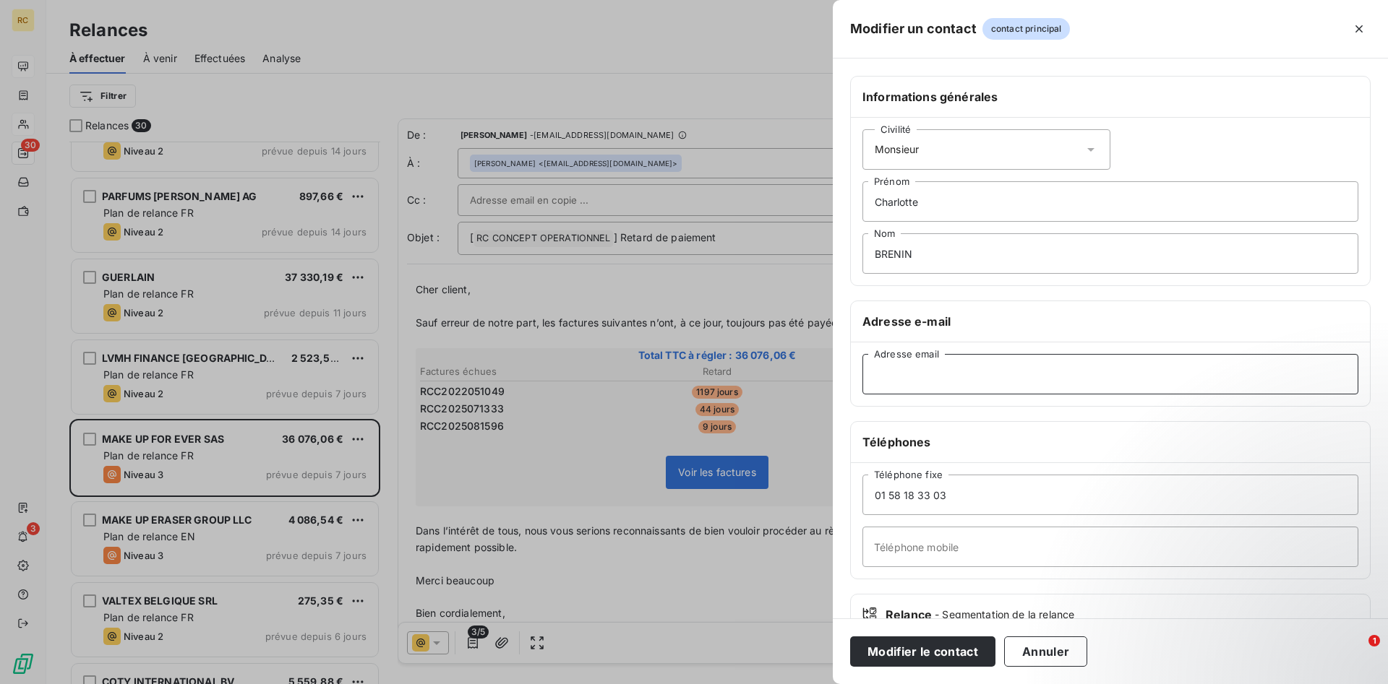
paste input "[EMAIL_ADDRESS][DOMAIN_NAME]"
type input "[EMAIL_ADDRESS][DOMAIN_NAME]"
drag, startPoint x: 941, startPoint y: 199, endPoint x: 734, endPoint y: 205, distance: 206.8
click at [862, 205] on input "Charlotte" at bounding box center [1110, 201] width 496 height 40
drag, startPoint x: 916, startPoint y: 257, endPoint x: 756, endPoint y: 249, distance: 160.6
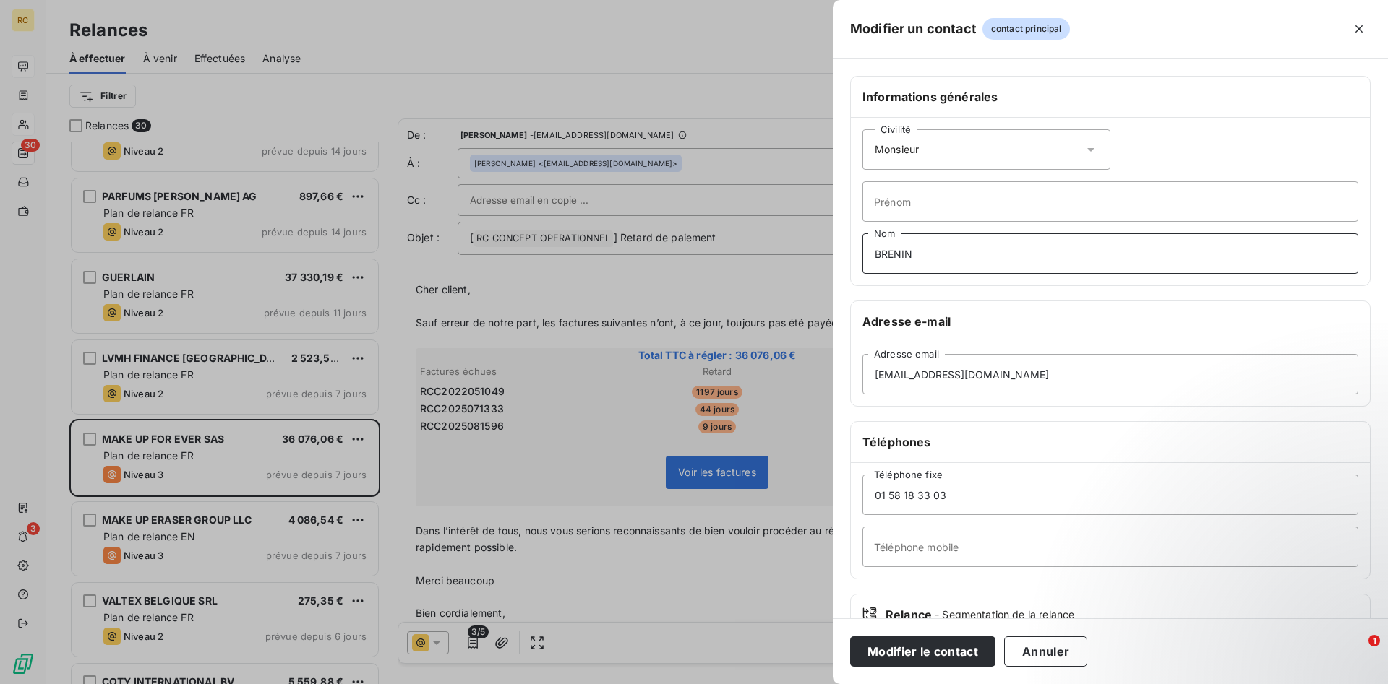
click at [862, 249] on input "BRENIN" at bounding box center [1110, 253] width 496 height 40
click at [891, 653] on button "Modifier le contact" at bounding box center [922, 652] width 145 height 30
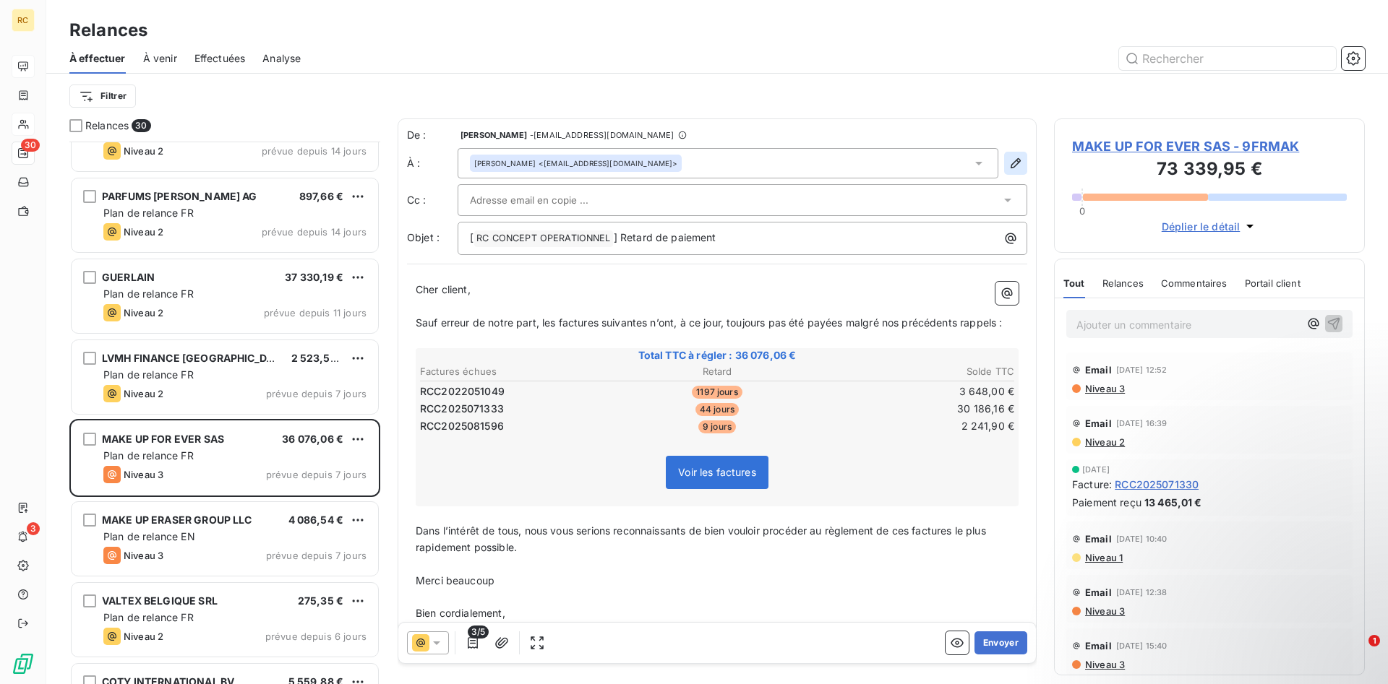
click at [1011, 166] on icon "button" at bounding box center [1015, 163] width 10 height 10
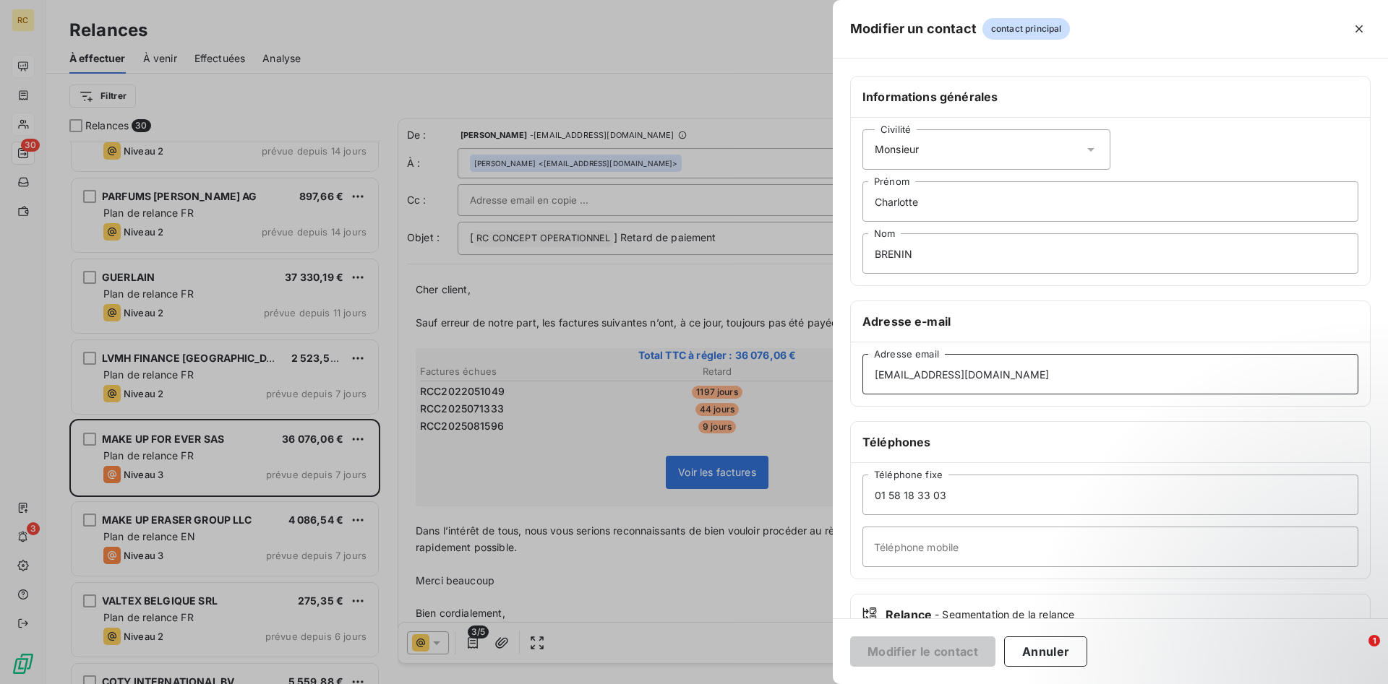
drag, startPoint x: 1002, startPoint y: 377, endPoint x: 879, endPoint y: 374, distance: 122.9
click at [872, 366] on input "[EMAIL_ADDRESS][DOMAIN_NAME]" at bounding box center [1110, 374] width 496 height 40
drag, startPoint x: 1002, startPoint y: 373, endPoint x: 766, endPoint y: 371, distance: 235.6
click at [862, 371] on input "[EMAIL_ADDRESS][DOMAIN_NAME]" at bounding box center [1110, 374] width 496 height 40
paste input "[EMAIL_ADDRESS][DOMAIN_NAME]"
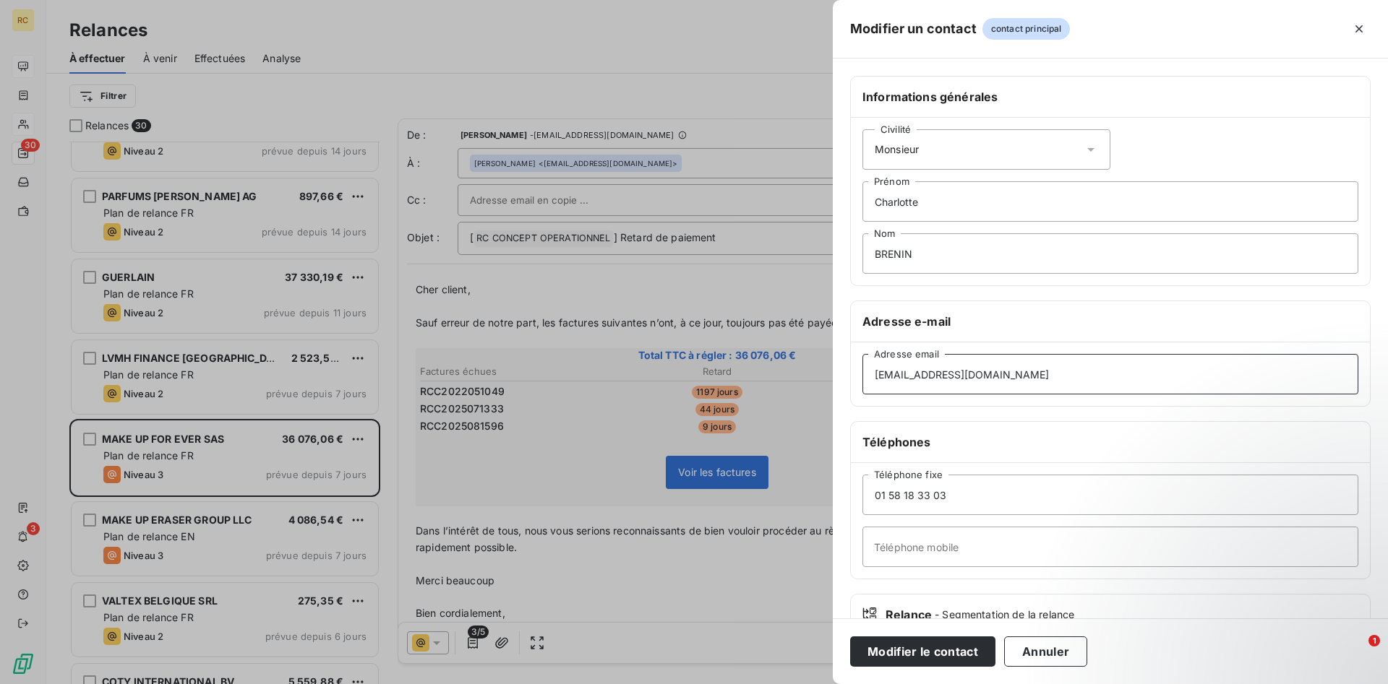
type input "[EMAIL_ADDRESS][DOMAIN_NAME]"
drag, startPoint x: 916, startPoint y: 206, endPoint x: 794, endPoint y: 222, distance: 122.5
click at [862, 208] on input "Charlotte" at bounding box center [1110, 201] width 496 height 40
drag, startPoint x: 911, startPoint y: 253, endPoint x: 768, endPoint y: 252, distance: 143.8
click at [862, 252] on input "Nom" at bounding box center [1110, 253] width 496 height 40
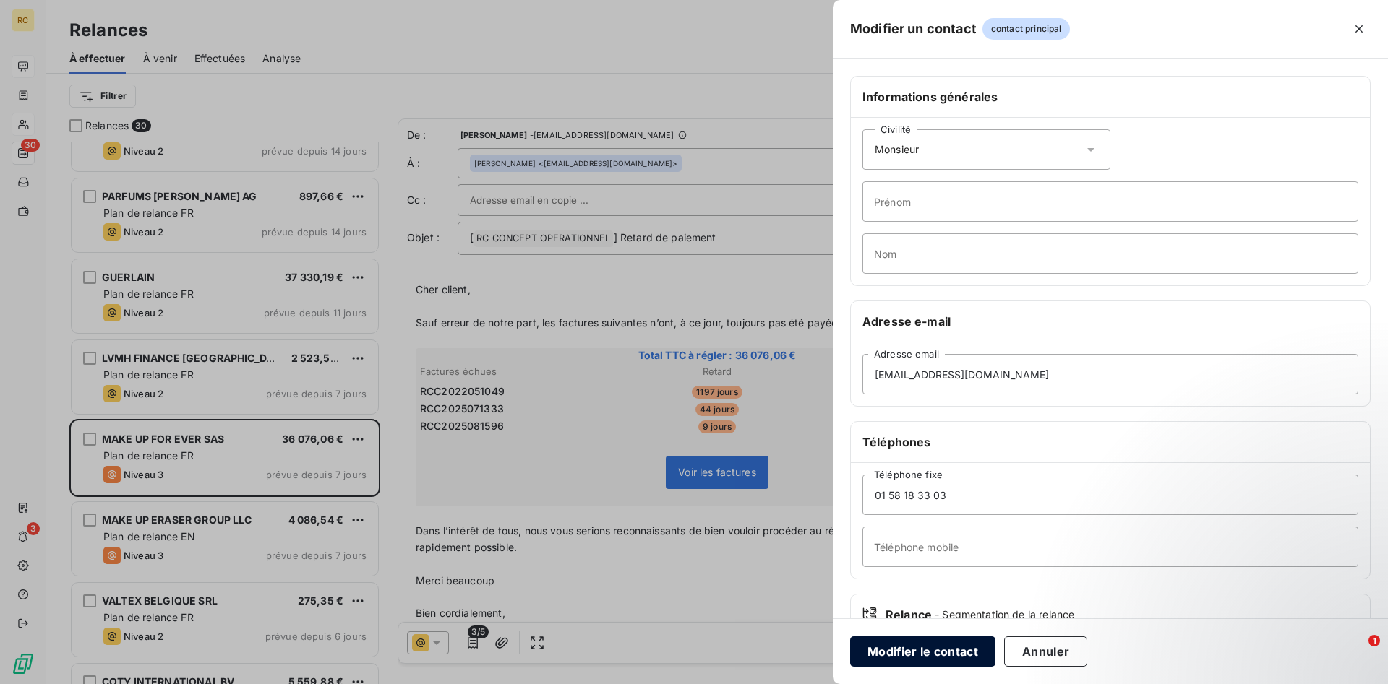
click at [935, 656] on button "Modifier le contact" at bounding box center [922, 652] width 145 height 30
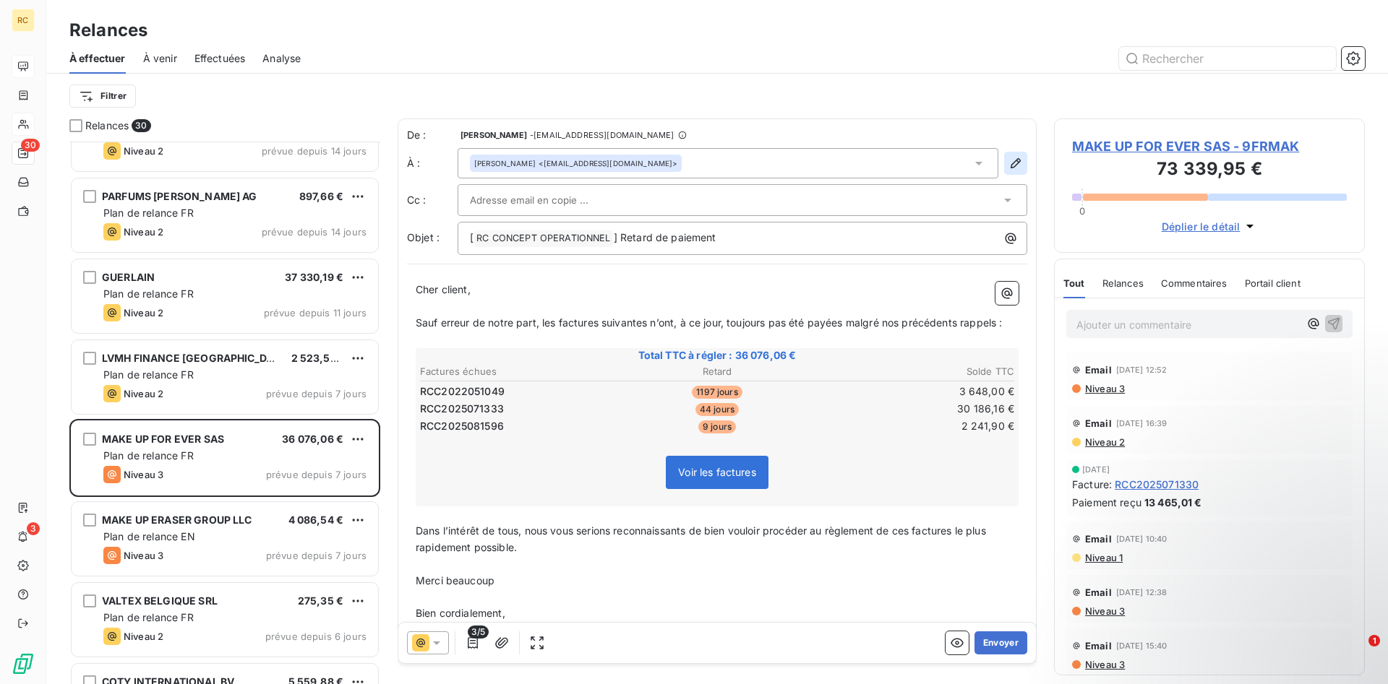
click at [1014, 168] on icon "button" at bounding box center [1015, 163] width 10 height 10
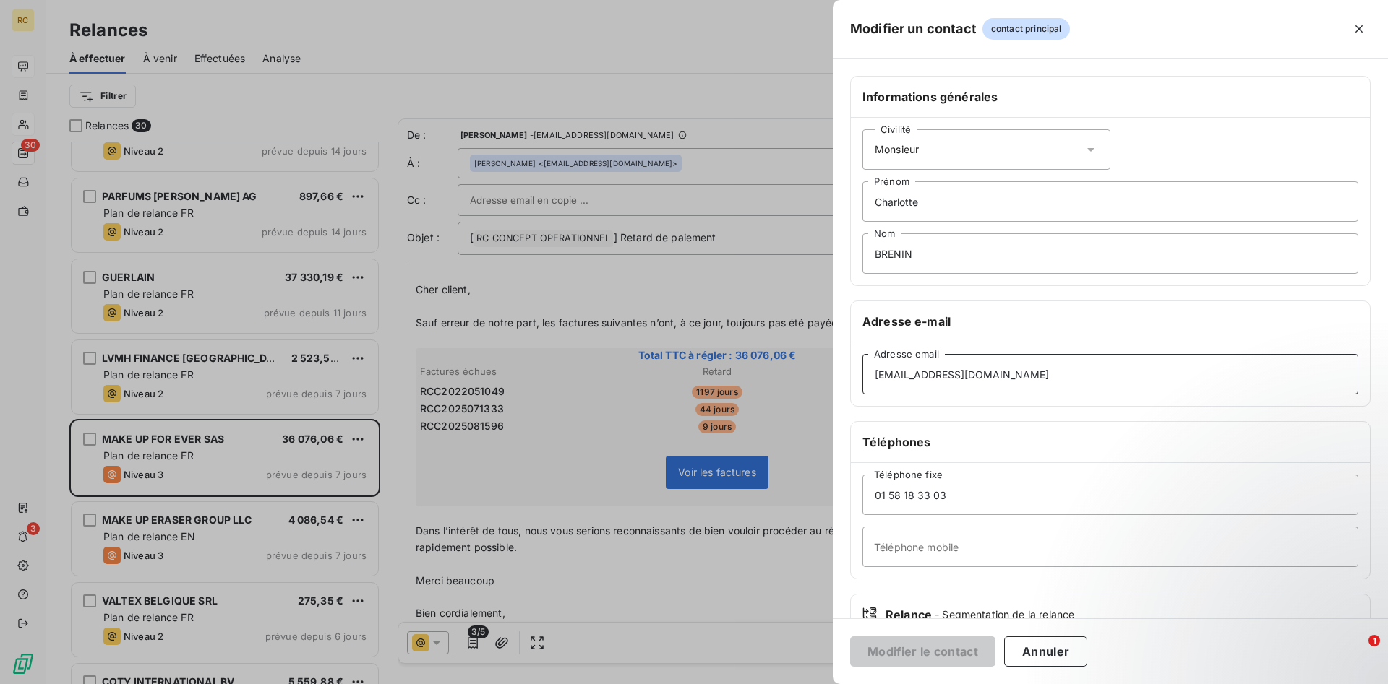
drag, startPoint x: 1005, startPoint y: 377, endPoint x: 875, endPoint y: 370, distance: 130.3
click at [875, 370] on input "[EMAIL_ADDRESS][DOMAIN_NAME]" at bounding box center [1110, 374] width 496 height 40
drag, startPoint x: 1018, startPoint y: 377, endPoint x: 557, endPoint y: 365, distance: 461.3
click at [862, 365] on input "[EMAIL_ADDRESS][DOMAIN_NAME]" at bounding box center [1110, 374] width 496 height 40
paste input "[EMAIL_ADDRESS][DOMAIN_NAME]"
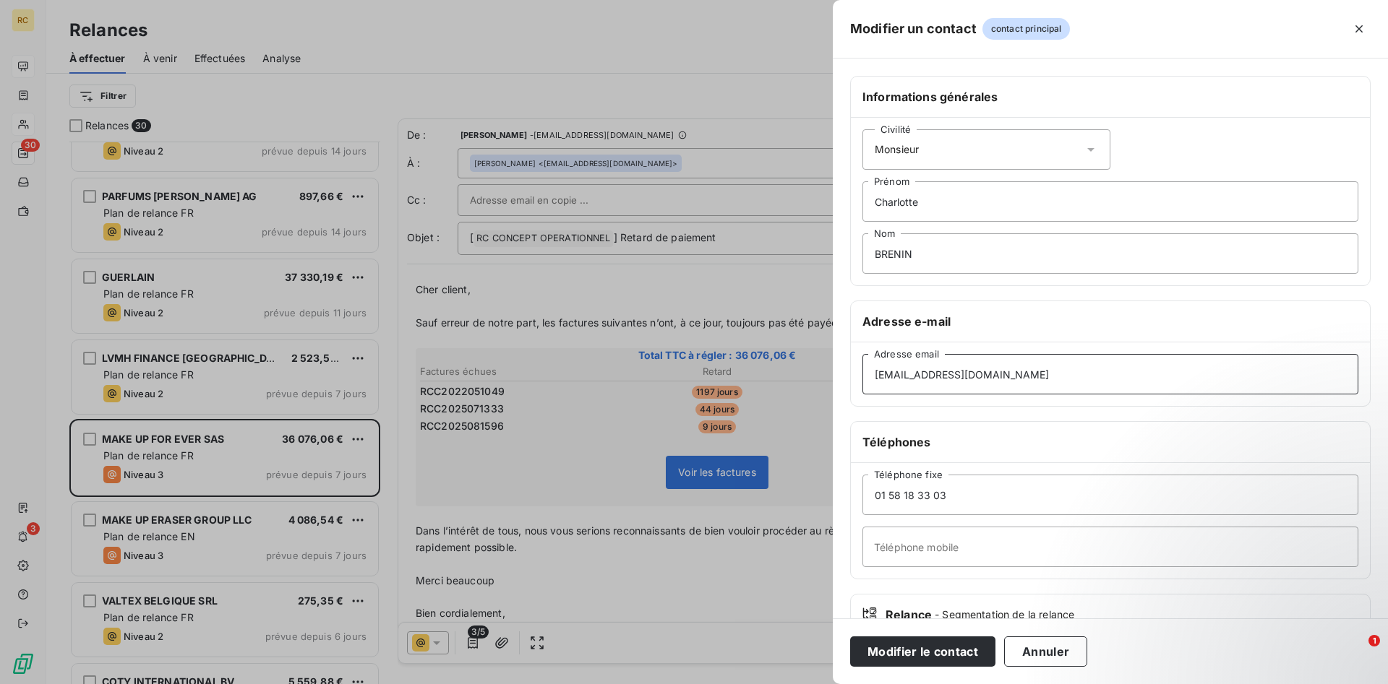
type input "[EMAIL_ADDRESS][DOMAIN_NAME]"
drag, startPoint x: 922, startPoint y: 207, endPoint x: 783, endPoint y: 207, distance: 138.0
click at [862, 207] on input "Charlotte" at bounding box center [1110, 201] width 496 height 40
drag, startPoint x: 919, startPoint y: 255, endPoint x: 748, endPoint y: 254, distance: 171.3
click at [862, 254] on input "Nom" at bounding box center [1110, 253] width 496 height 40
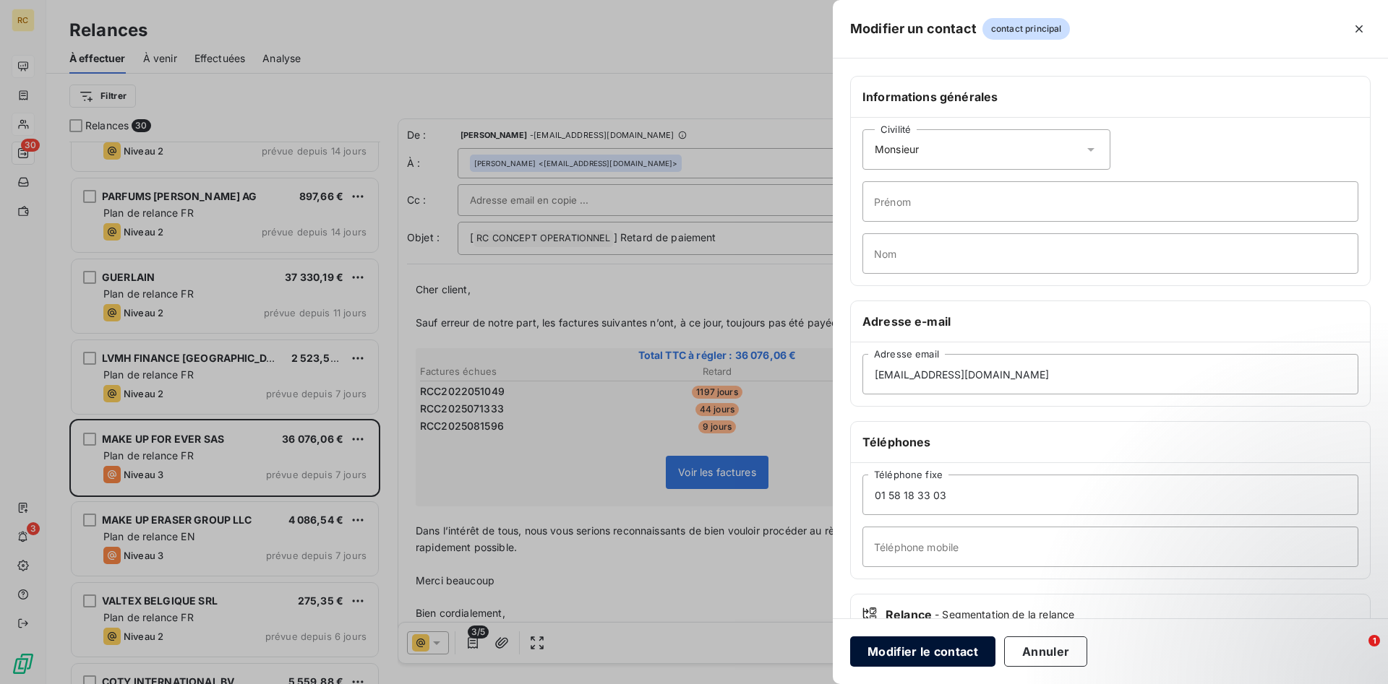
click at [916, 648] on button "Modifier le contact" at bounding box center [922, 652] width 145 height 30
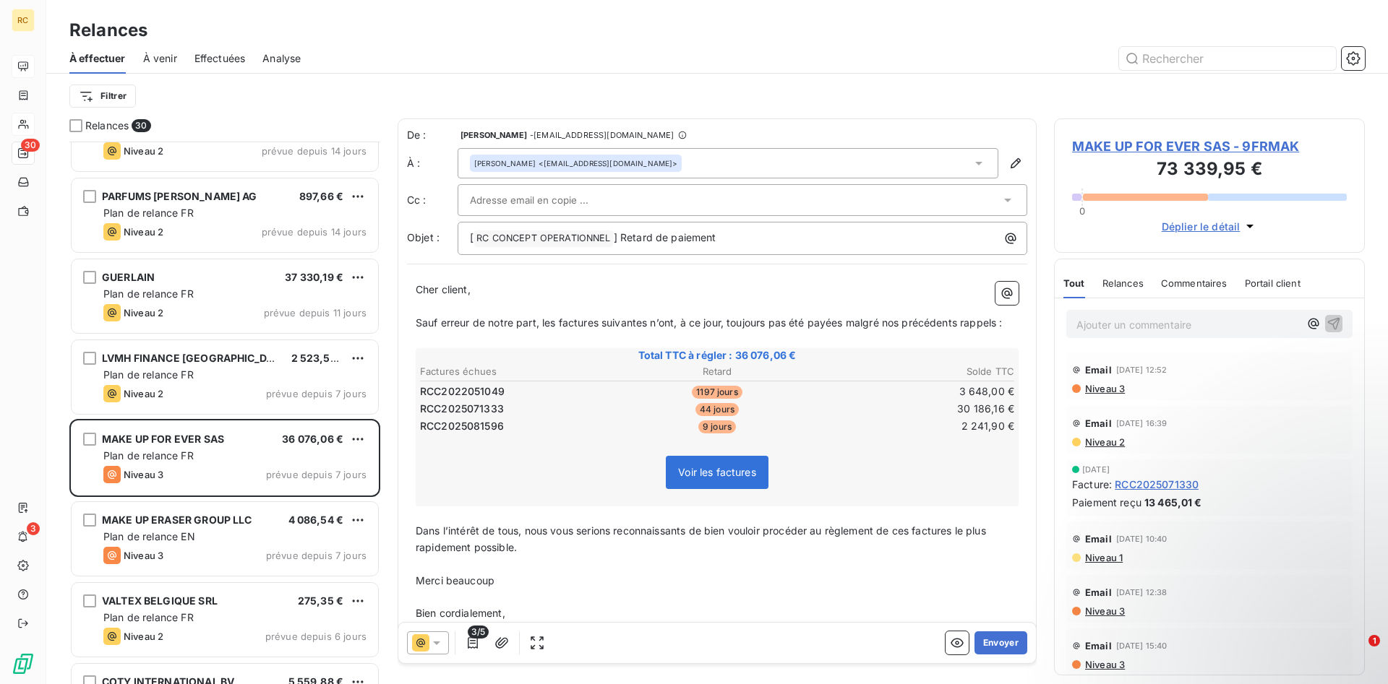
click at [976, 164] on icon at bounding box center [978, 163] width 14 height 14
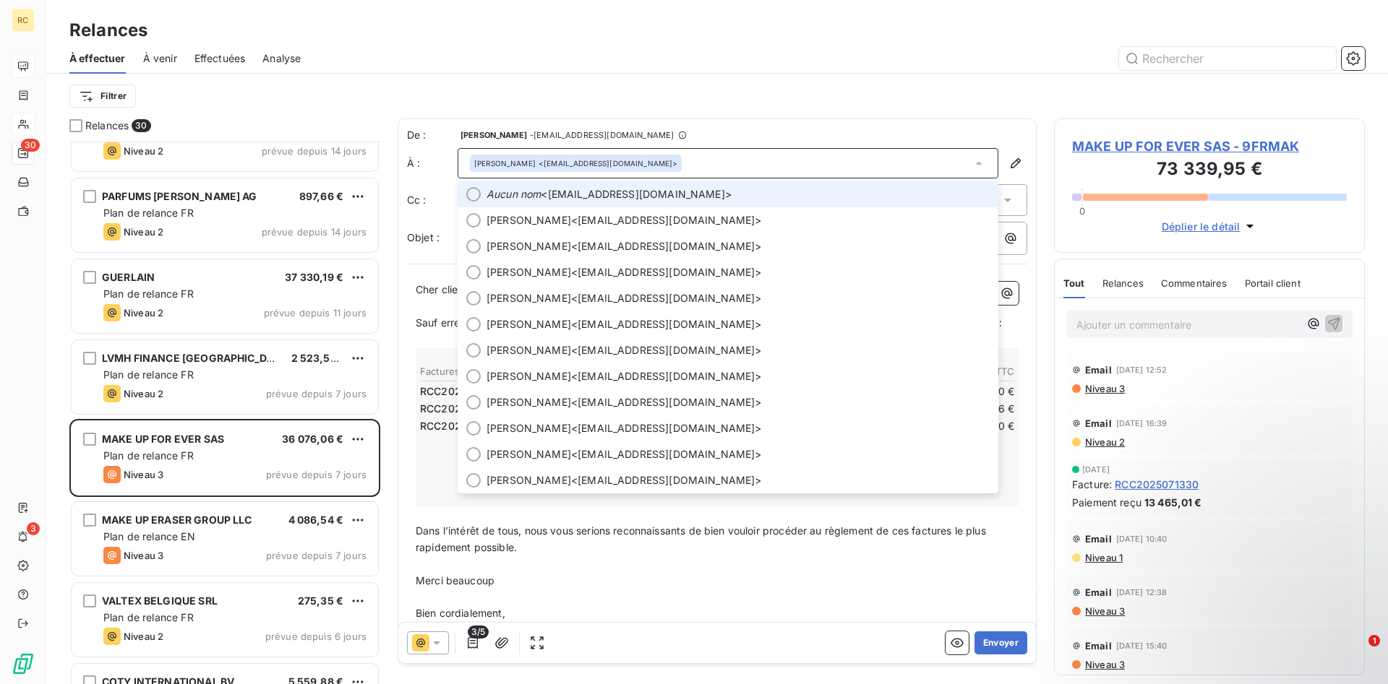
click at [473, 198] on div at bounding box center [473, 194] width 14 height 14
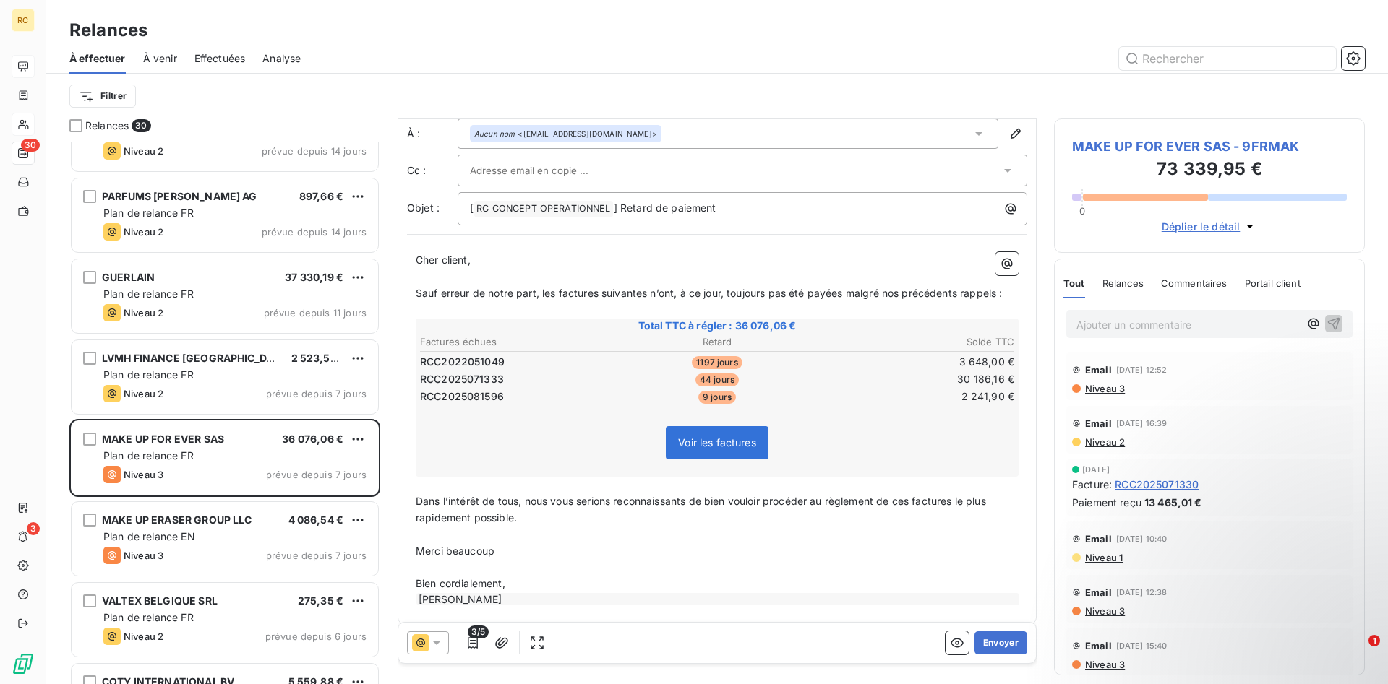
scroll to position [42, 0]
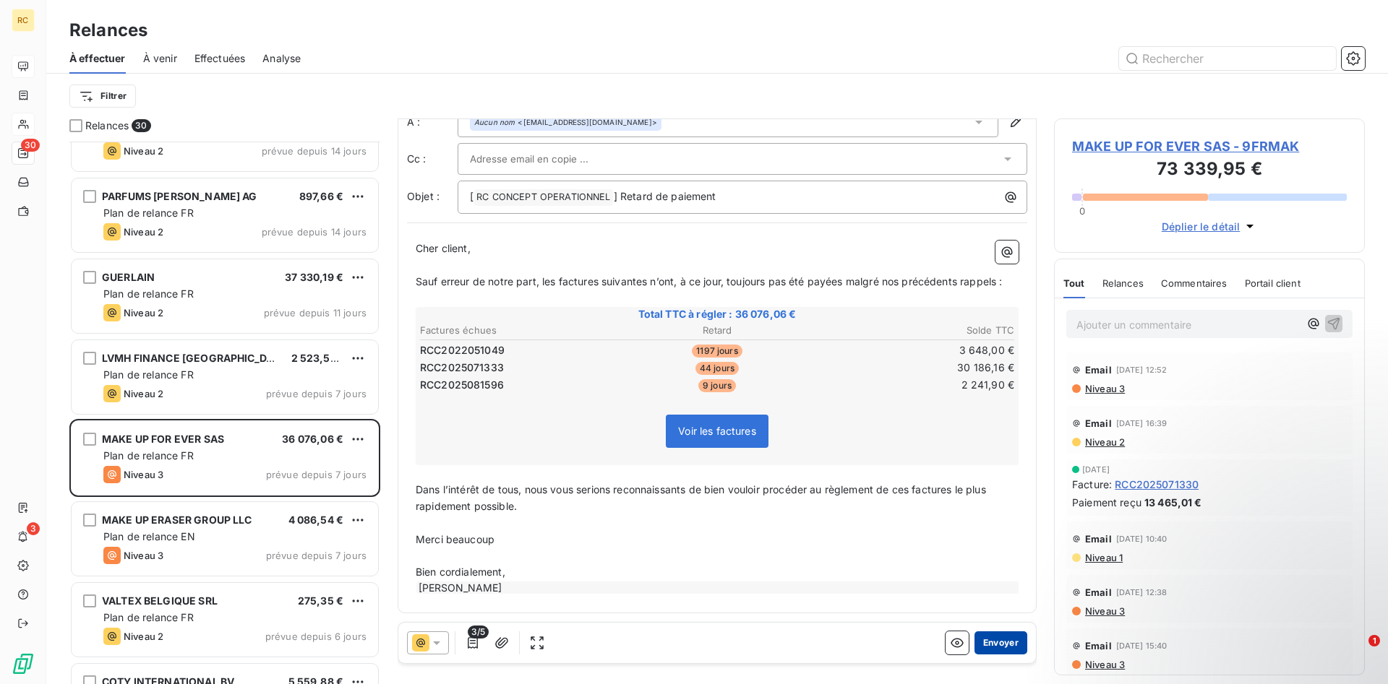
click at [1005, 640] on button "Envoyer" at bounding box center [1000, 643] width 53 height 23
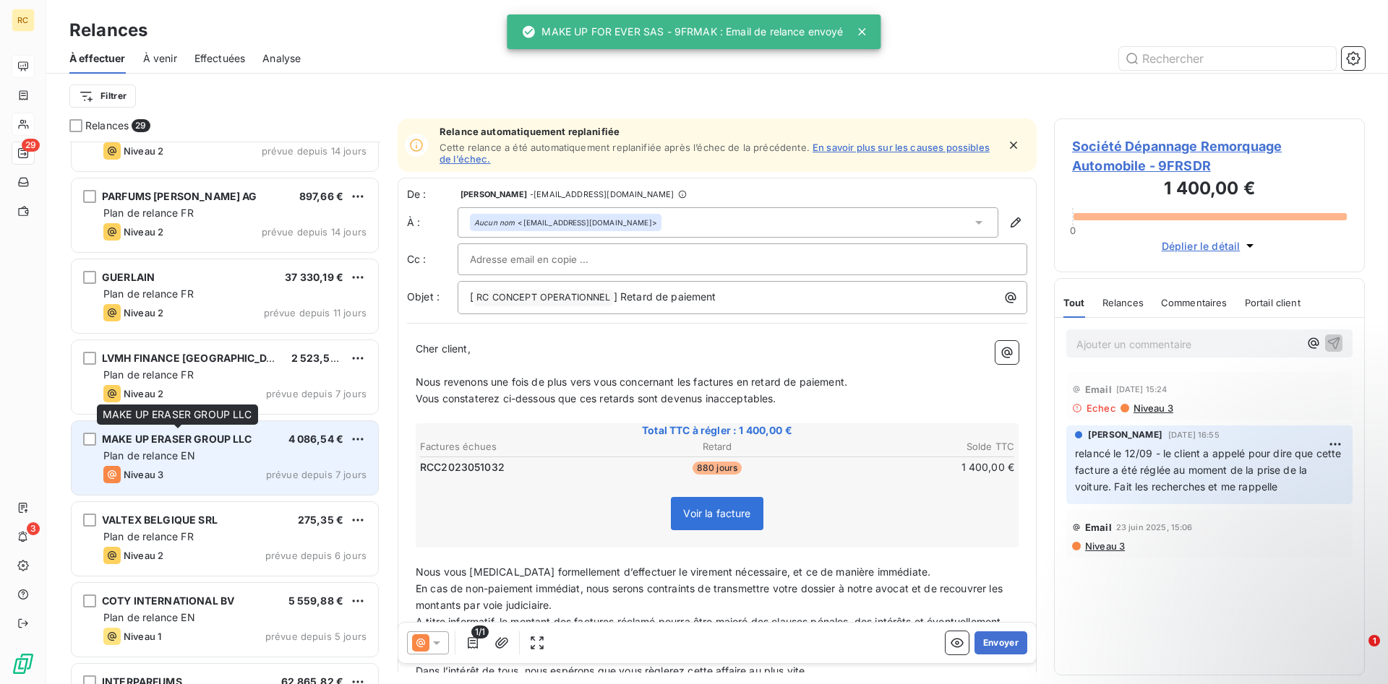
click at [140, 447] on div "MAKE UP ERASER GROUP LLC" at bounding box center [177, 439] width 150 height 14
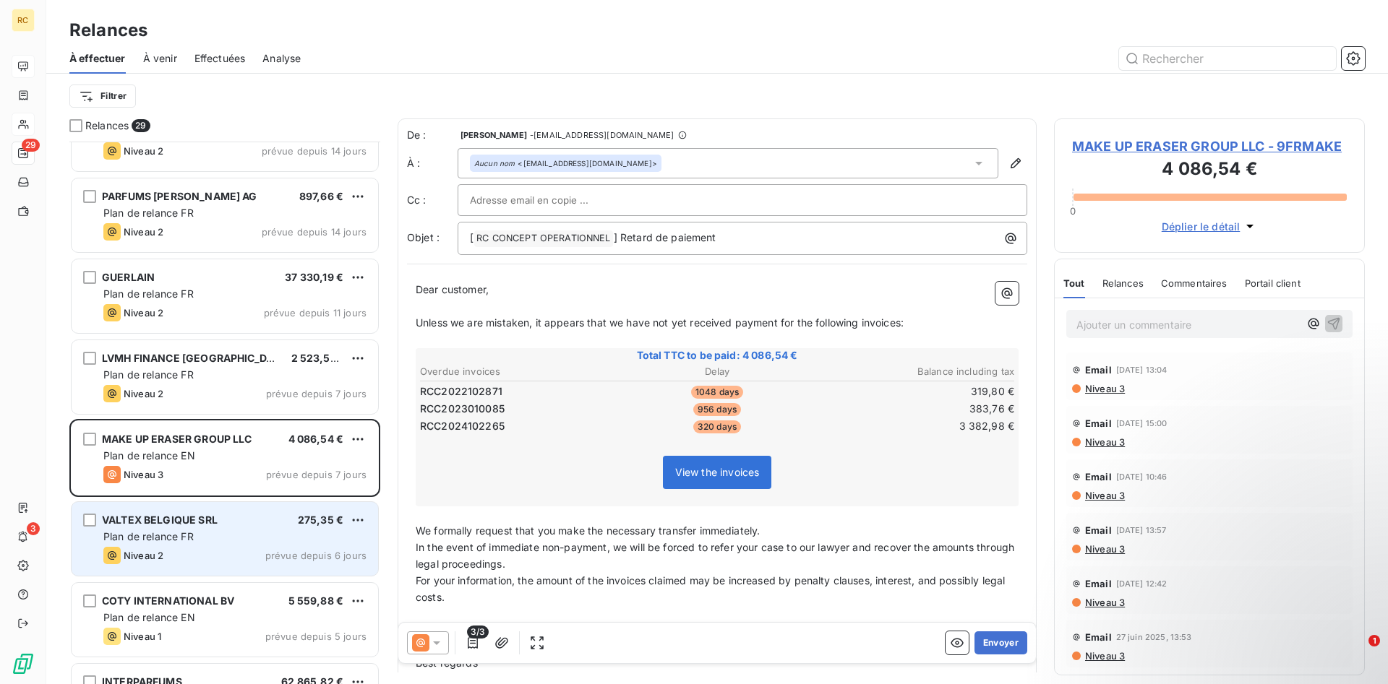
click at [159, 521] on span "VALTEX BELGIQUE SRL" at bounding box center [160, 520] width 116 height 12
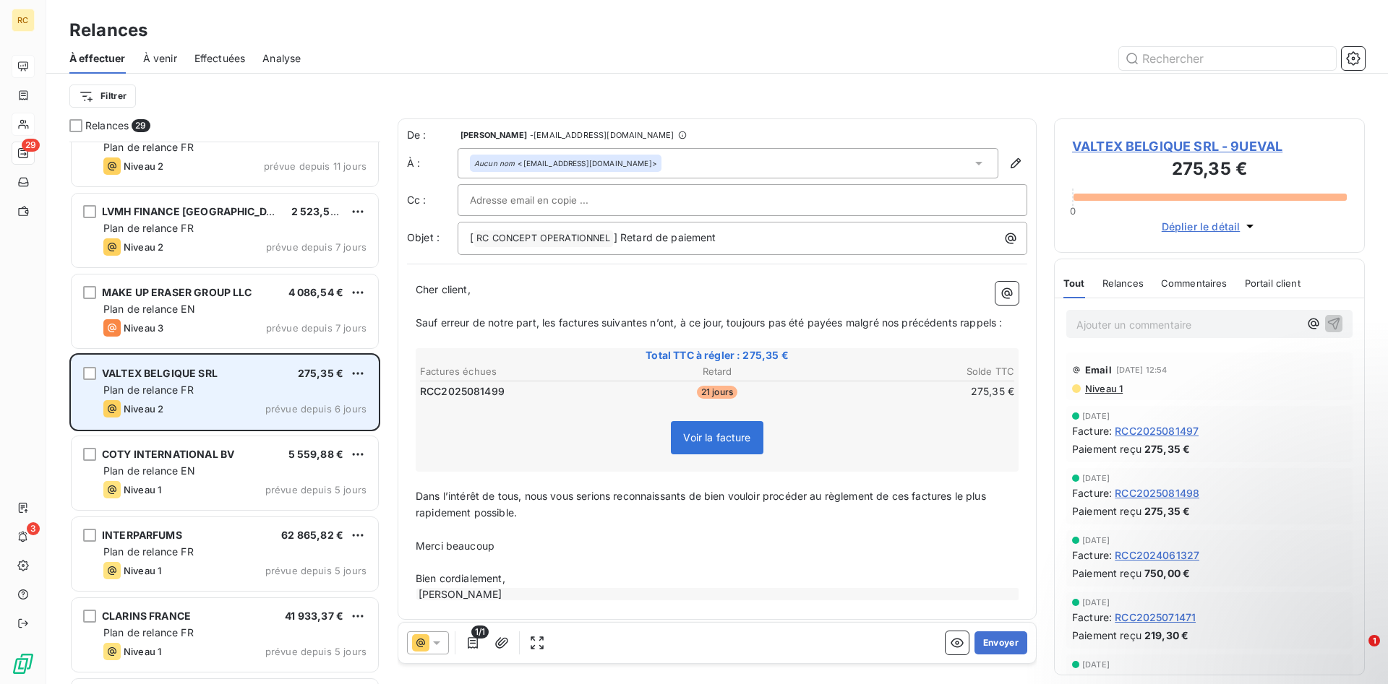
scroll to position [1401, 0]
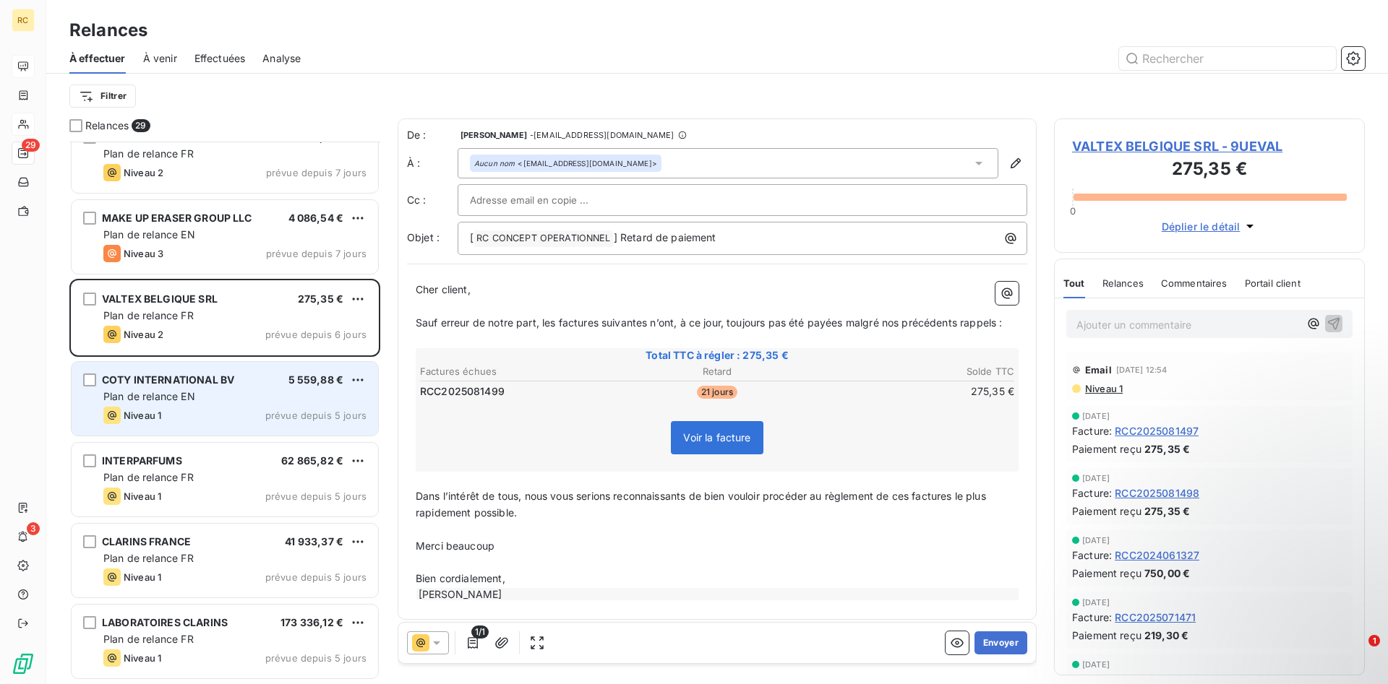
click at [159, 386] on span "COTY INTERNATIONAL BV" at bounding box center [168, 380] width 132 height 12
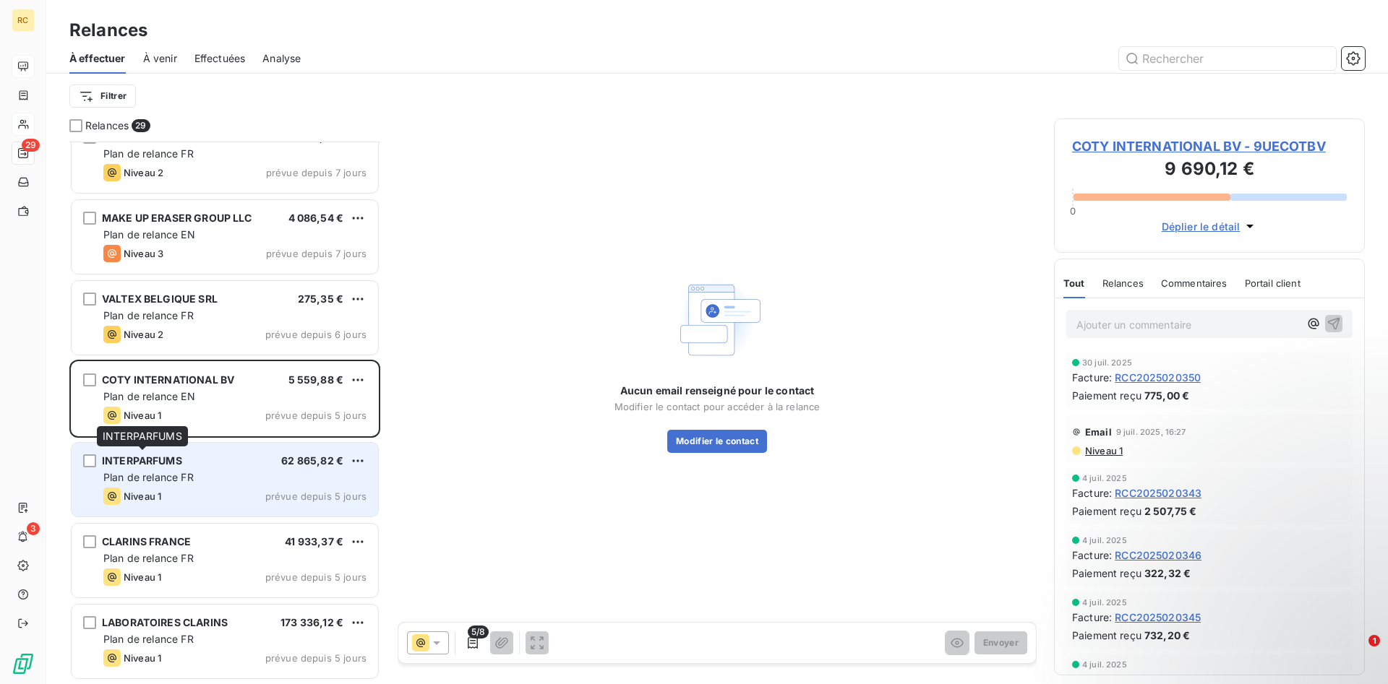
click at [164, 465] on span "INTERPARFUMS" at bounding box center [142, 461] width 80 height 12
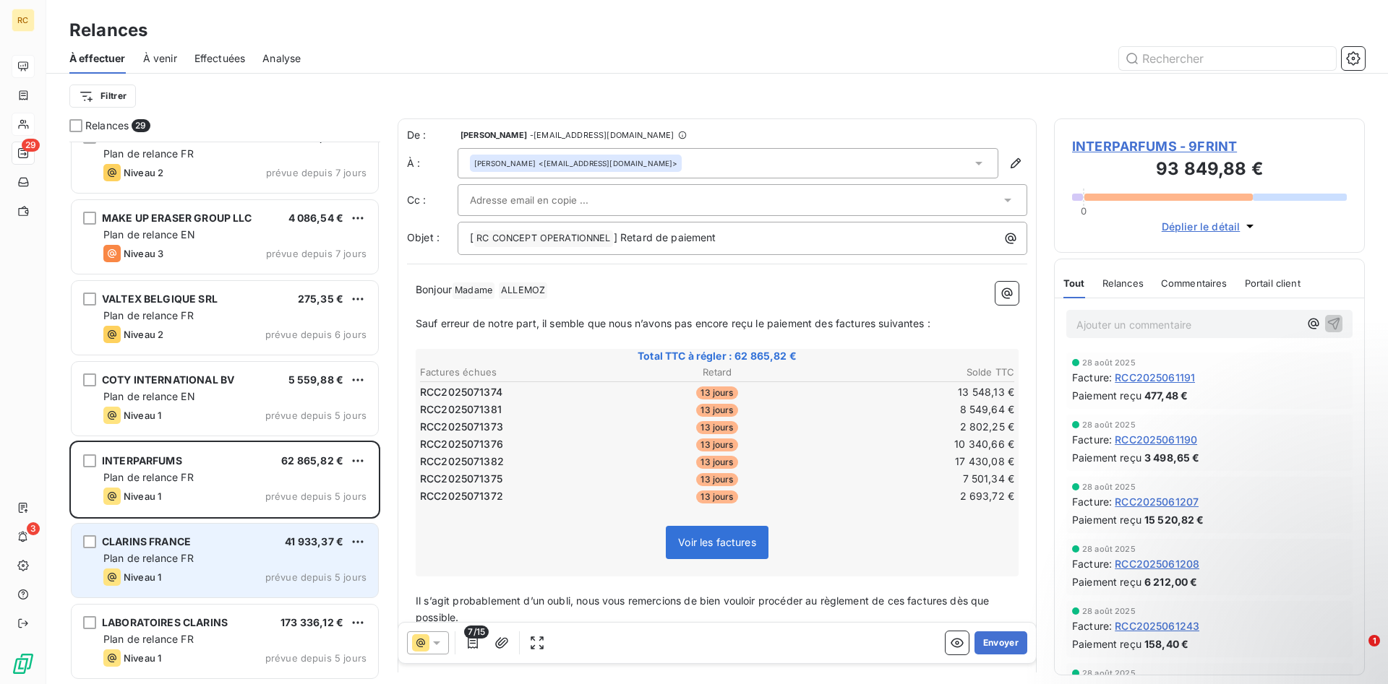
click at [150, 552] on div "Plan de relance FR" at bounding box center [234, 558] width 263 height 14
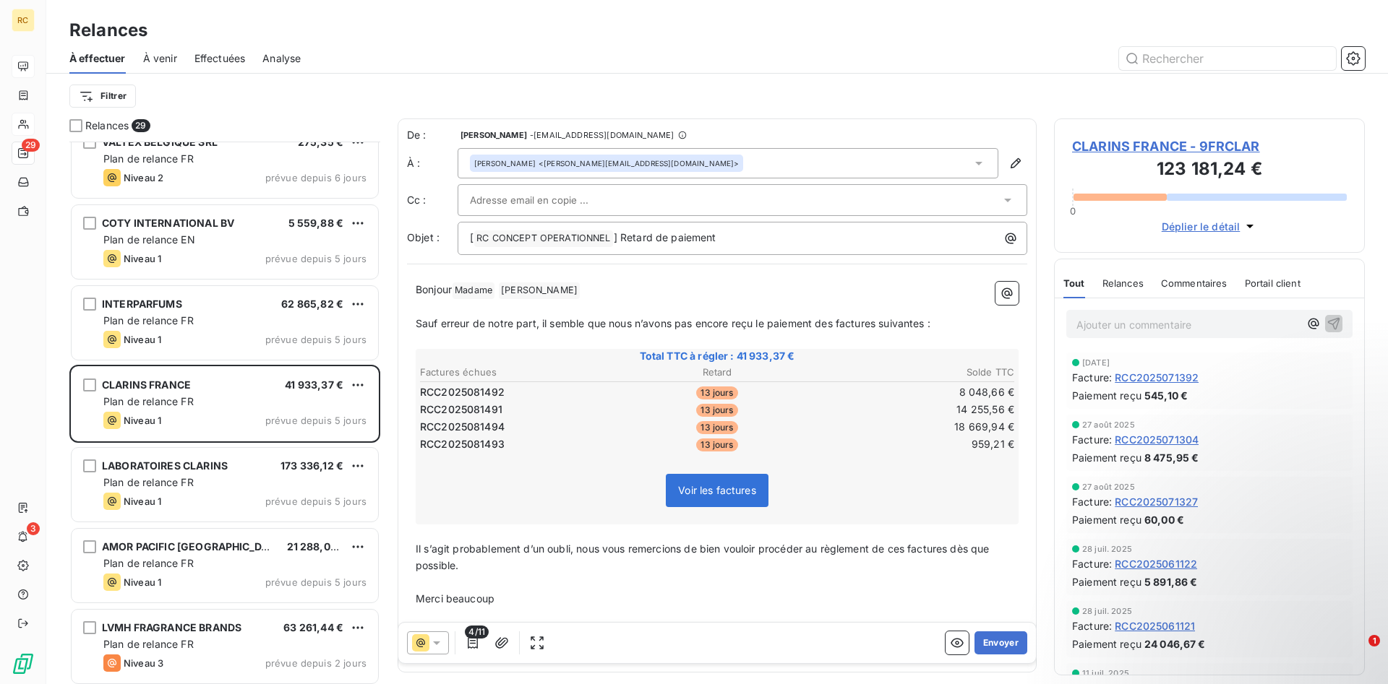
scroll to position [1696, 0]
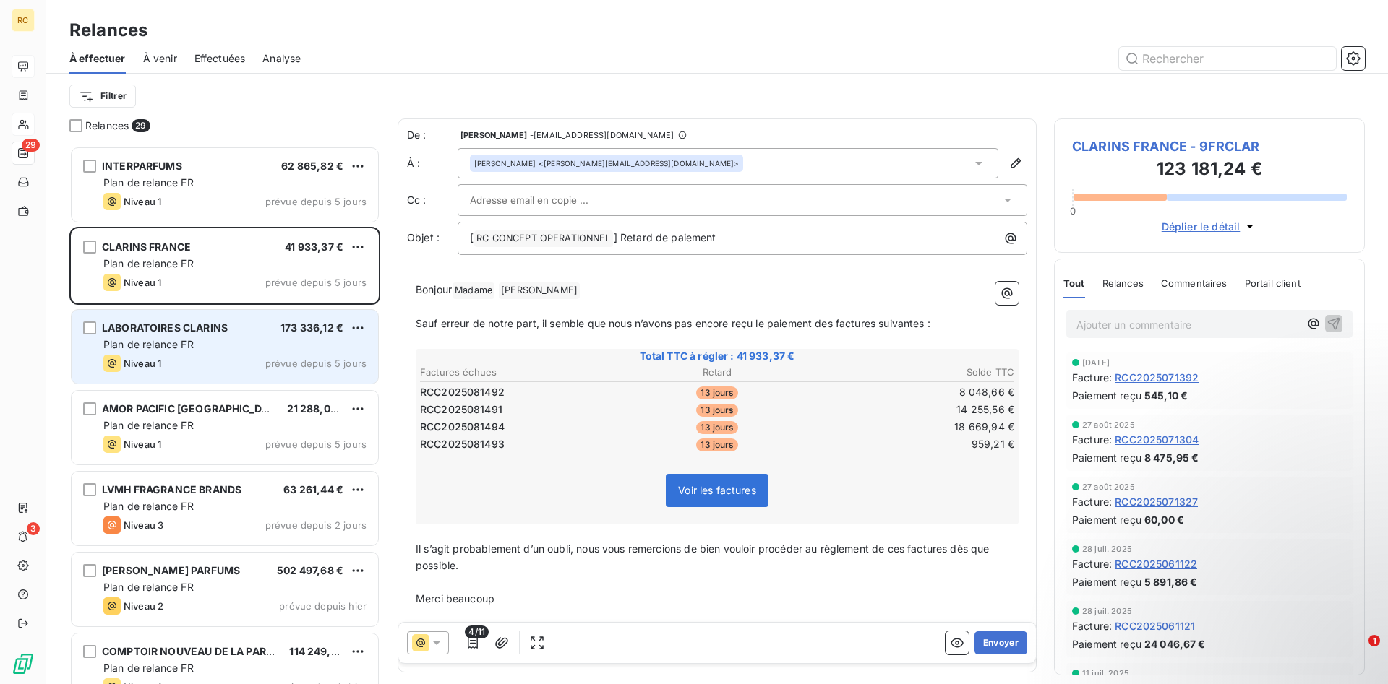
click at [137, 337] on div "LABORATOIRES CLARINS 173 336,12 € Plan de relance FR Niveau 1 prévue depuis 5 j…" at bounding box center [225, 347] width 306 height 74
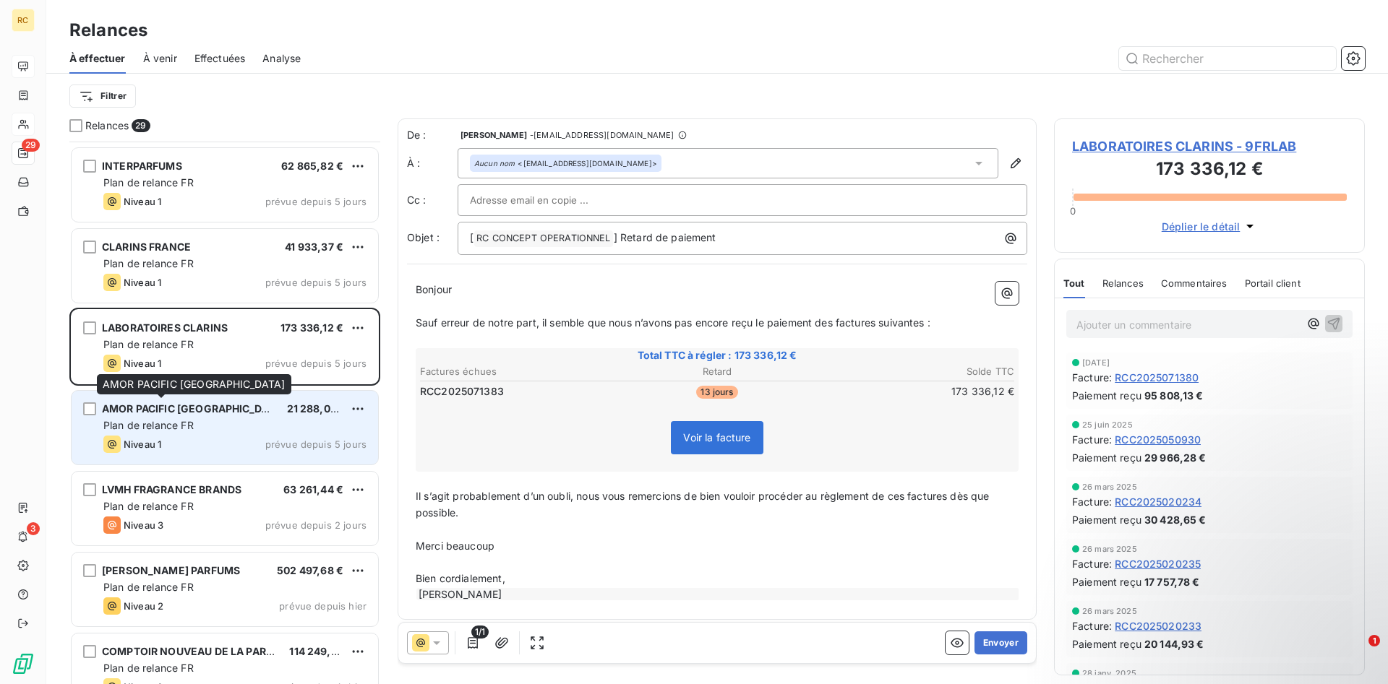
click at [161, 408] on span "AMOR PACIFIC [GEOGRAPHIC_DATA]" at bounding box center [193, 409] width 183 height 12
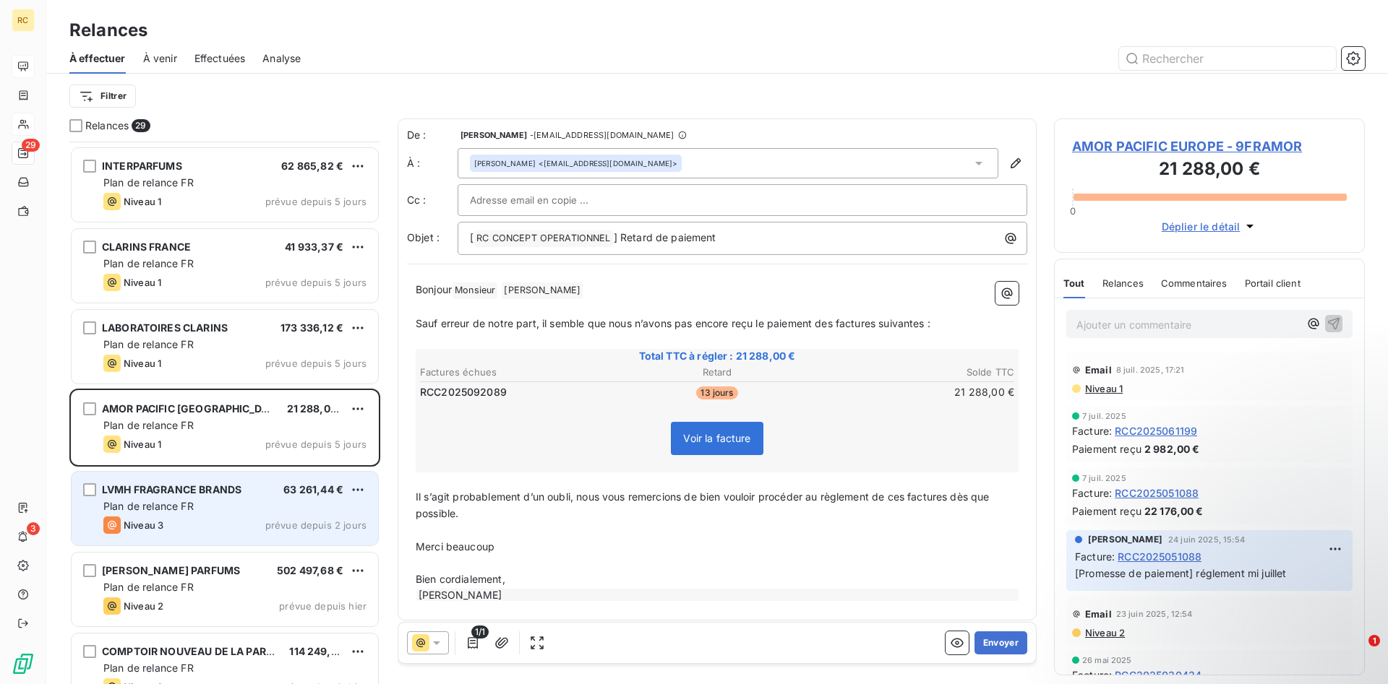
click at [168, 502] on span "Plan de relance FR" at bounding box center [148, 506] width 90 height 12
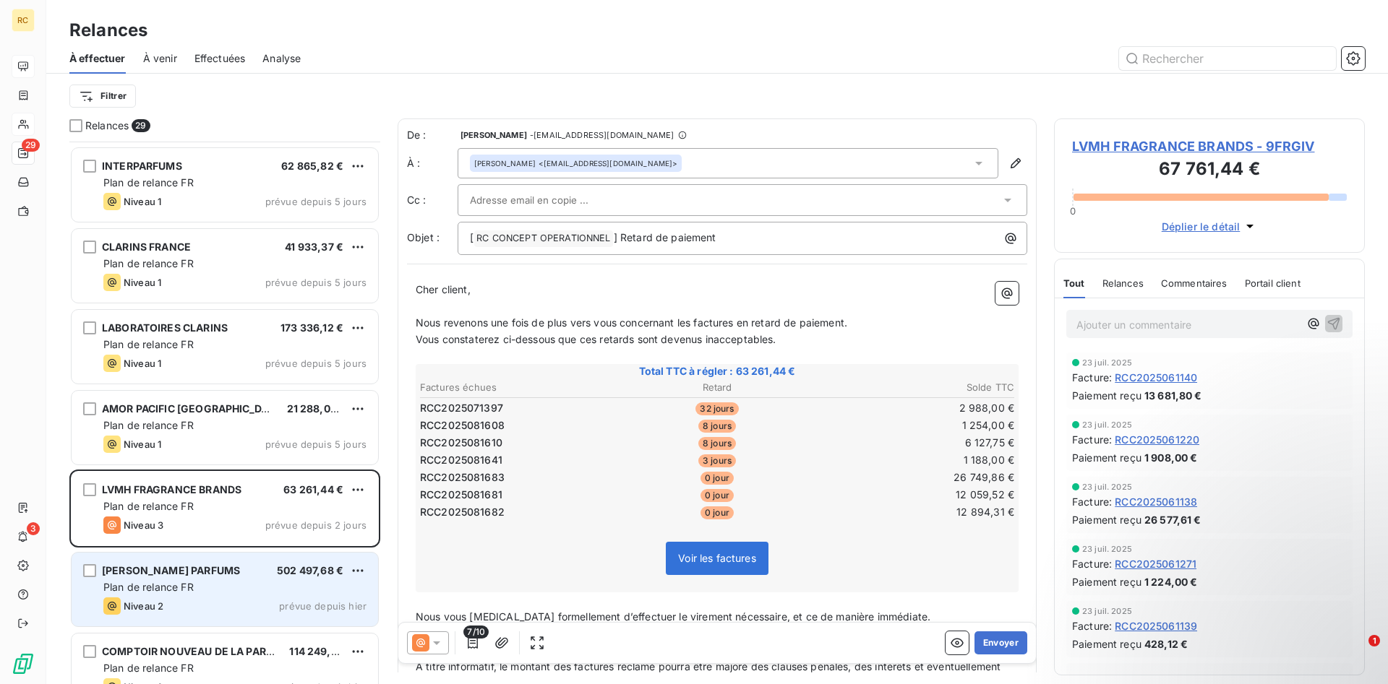
click at [164, 574] on span "[PERSON_NAME] PARFUMS" at bounding box center [171, 570] width 138 height 12
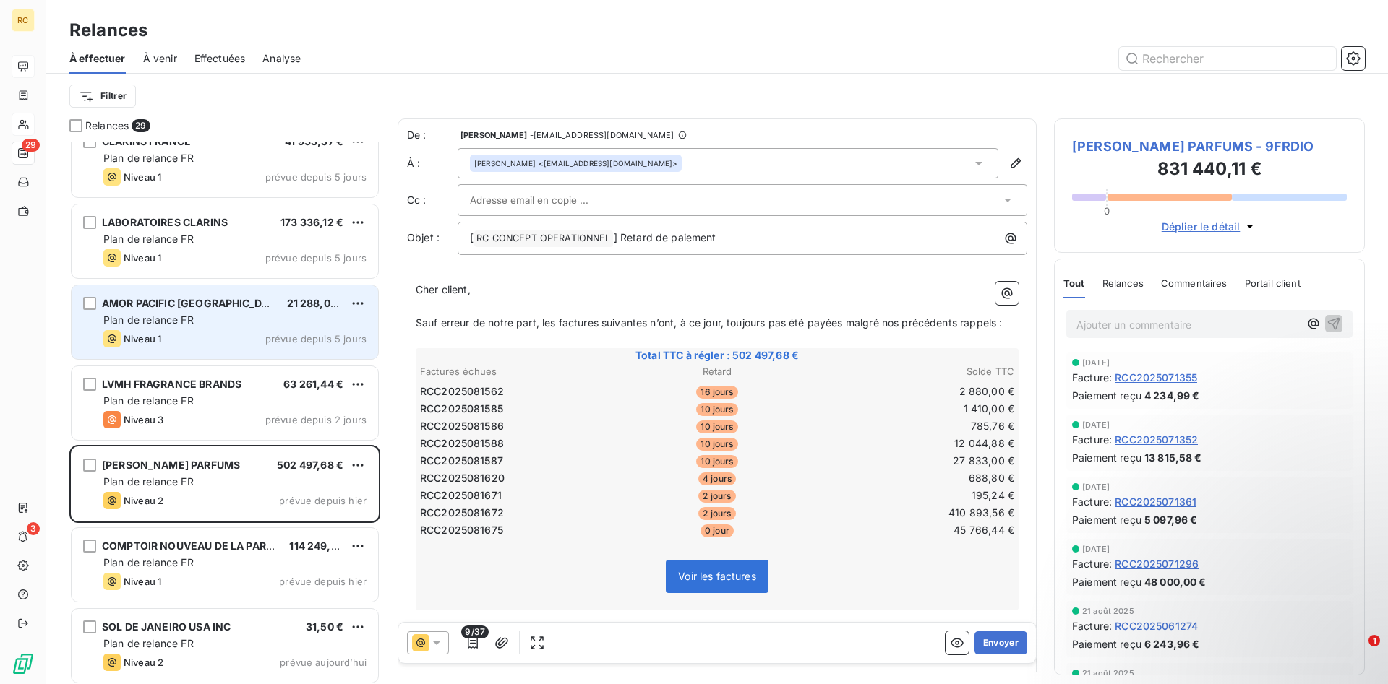
scroll to position [1805, 0]
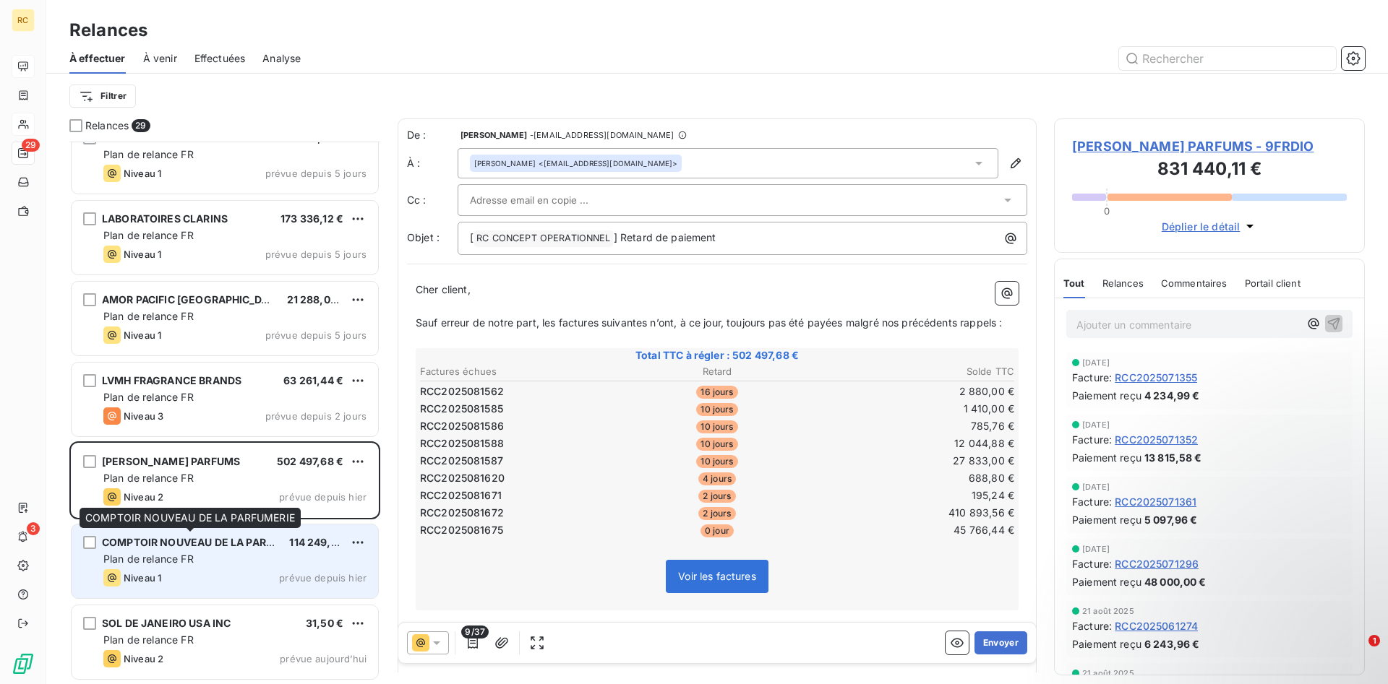
click at [197, 549] on div "COMPTOIR NOUVEAU DE LA PARFUMERIE" at bounding box center [190, 543] width 176 height 14
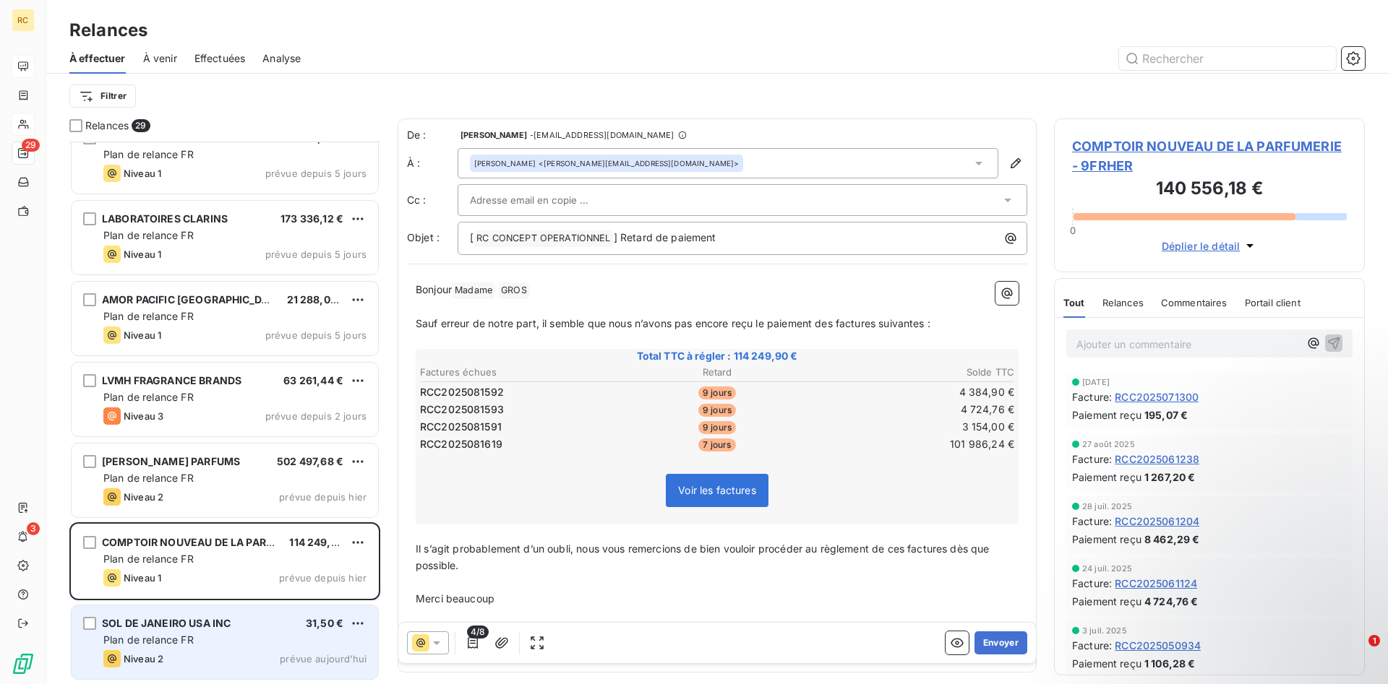
click at [176, 632] on div "SOL DE JANEIRO [GEOGRAPHIC_DATA] INC 31,50 € Plan de relance FR Niveau 2 prévue…" at bounding box center [225, 643] width 306 height 74
